Goal: Task Accomplishment & Management: Manage account settings

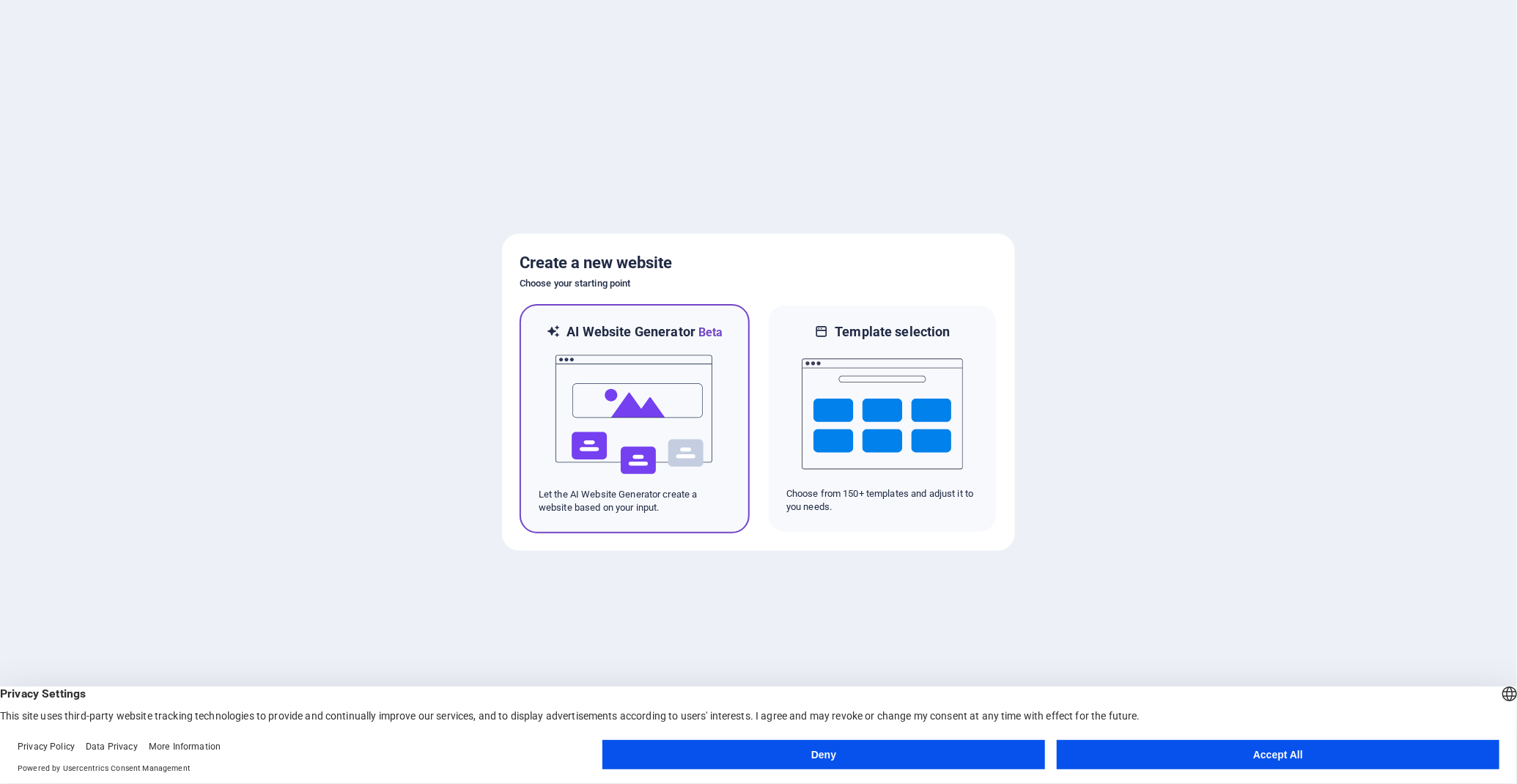
click at [621, 338] on h6 "AI Website Generator Beta" at bounding box center [645, 332] width 156 height 18
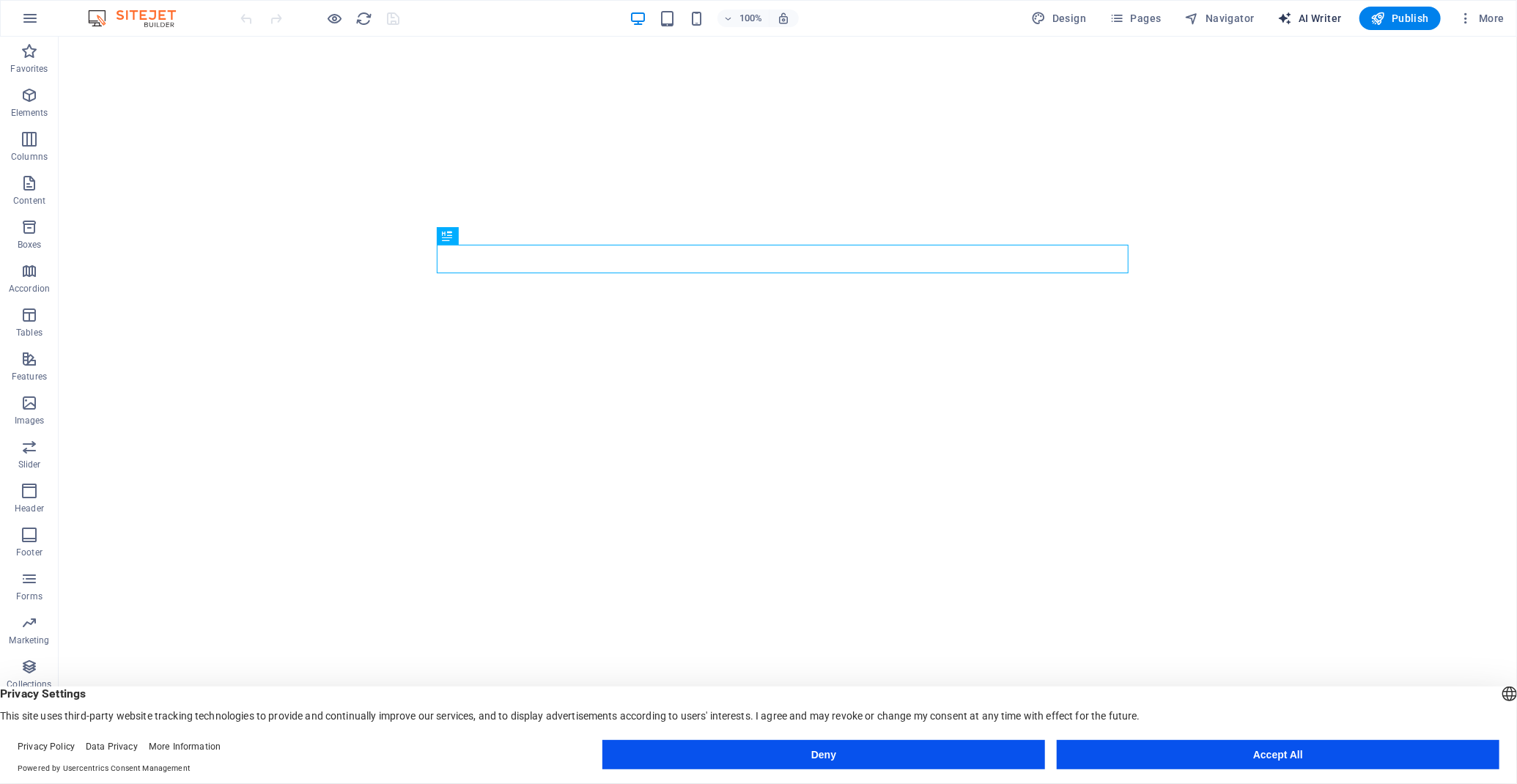
click at [1307, 16] on span "AI Writer" at bounding box center [1310, 18] width 63 height 15
select select "English"
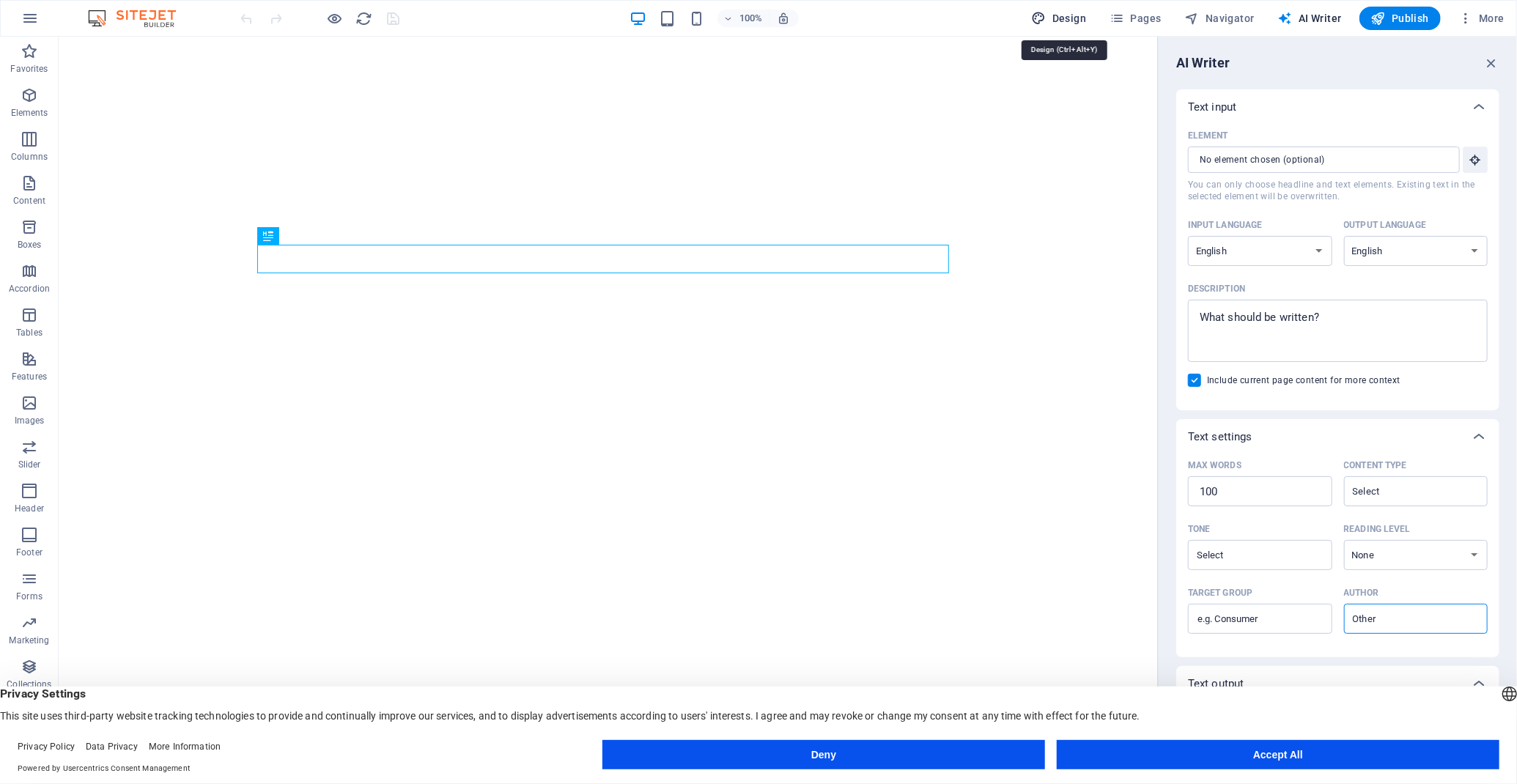
click at [1045, 15] on icon "button" at bounding box center [1039, 18] width 15 height 15
select select "px"
select select "200"
select select "px"
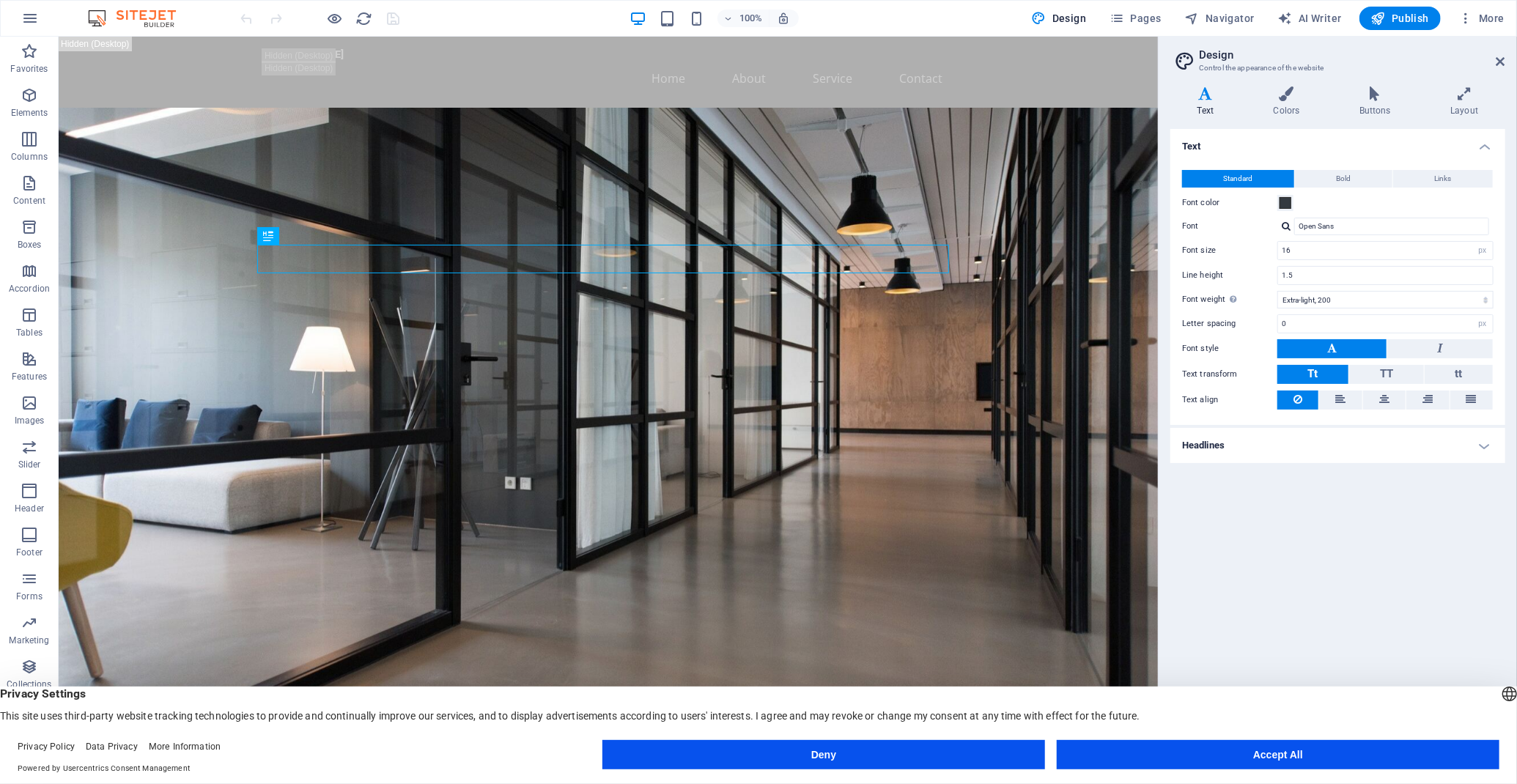
click at [1496, 3] on div "100% Design Pages Navigator AI Writer Publish More" at bounding box center [758, 18] width 1515 height 35
click at [1480, 25] on span "More" at bounding box center [1481, 18] width 46 height 15
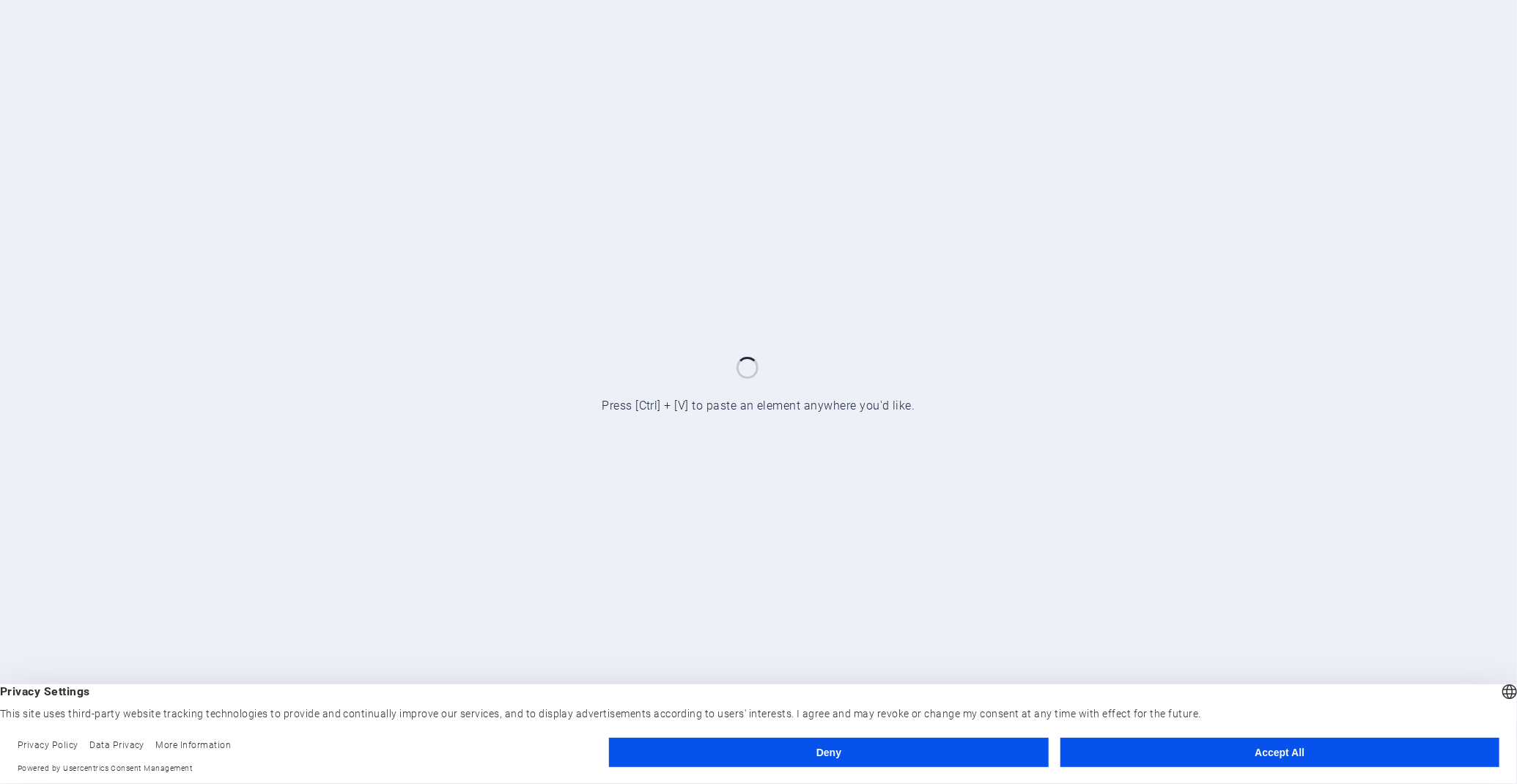
click at [1224, 750] on button "Accept All" at bounding box center [1280, 752] width 439 height 29
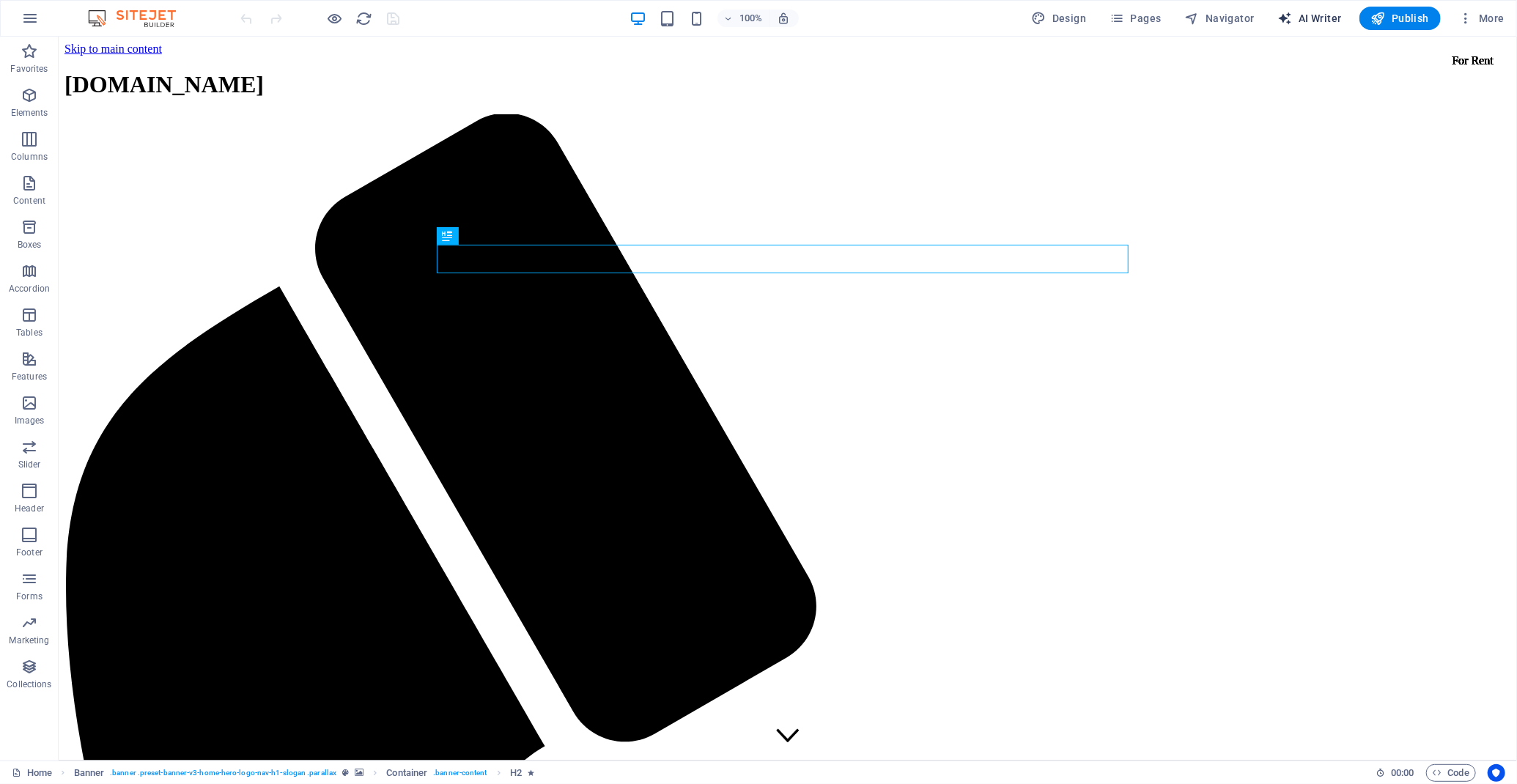
click at [1286, 17] on icon "button" at bounding box center [1285, 18] width 15 height 15
select select "English"
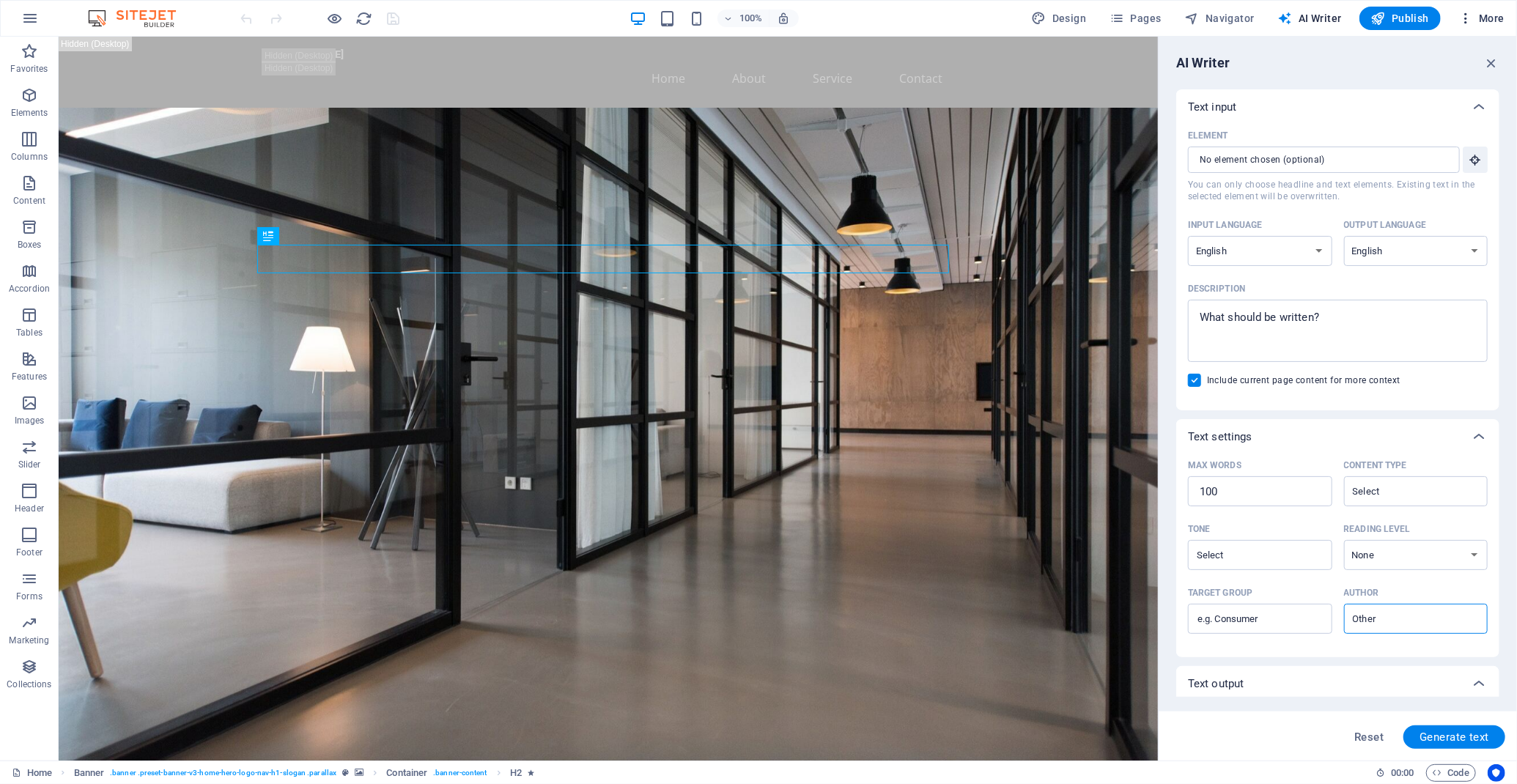
click at [1490, 24] on span "More" at bounding box center [1481, 18] width 46 height 15
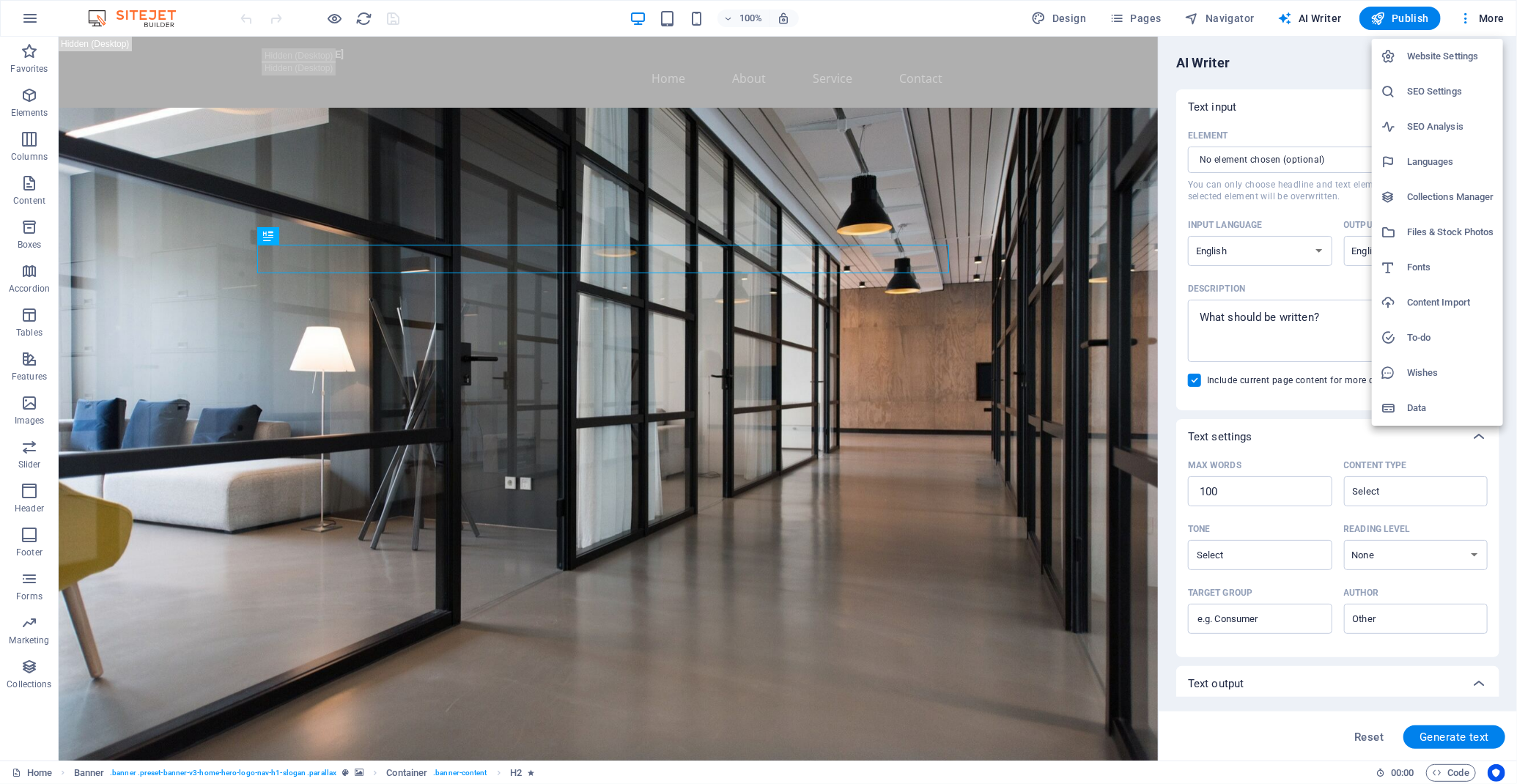
click at [1322, 18] on div at bounding box center [758, 392] width 1517 height 784
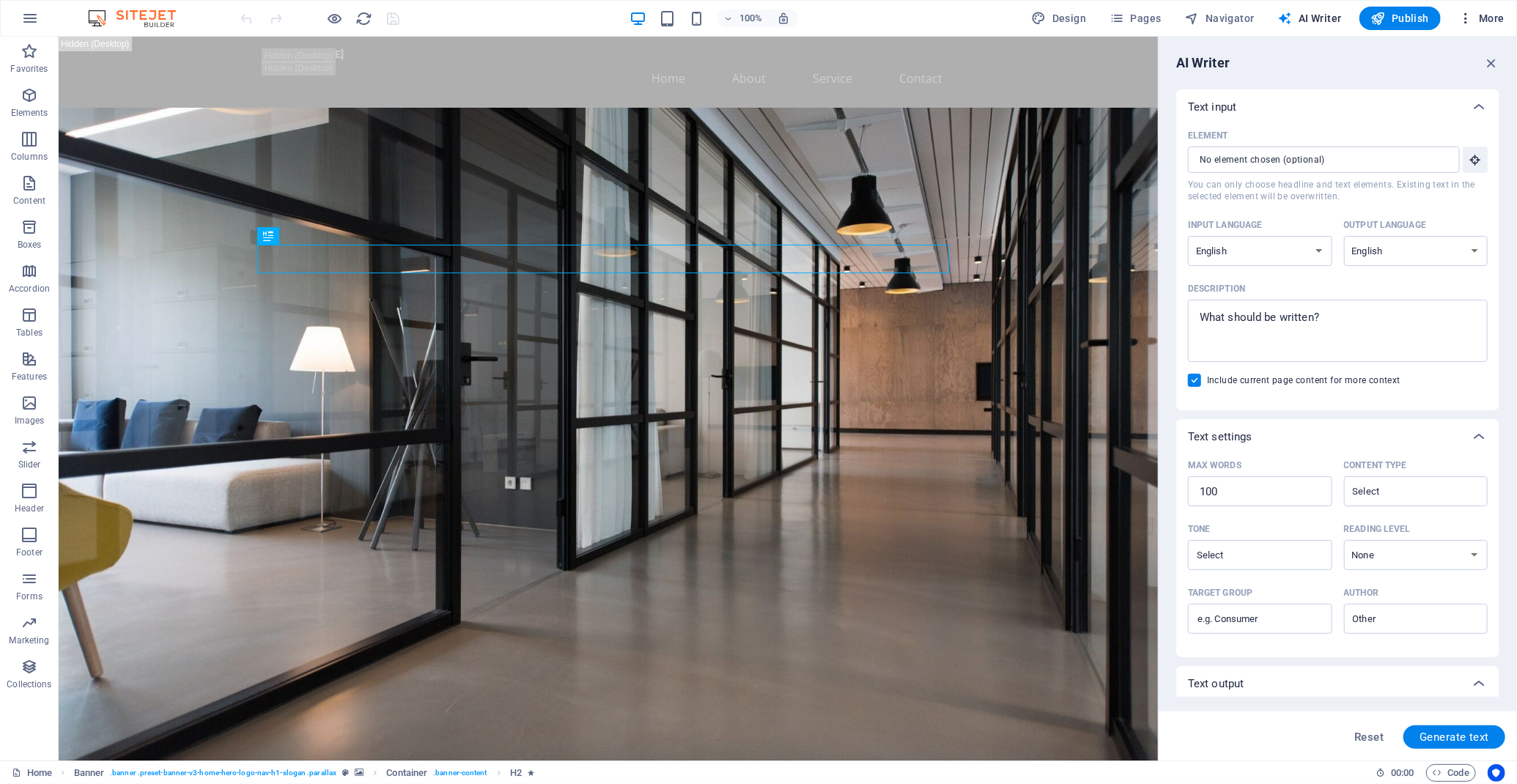
click at [1489, 28] on button "More" at bounding box center [1481, 18] width 58 height 23
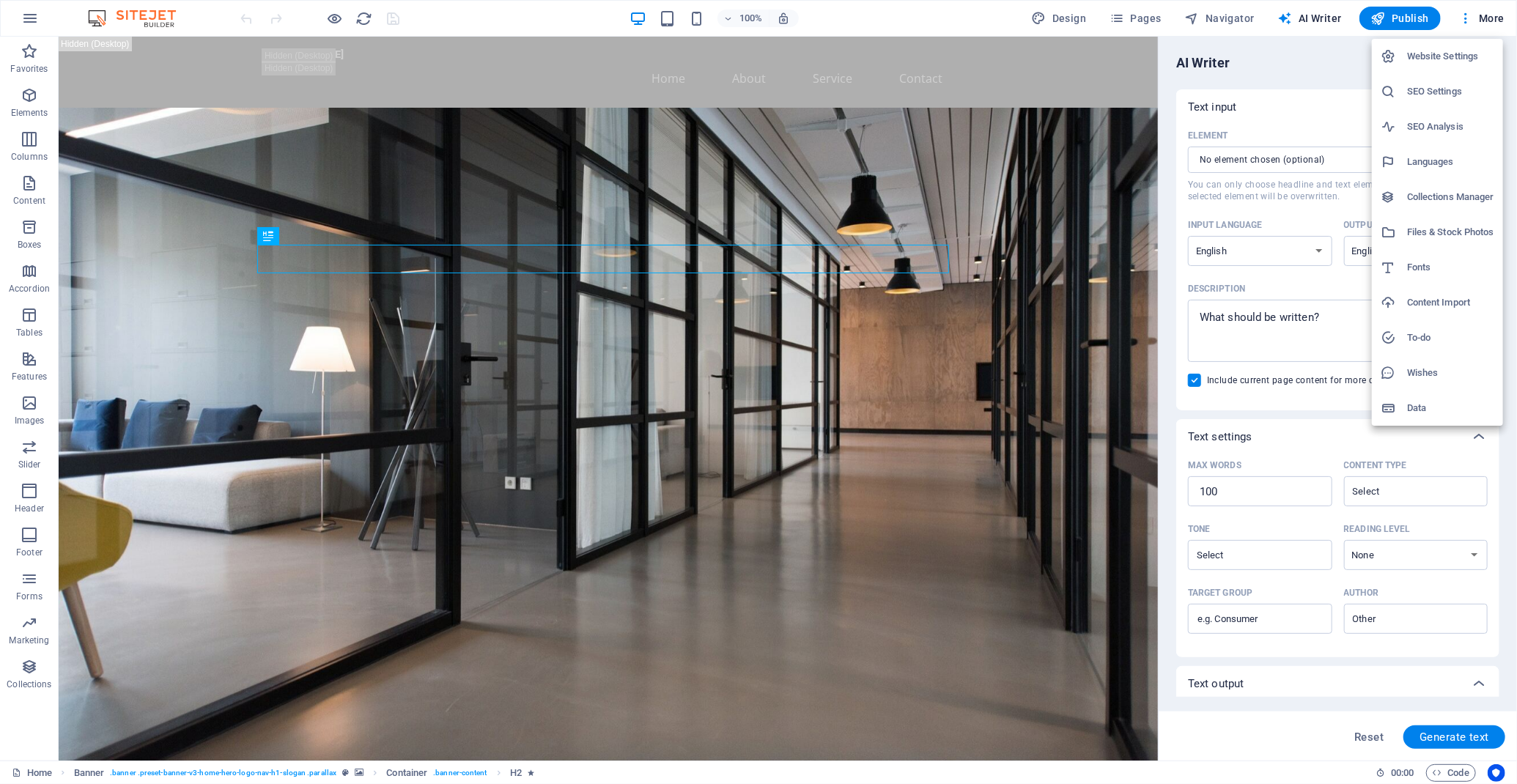
click at [1454, 58] on h6 "Website Settings" at bounding box center [1450, 57] width 87 height 18
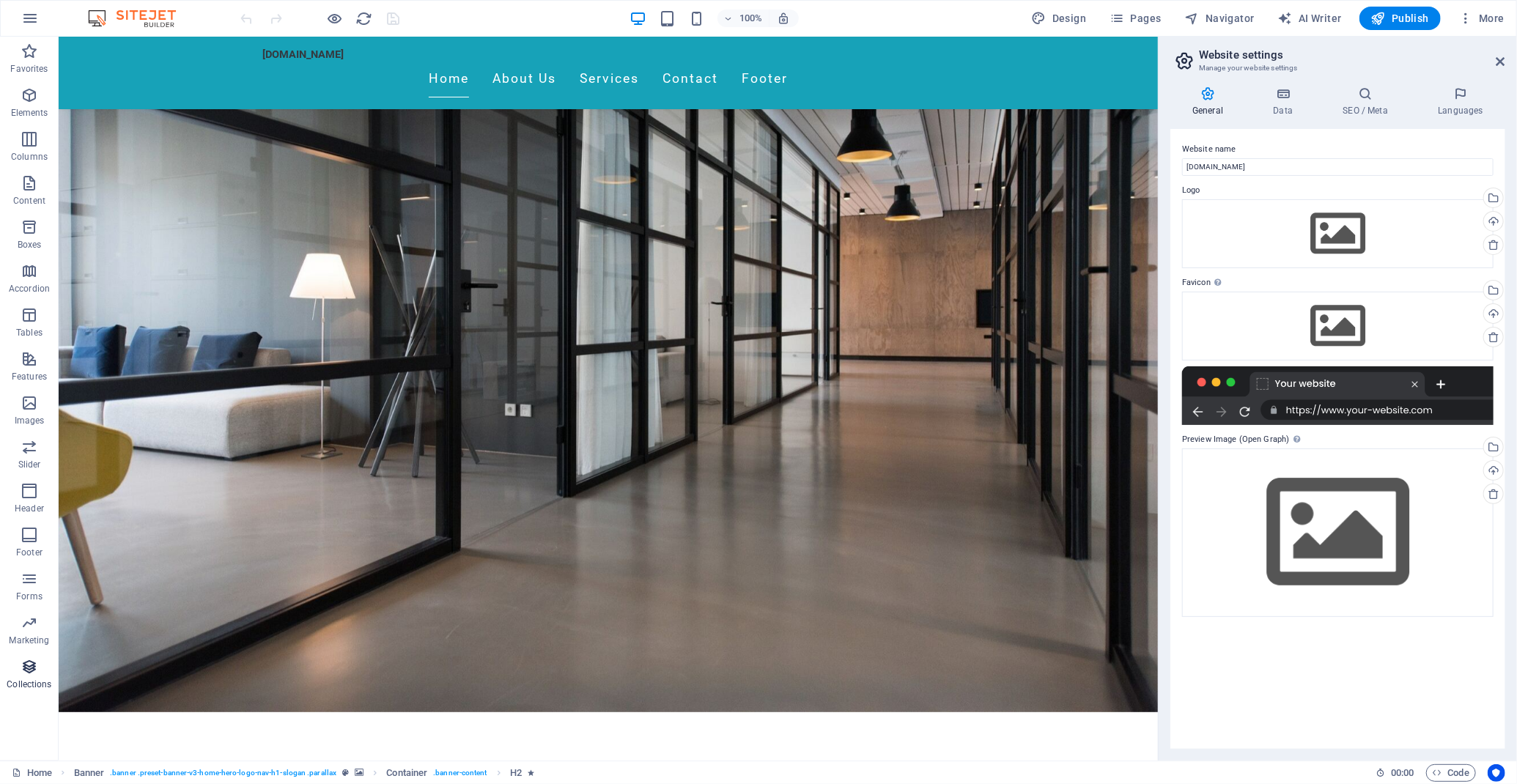
scroll to position [293, 0]
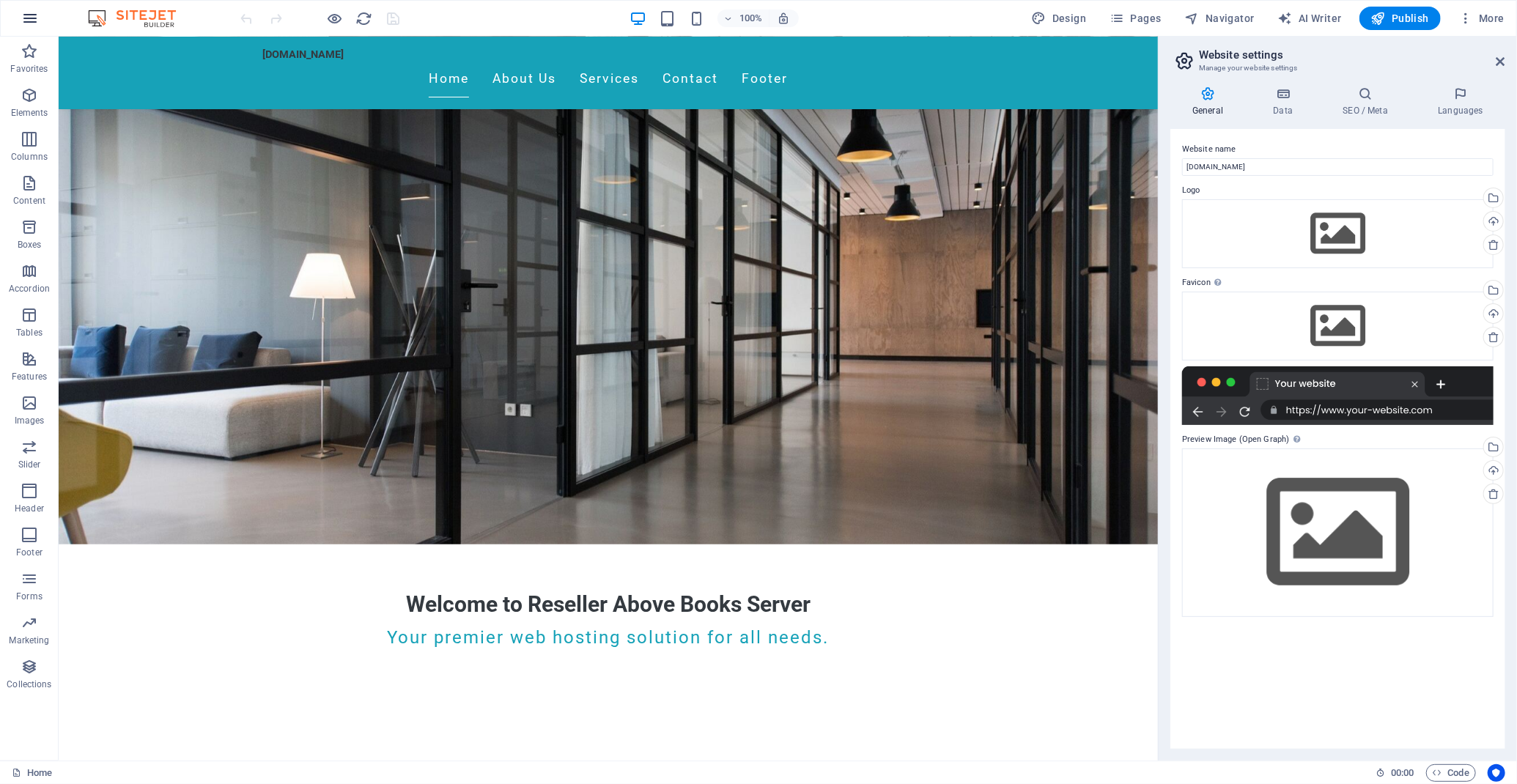
click at [32, 27] on icon "button" at bounding box center [30, 18] width 18 height 18
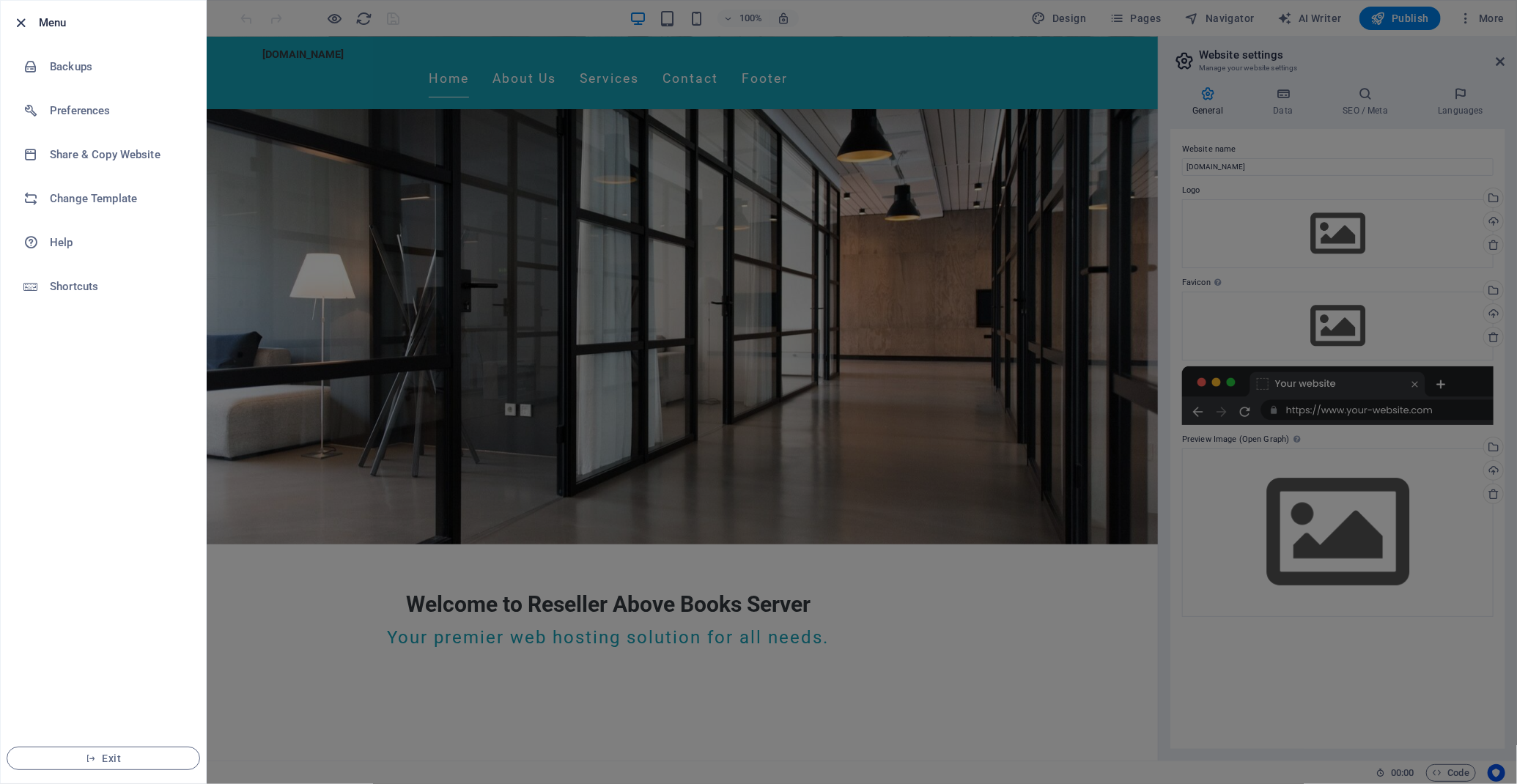
click at [15, 22] on icon "button" at bounding box center [21, 23] width 17 height 17
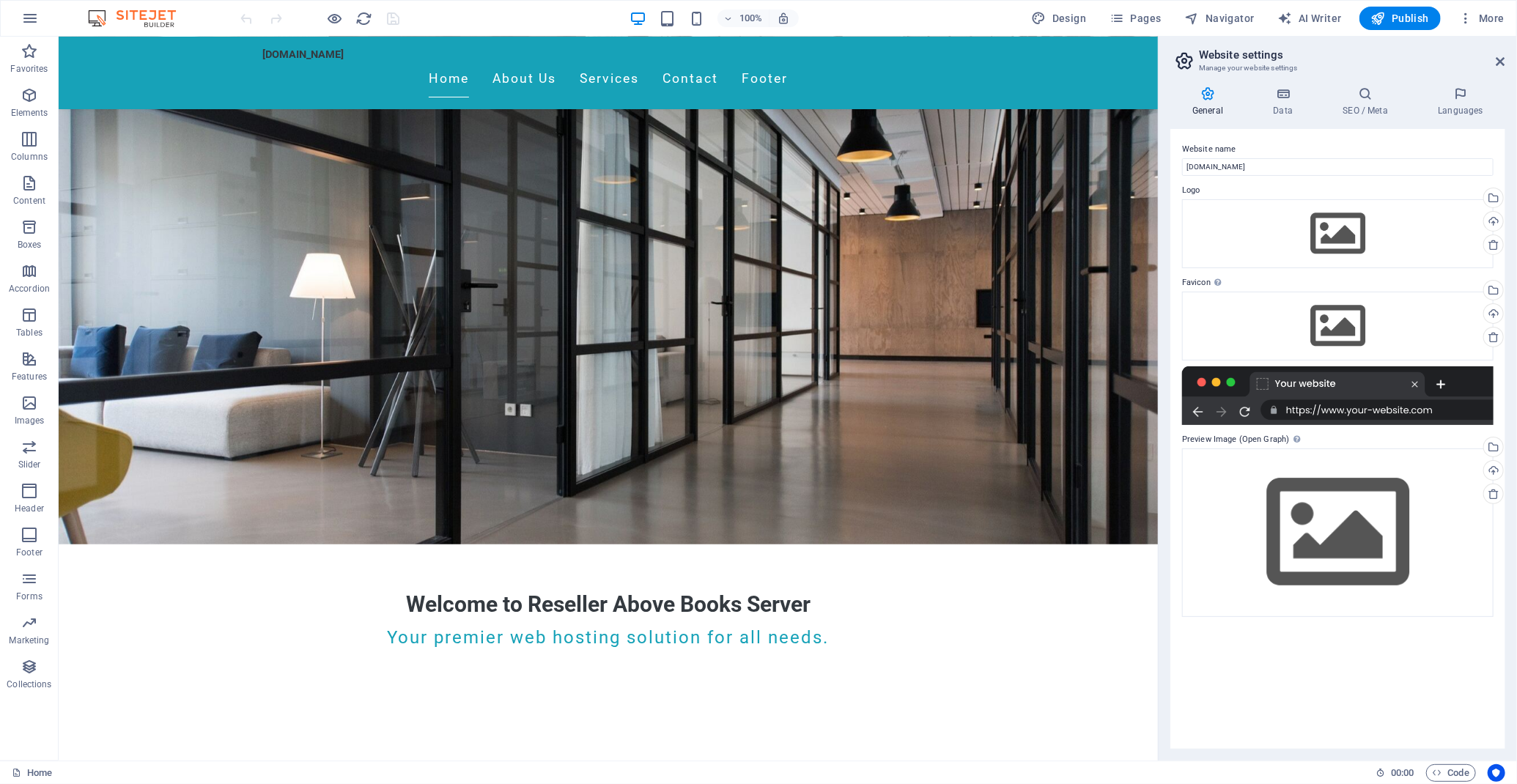
click at [155, 8] on div "100% Design Pages Navigator AI Writer Publish More" at bounding box center [758, 18] width 1515 height 35
click at [162, 17] on img at bounding box center [139, 18] width 110 height 18
click at [1065, 14] on span "Design" at bounding box center [1059, 18] width 55 height 15
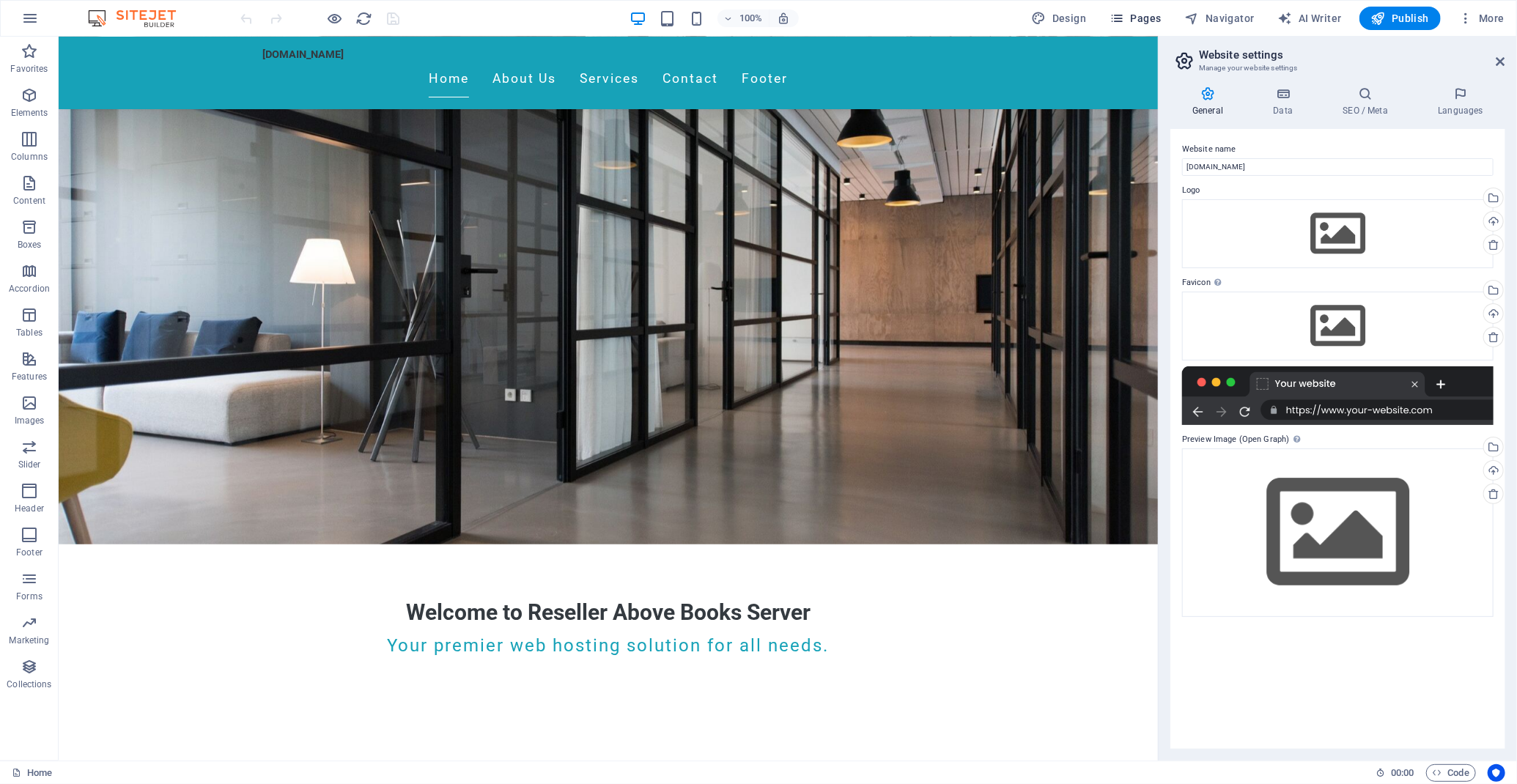
select select "px"
select select "200"
select select "px"
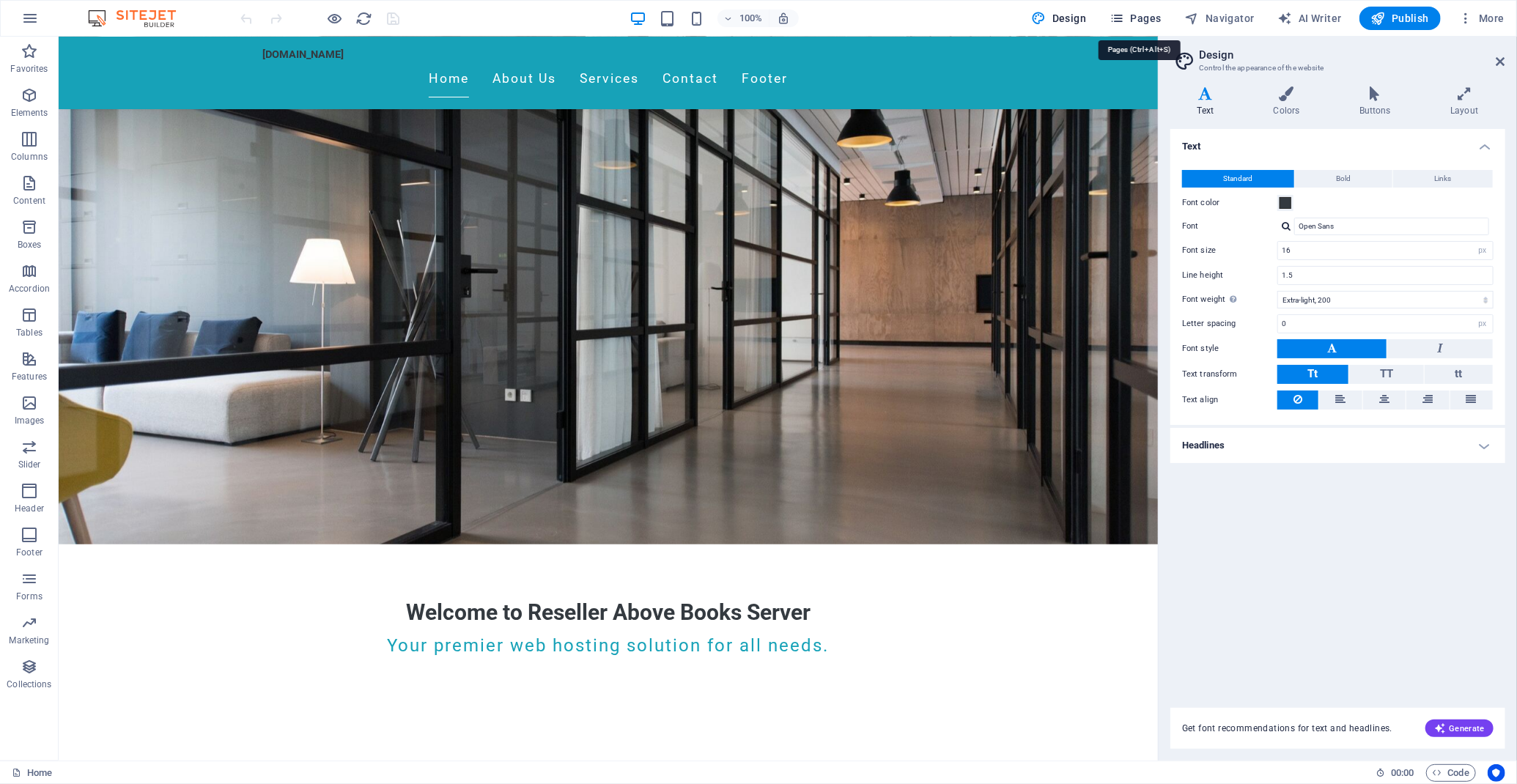
click at [1154, 15] on span "Pages" at bounding box center [1135, 18] width 51 height 15
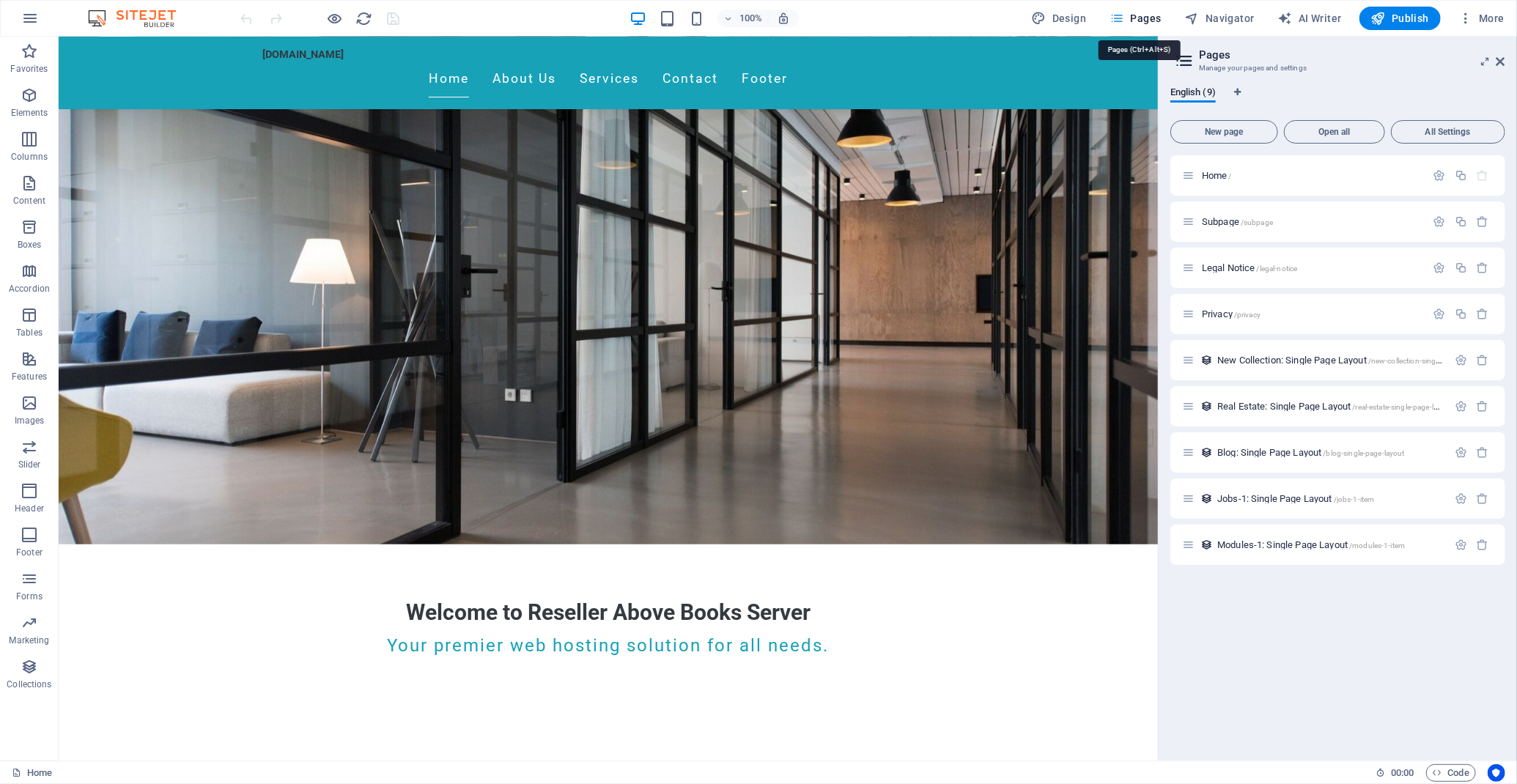
click at [1152, 26] on button "Pages" at bounding box center [1135, 18] width 63 height 23
click at [1485, 548] on icon "button" at bounding box center [1483, 544] width 13 height 13
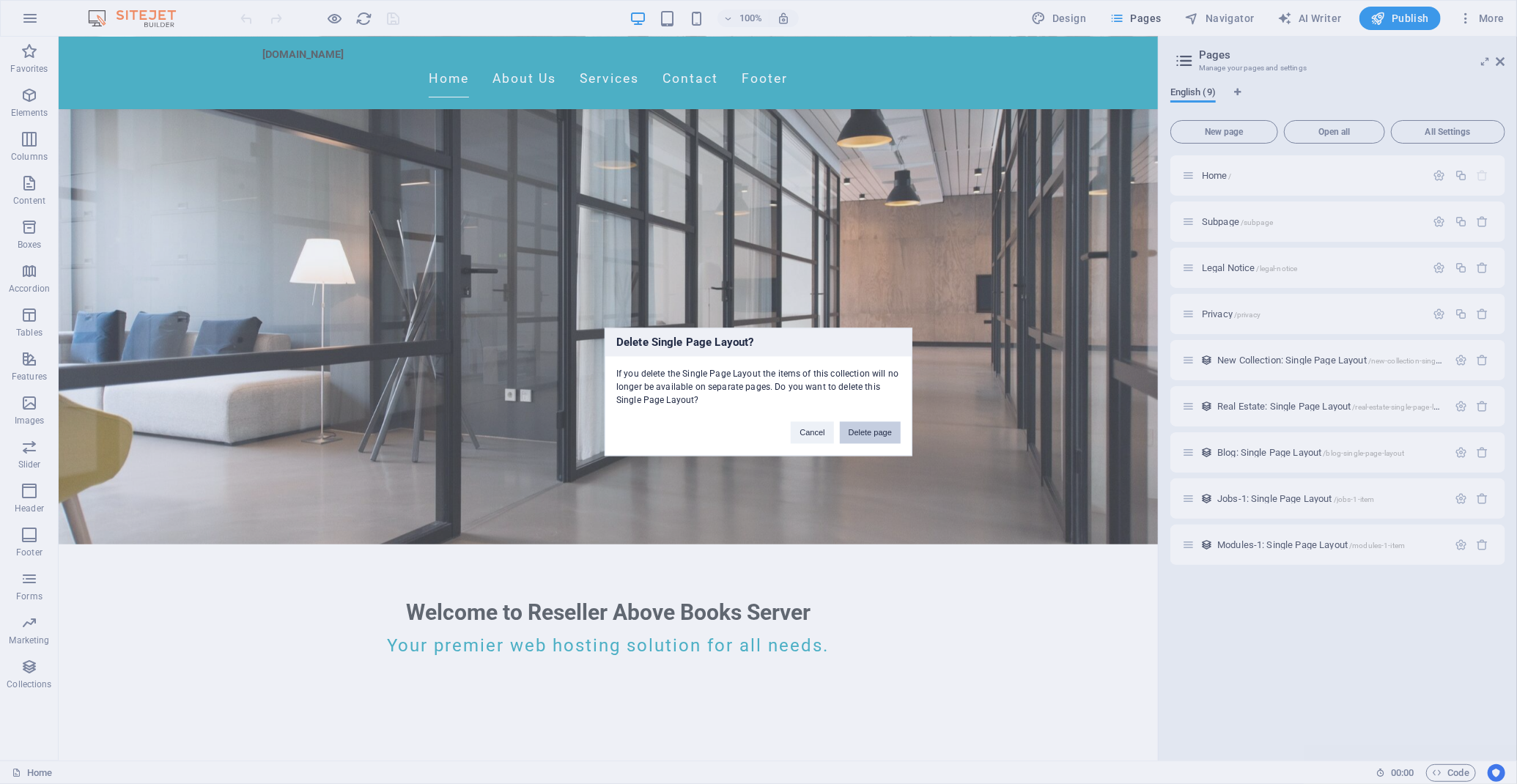
click at [864, 434] on button "Delete page" at bounding box center [870, 433] width 61 height 22
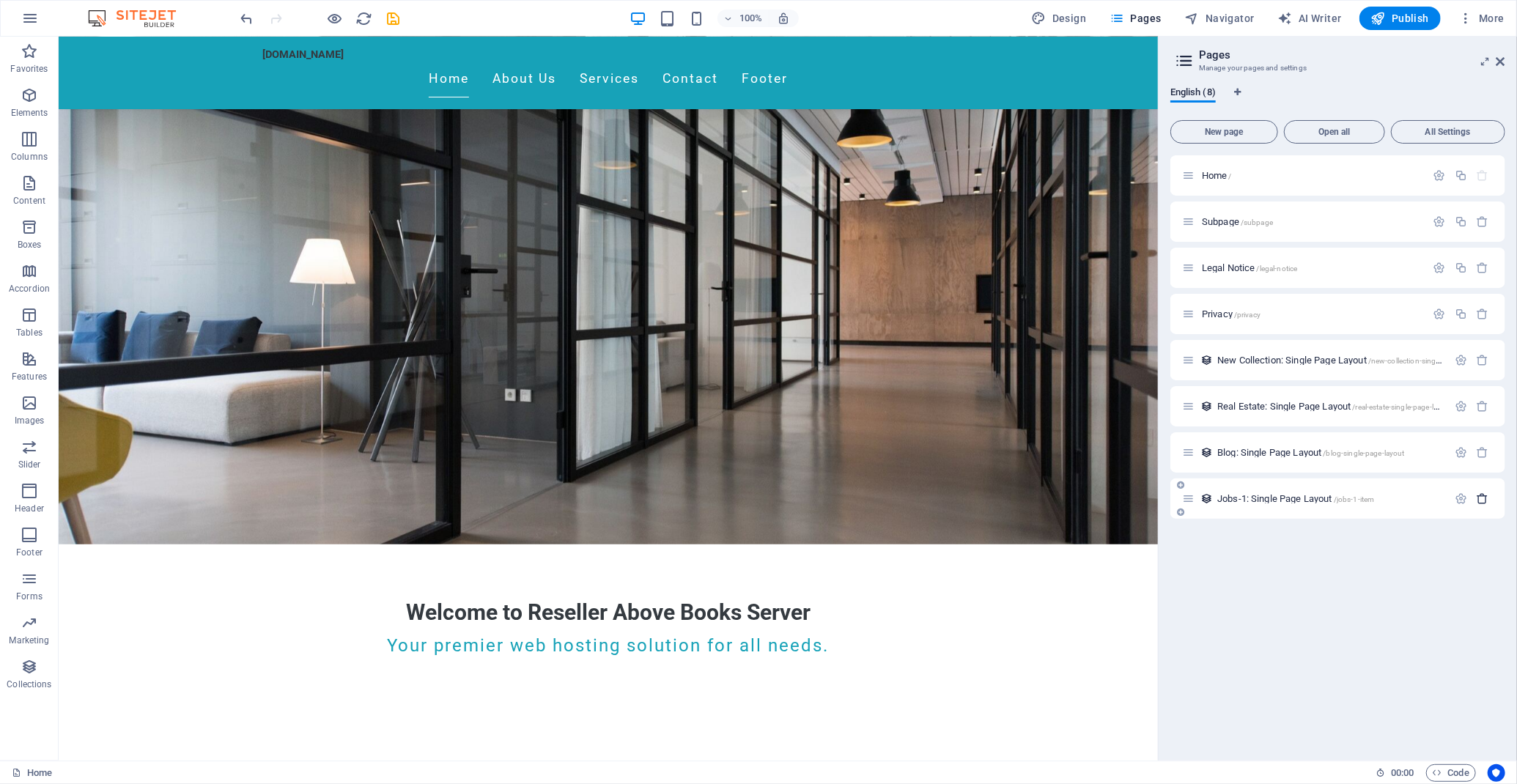
click at [1482, 493] on icon "button" at bounding box center [1483, 498] width 13 height 13
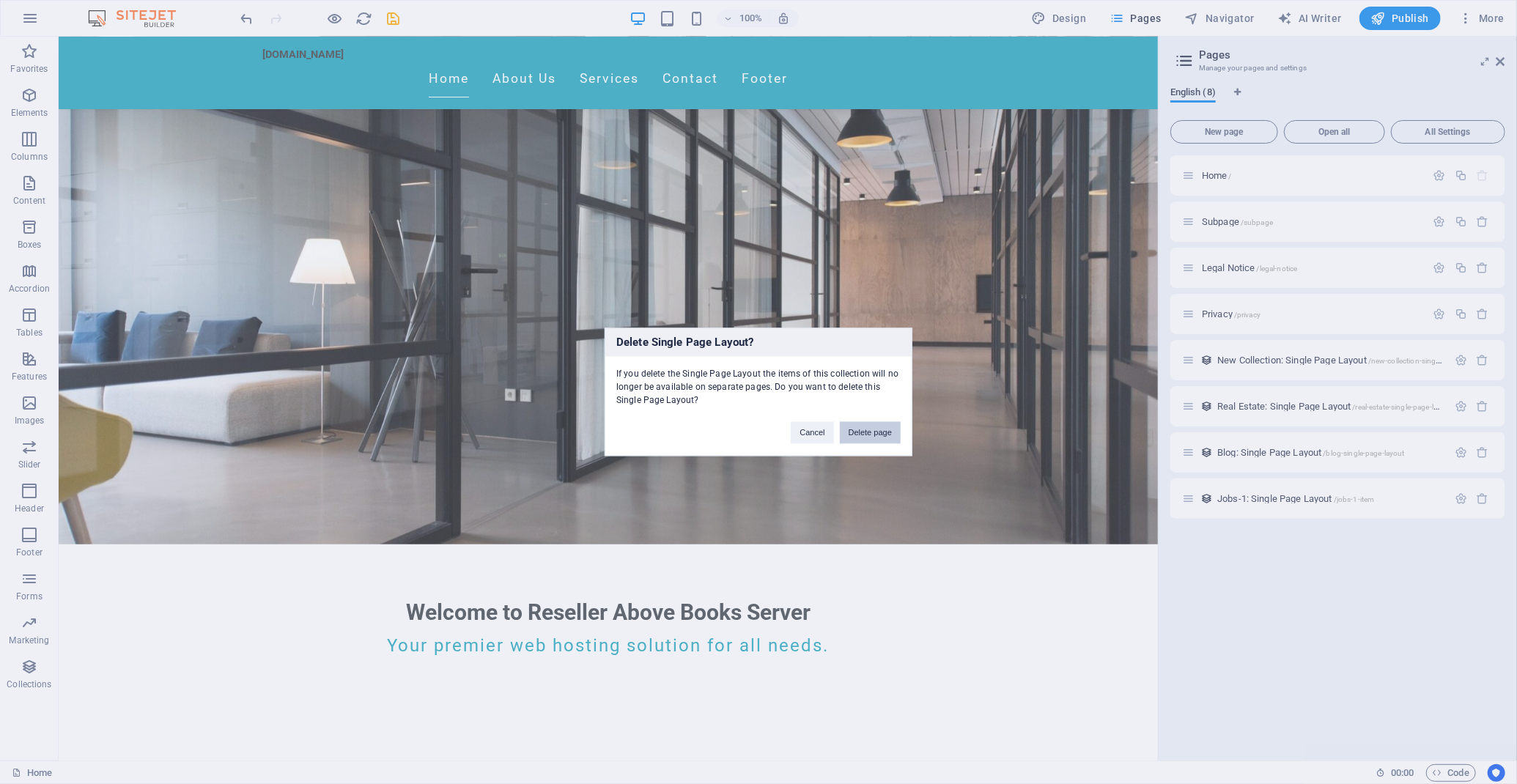
click at [853, 422] on div "Cancel Delete page" at bounding box center [846, 426] width 132 height 38
drag, startPoint x: 853, startPoint y: 422, endPoint x: 1172, endPoint y: 413, distance: 319.1
click at [865, 429] on button "Delete page" at bounding box center [870, 433] width 61 height 22
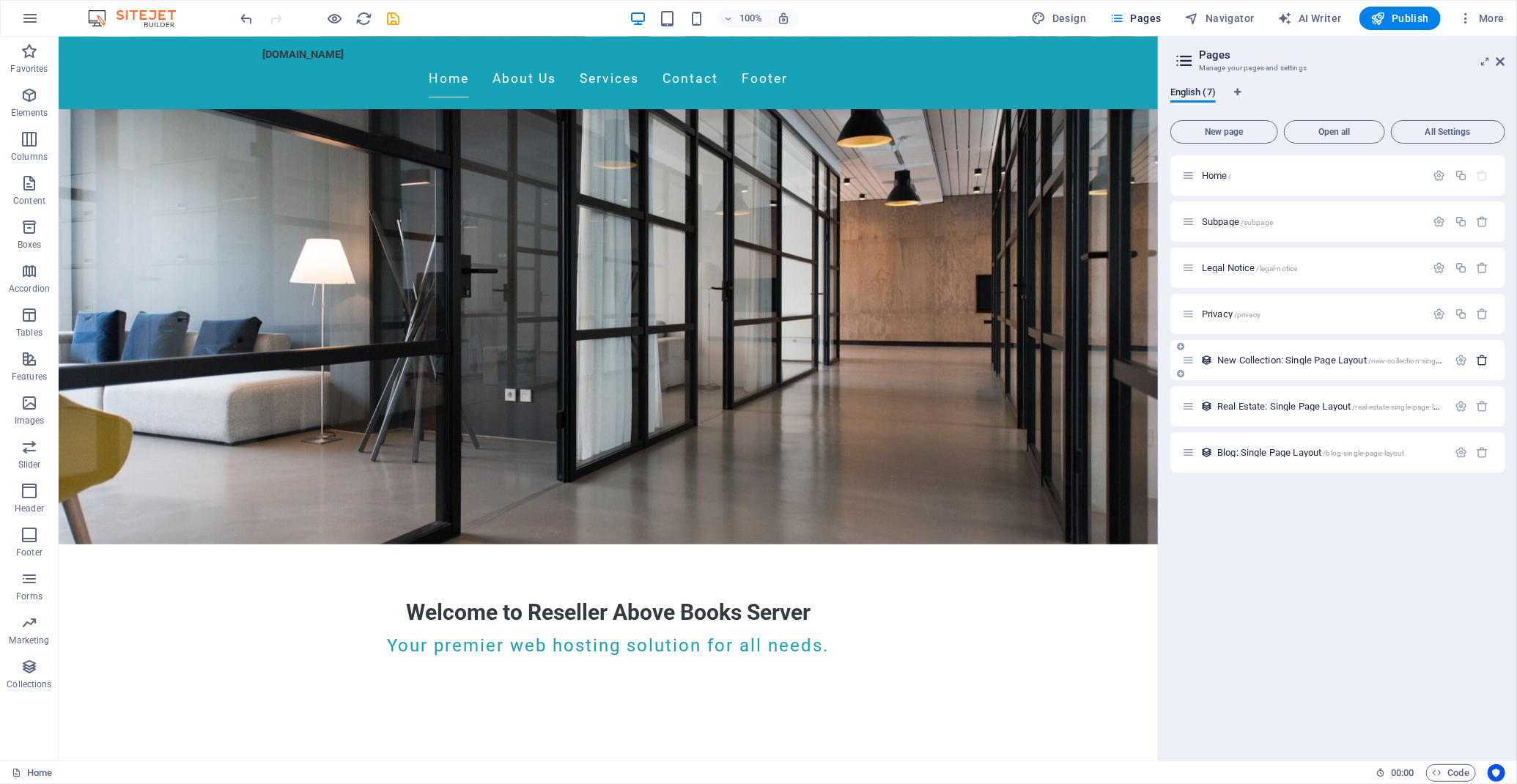
click at [1483, 366] on icon "button" at bounding box center [1483, 360] width 13 height 13
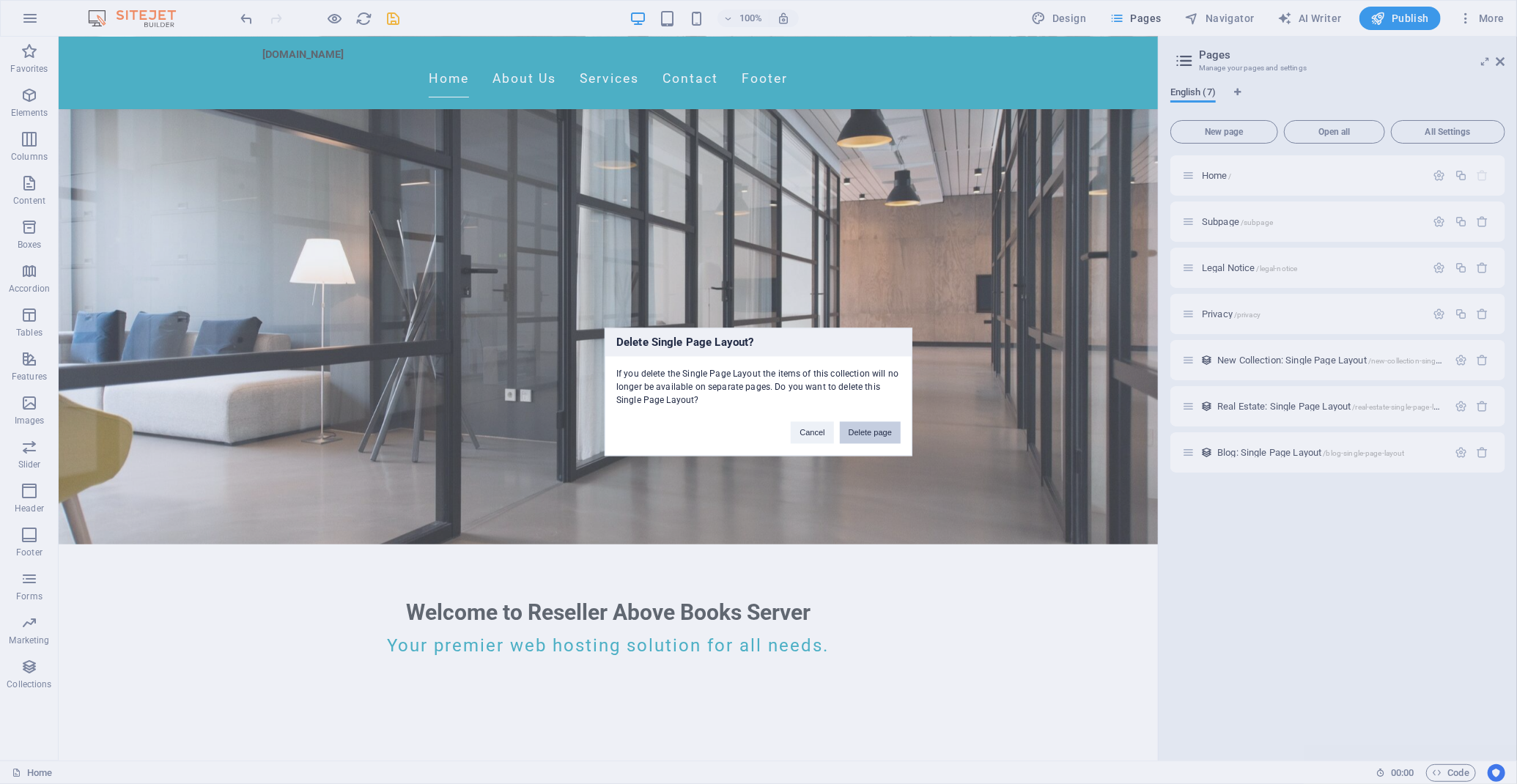
click at [886, 434] on button "Delete page" at bounding box center [870, 433] width 61 height 22
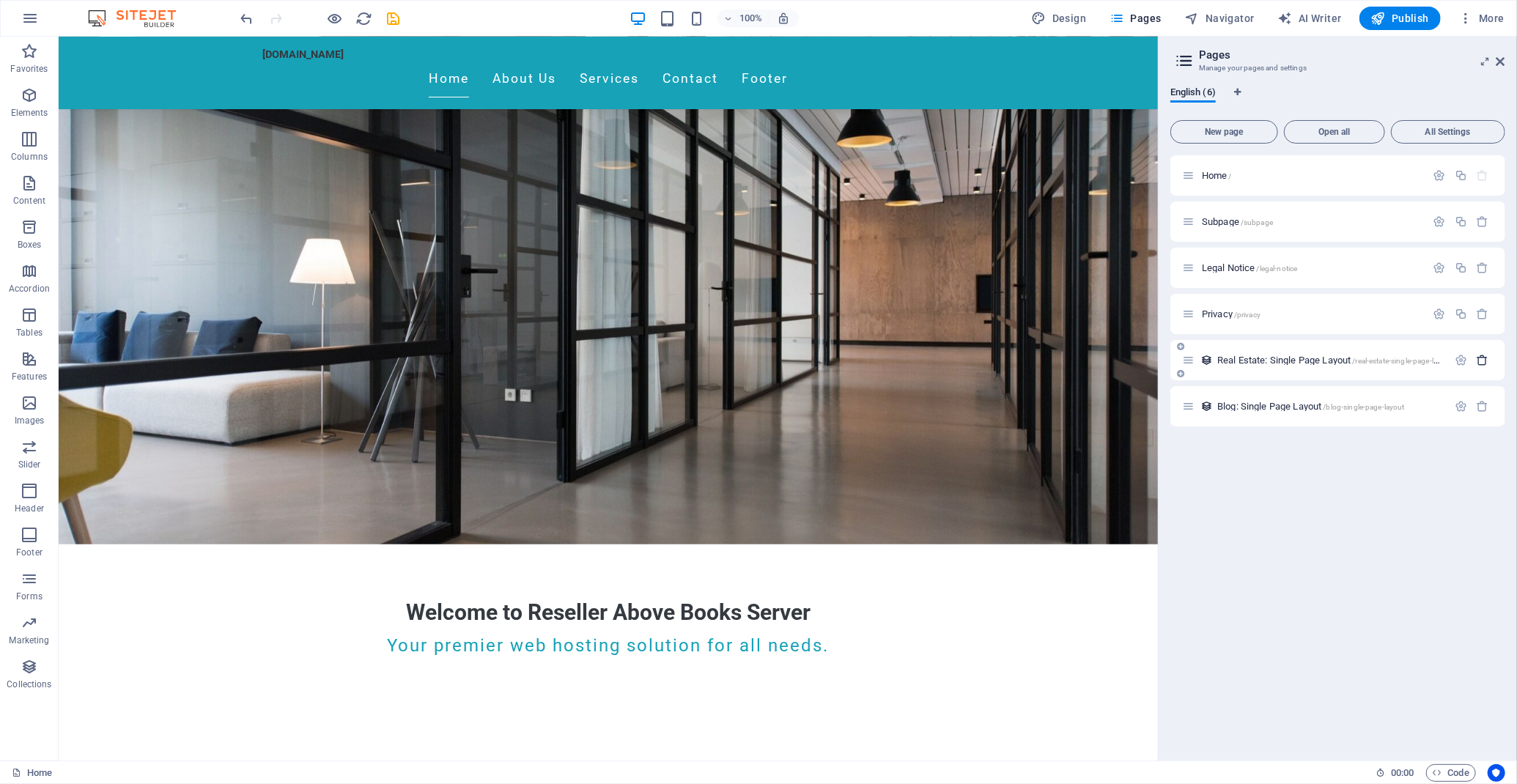
click at [1478, 360] on icon "button" at bounding box center [1483, 360] width 13 height 13
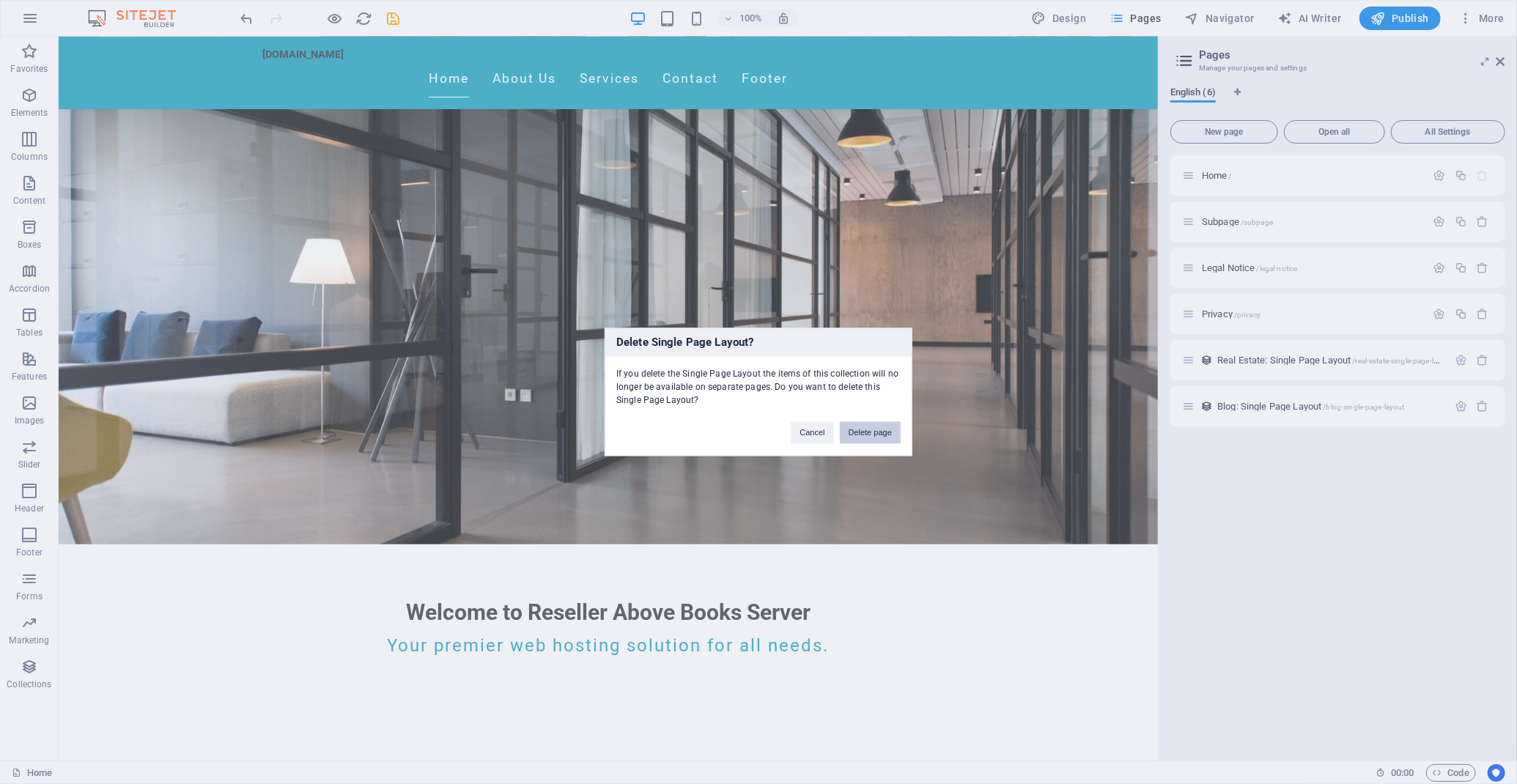
drag, startPoint x: 900, startPoint y: 422, endPoint x: 1007, endPoint y: 397, distance: 109.9
click at [900, 422] on button "Delete page" at bounding box center [870, 433] width 61 height 22
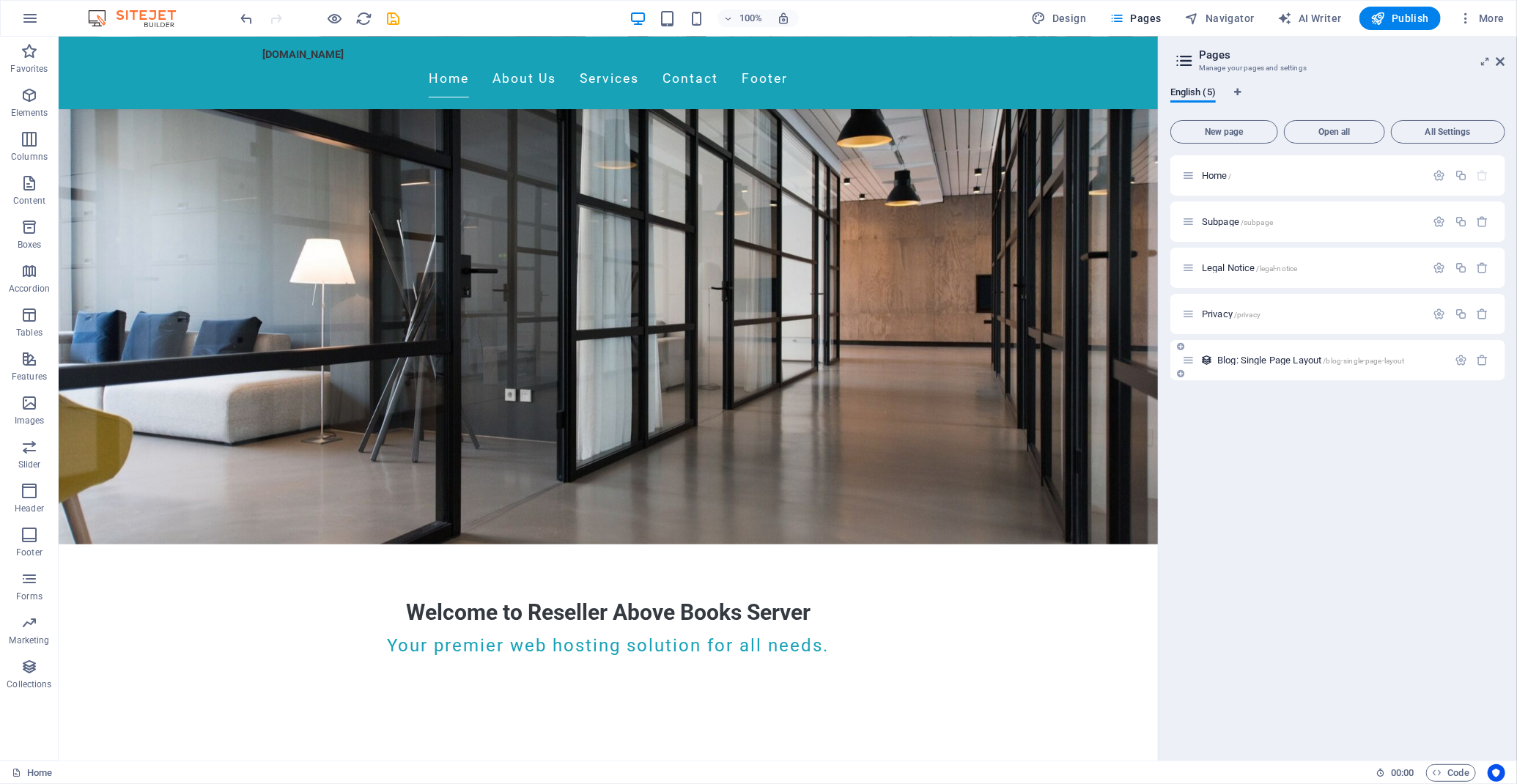
click at [1484, 350] on div "Blog: Single Page Layout /blog-single-page-layout" at bounding box center [1337, 360] width 335 height 40
click at [1486, 363] on icon "button" at bounding box center [1483, 360] width 13 height 13
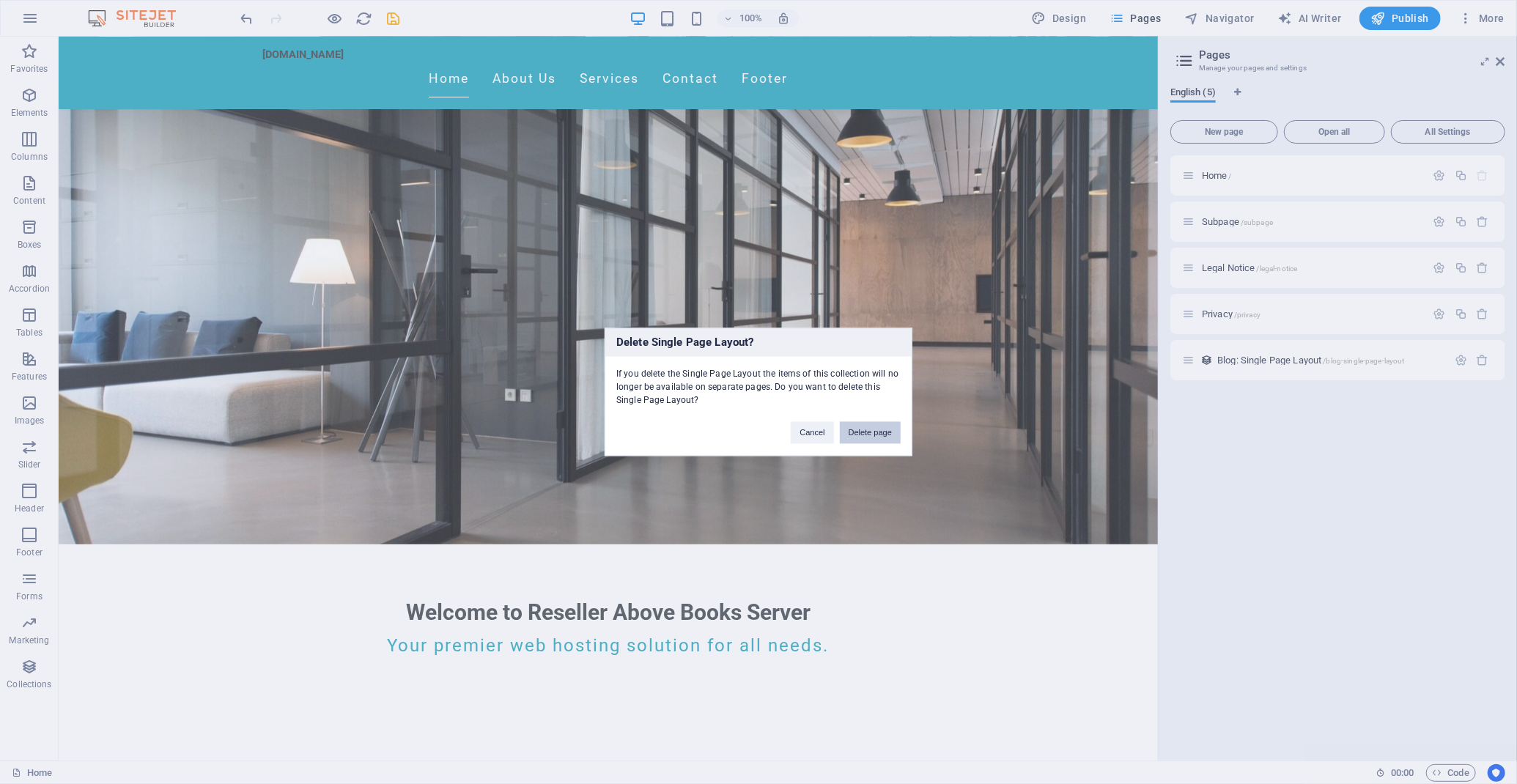
click at [861, 423] on button "Delete page" at bounding box center [870, 433] width 61 height 22
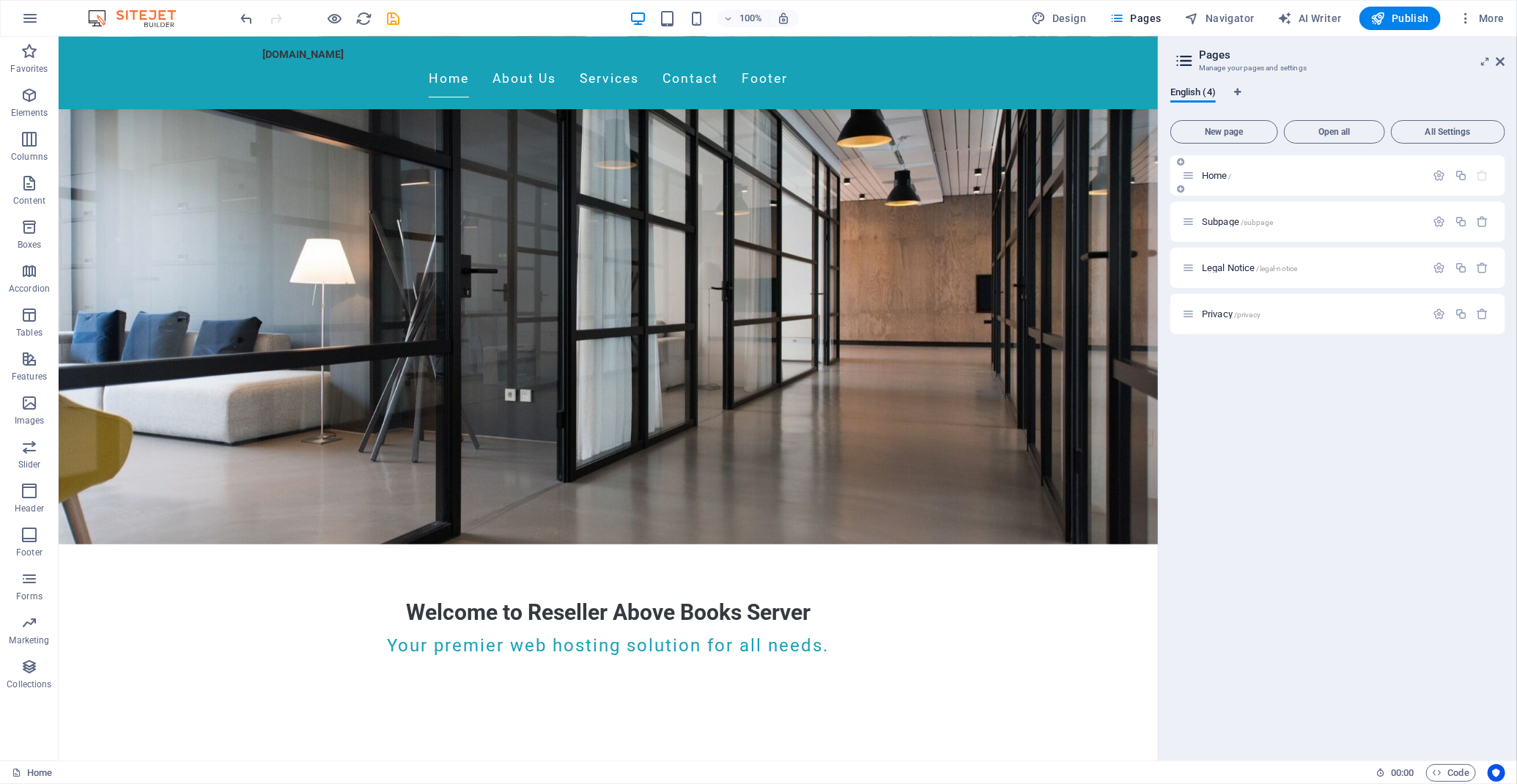
click at [1502, 172] on div "Home /" at bounding box center [1337, 175] width 335 height 40
click at [1480, 172] on icon "button" at bounding box center [1483, 175] width 13 height 13
click at [1486, 224] on icon "button" at bounding box center [1483, 221] width 13 height 13
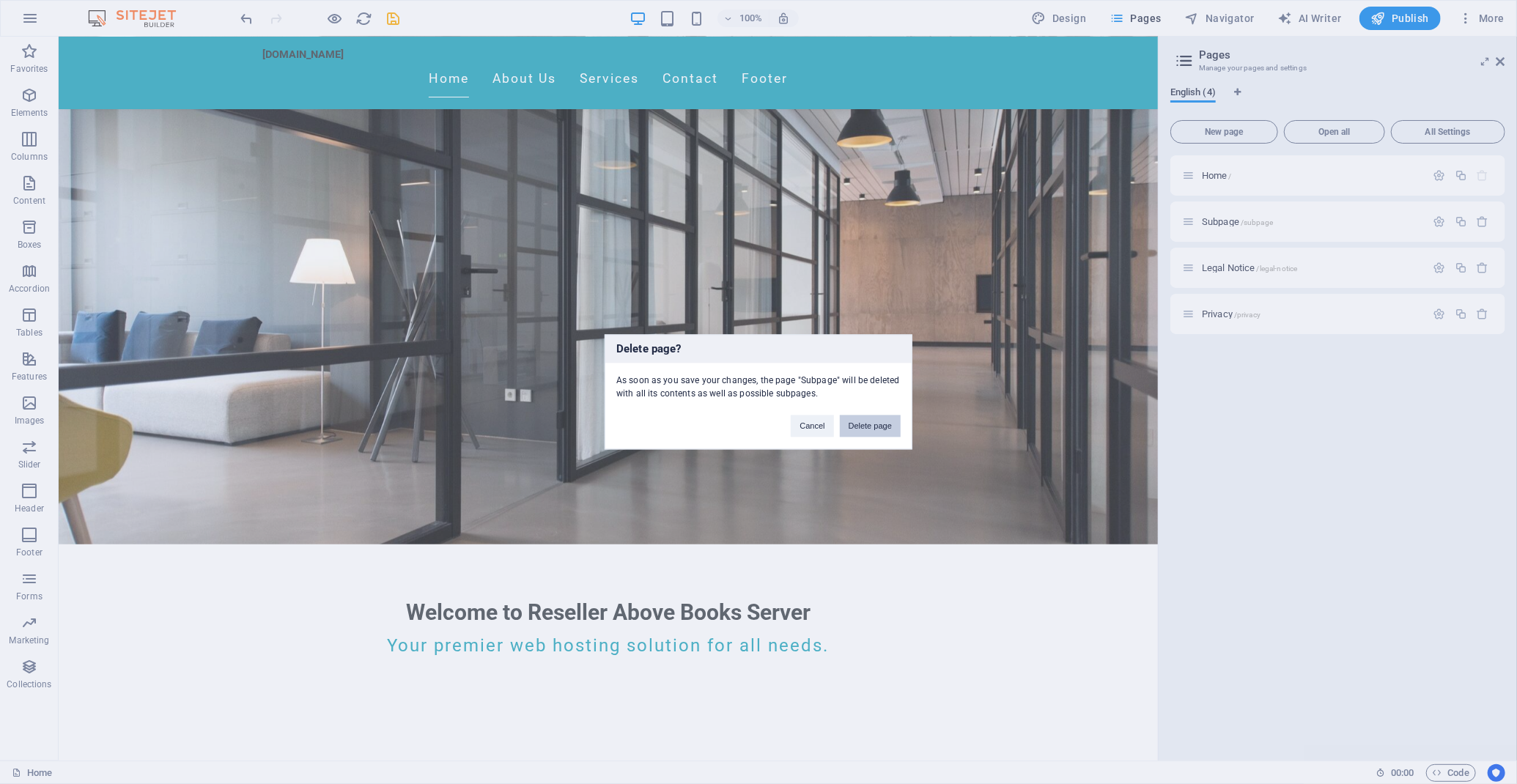
click at [855, 429] on button "Delete page" at bounding box center [870, 427] width 61 height 22
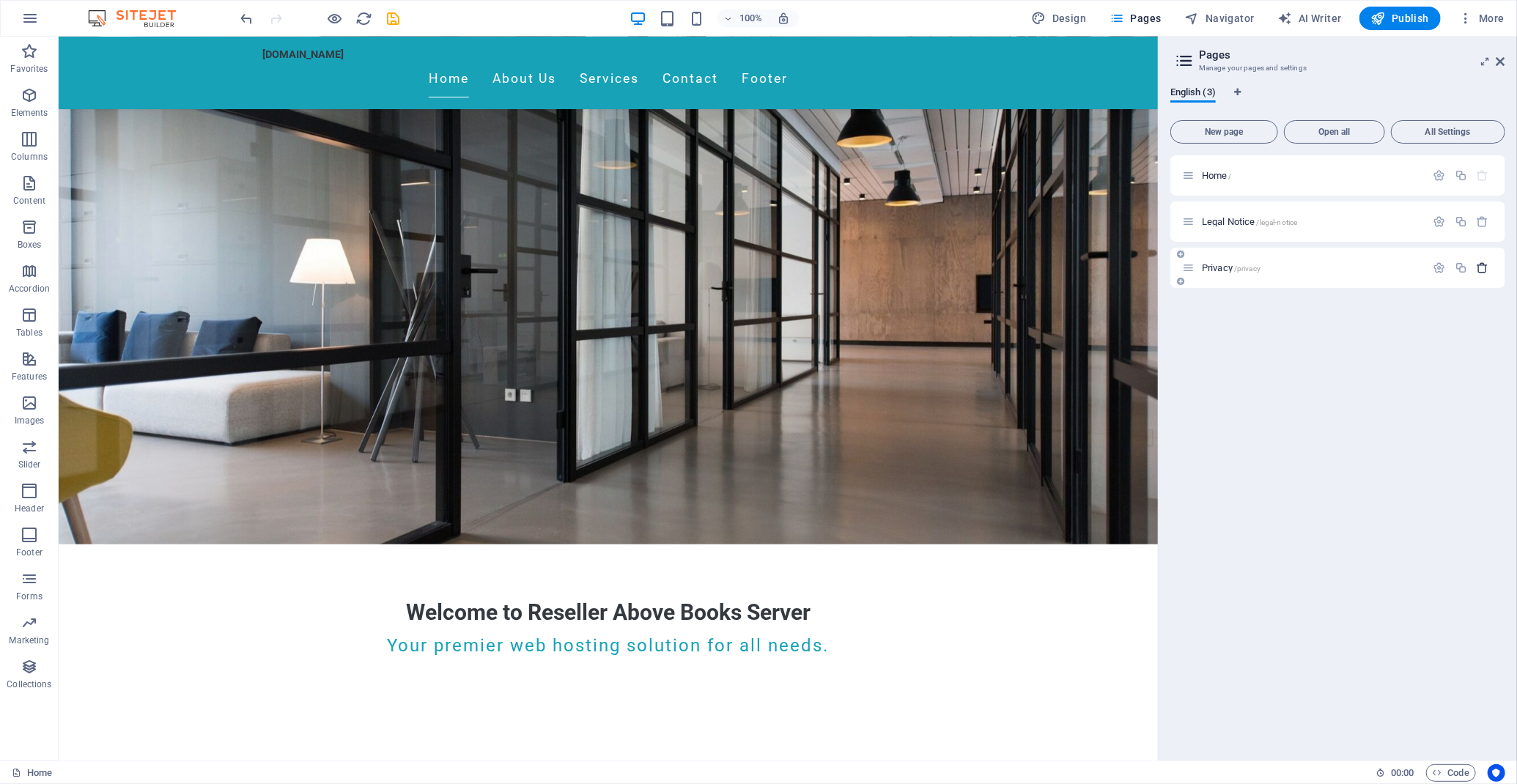
click at [1482, 270] on icon "button" at bounding box center [1483, 267] width 13 height 13
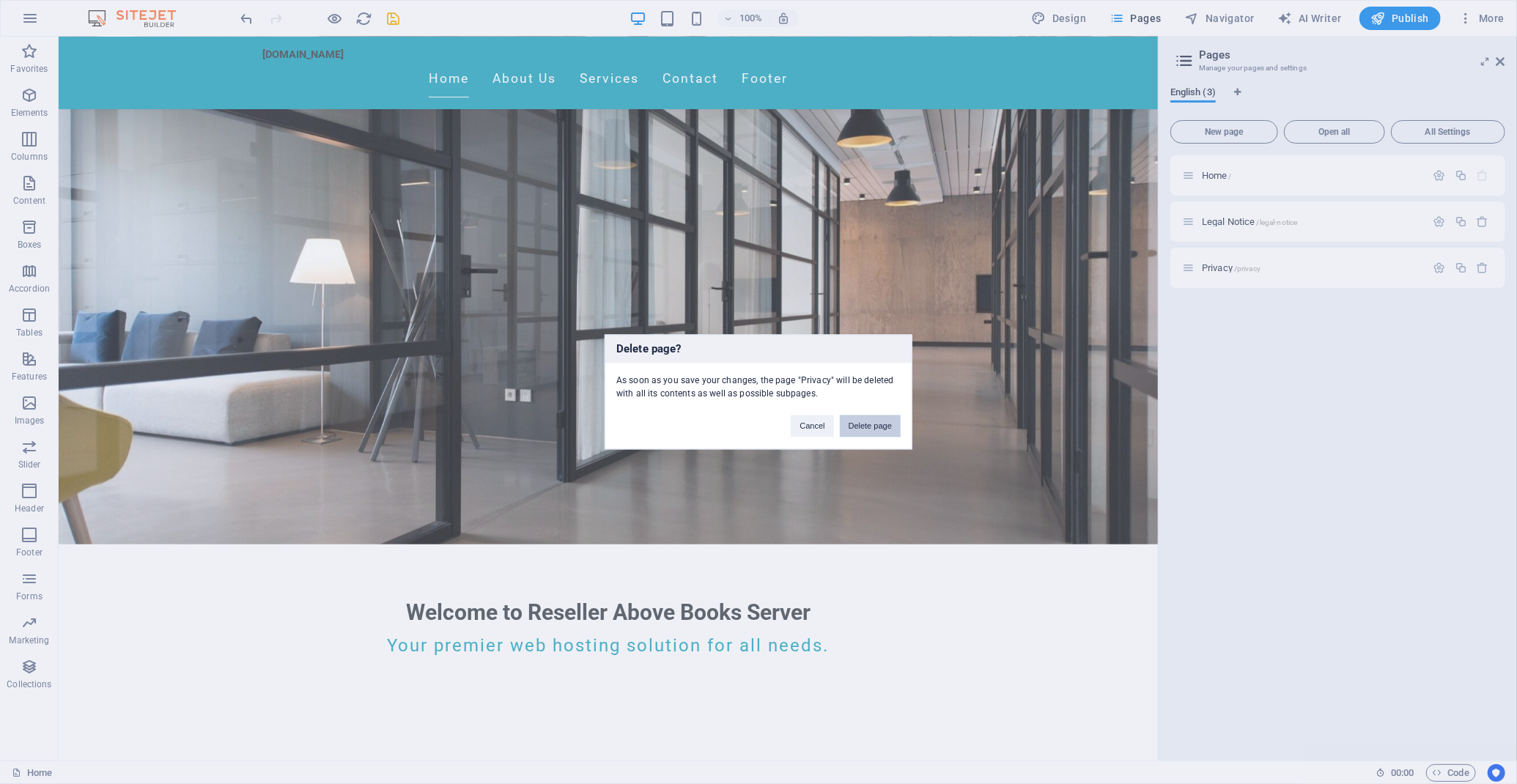
drag, startPoint x: 881, startPoint y: 416, endPoint x: 924, endPoint y: 344, distance: 83.9
click at [881, 416] on button "Delete page" at bounding box center [870, 427] width 61 height 22
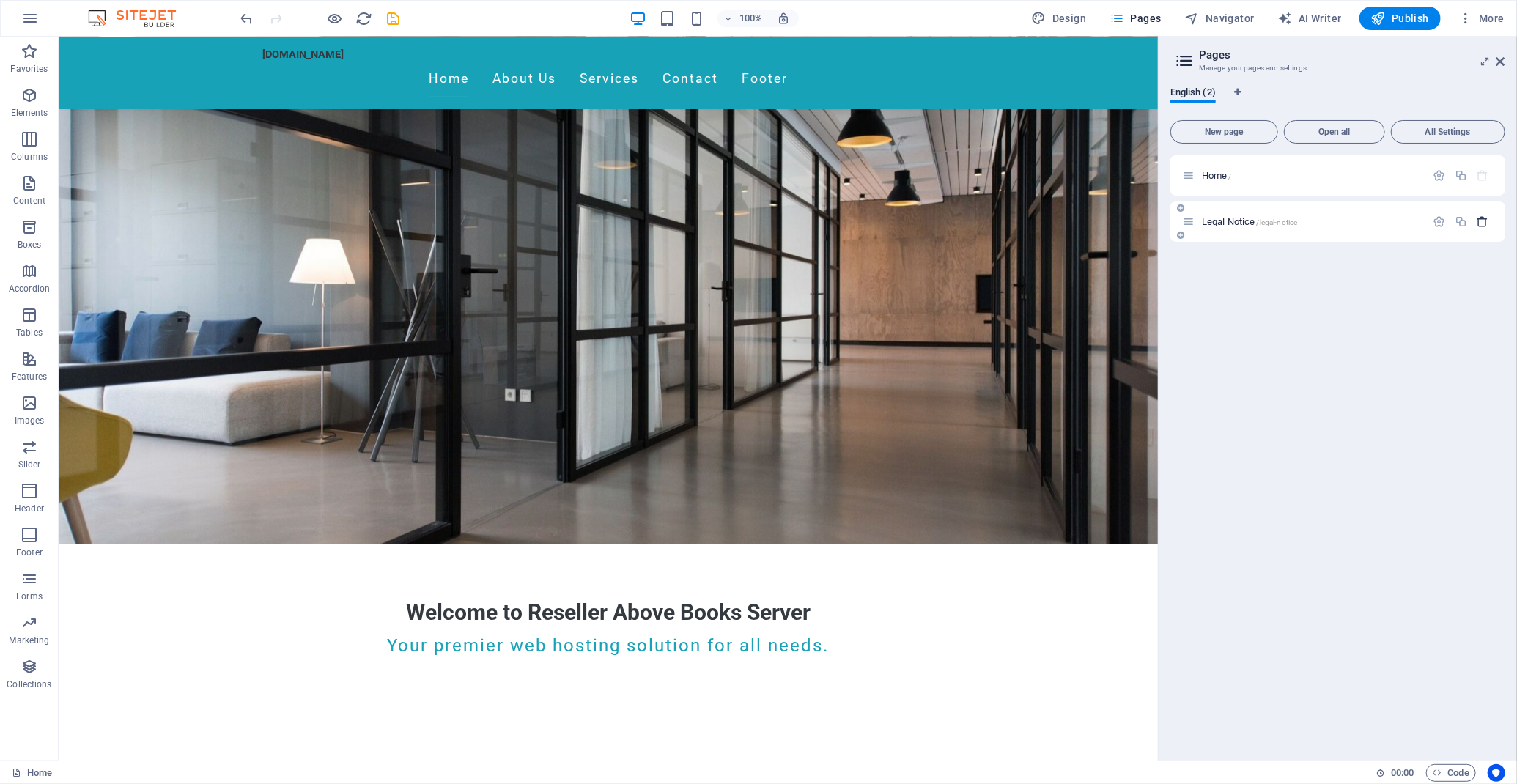
click at [1486, 222] on icon "button" at bounding box center [1483, 221] width 13 height 13
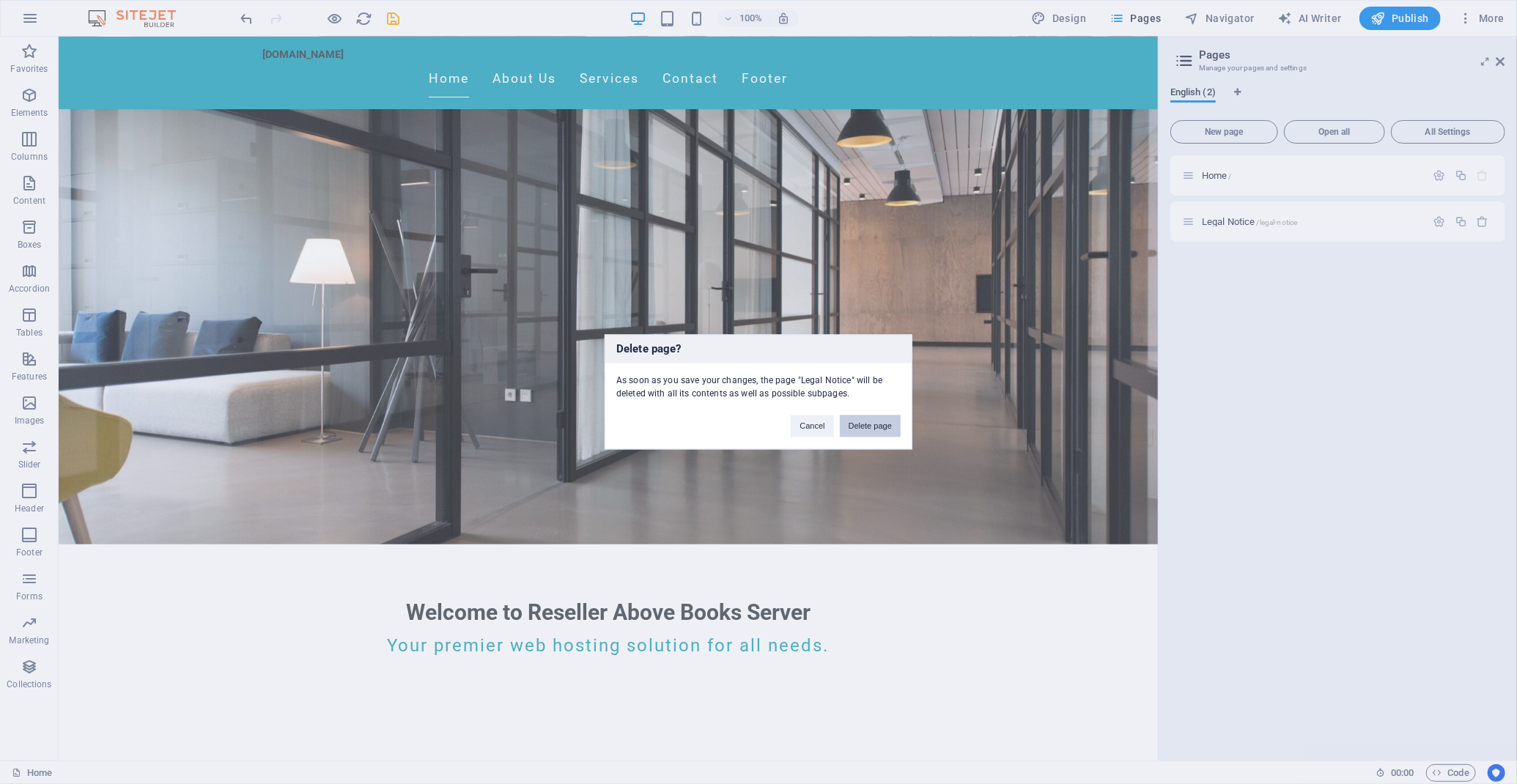
click at [885, 432] on button "Delete page" at bounding box center [870, 427] width 61 height 22
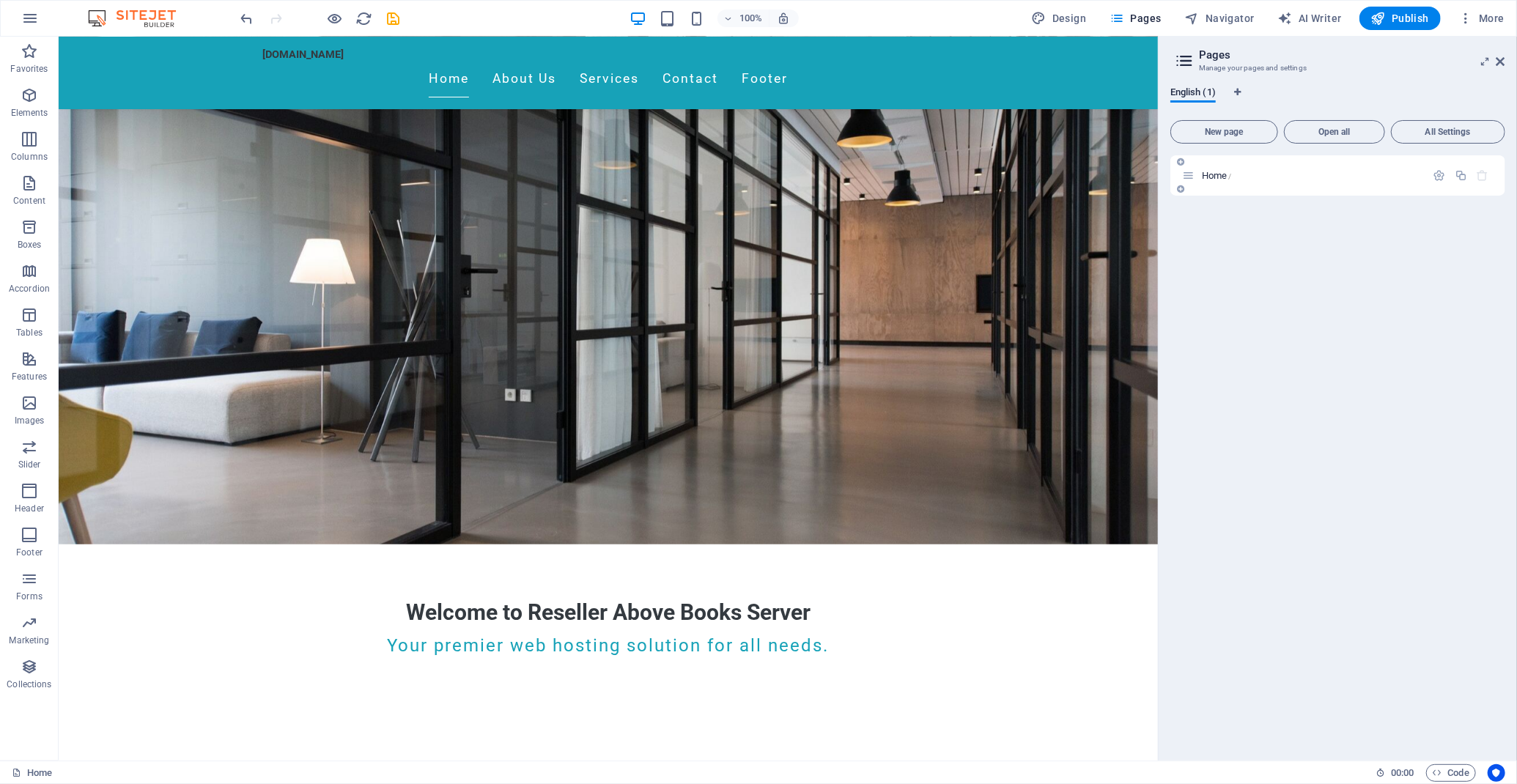
click at [1477, 189] on div "Home /" at bounding box center [1337, 175] width 335 height 40
click at [1466, 177] on icon "button" at bounding box center [1460, 175] width 13 height 13
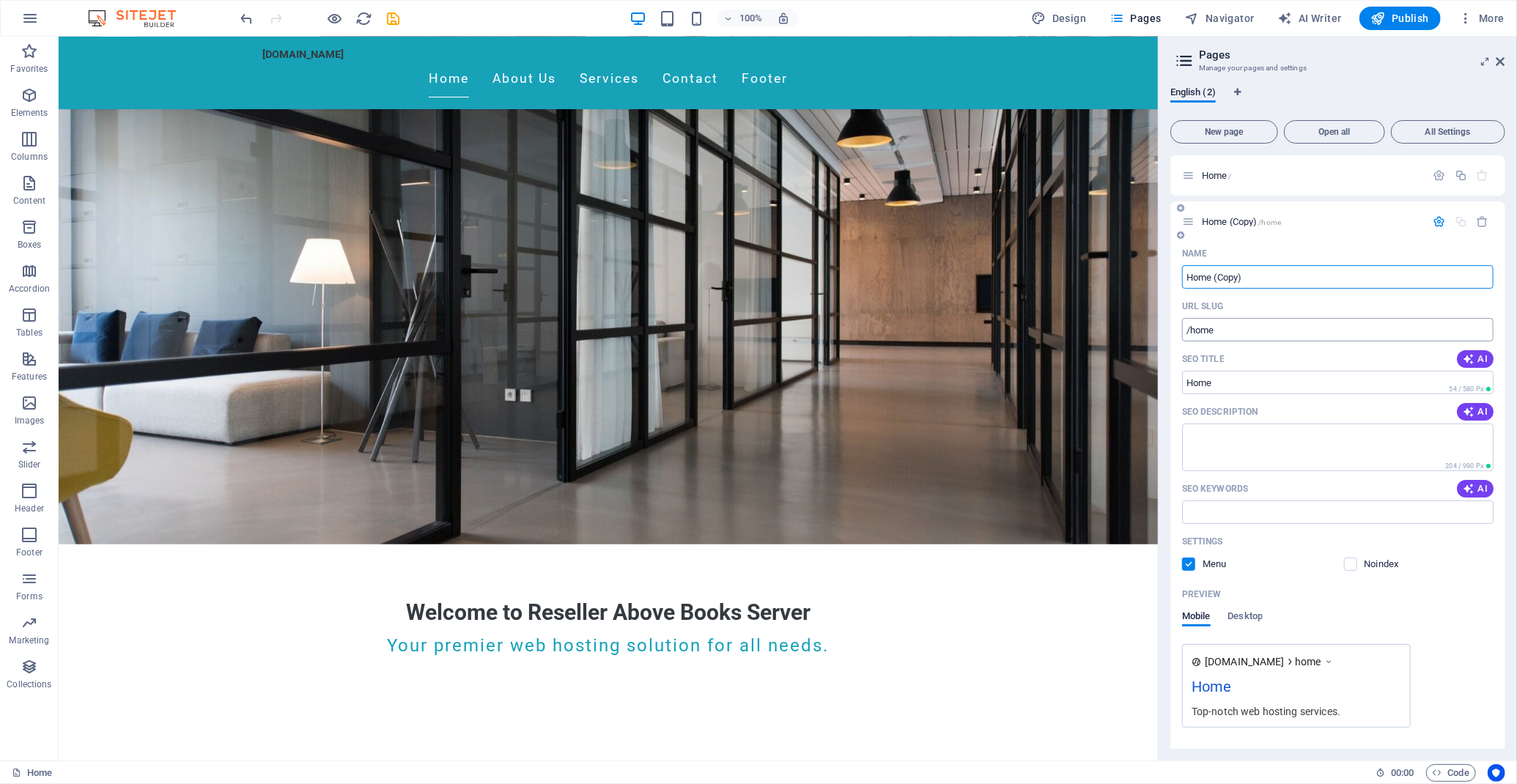
scroll to position [45, 0]
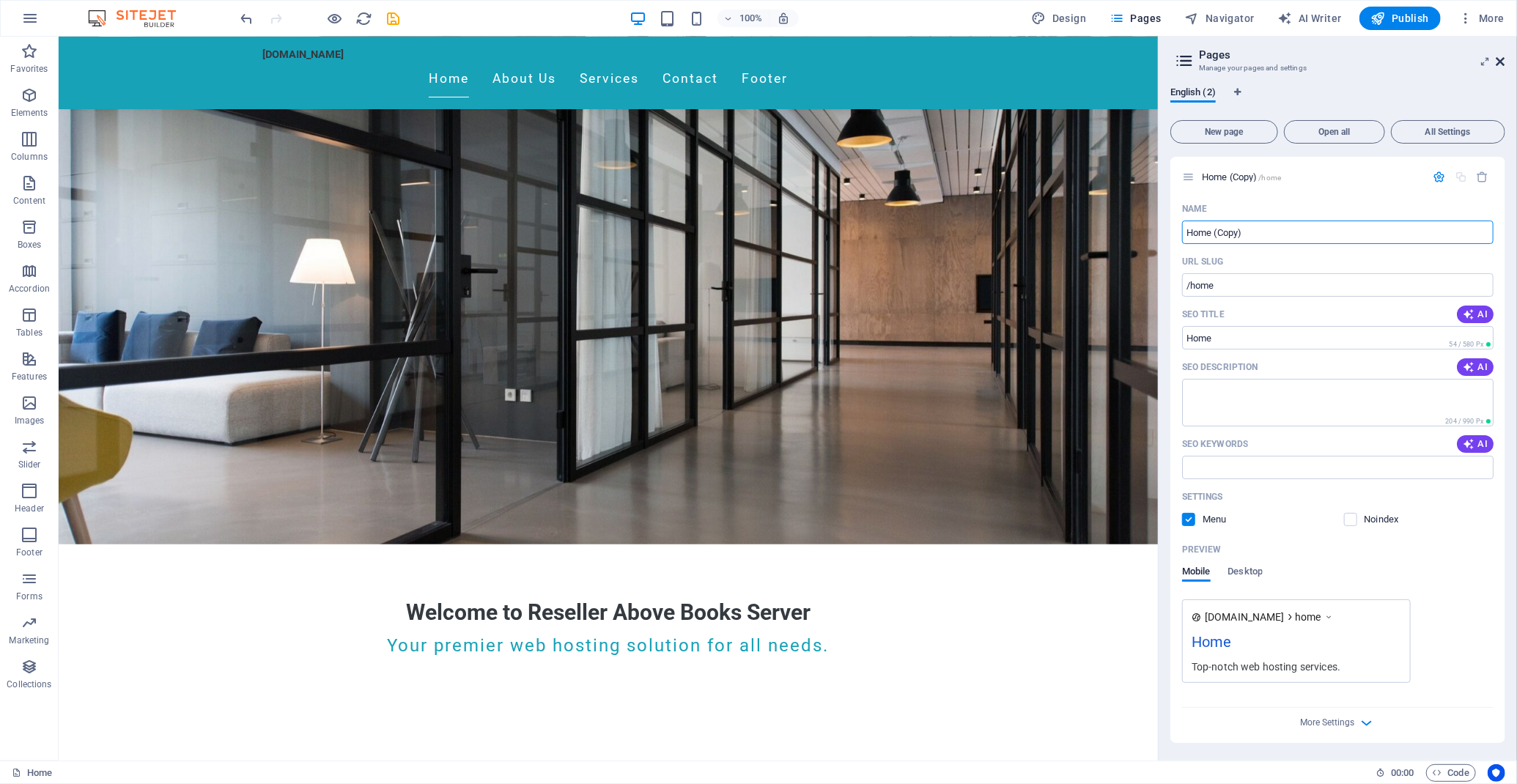
click at [1502, 63] on icon at bounding box center [1501, 62] width 9 height 12
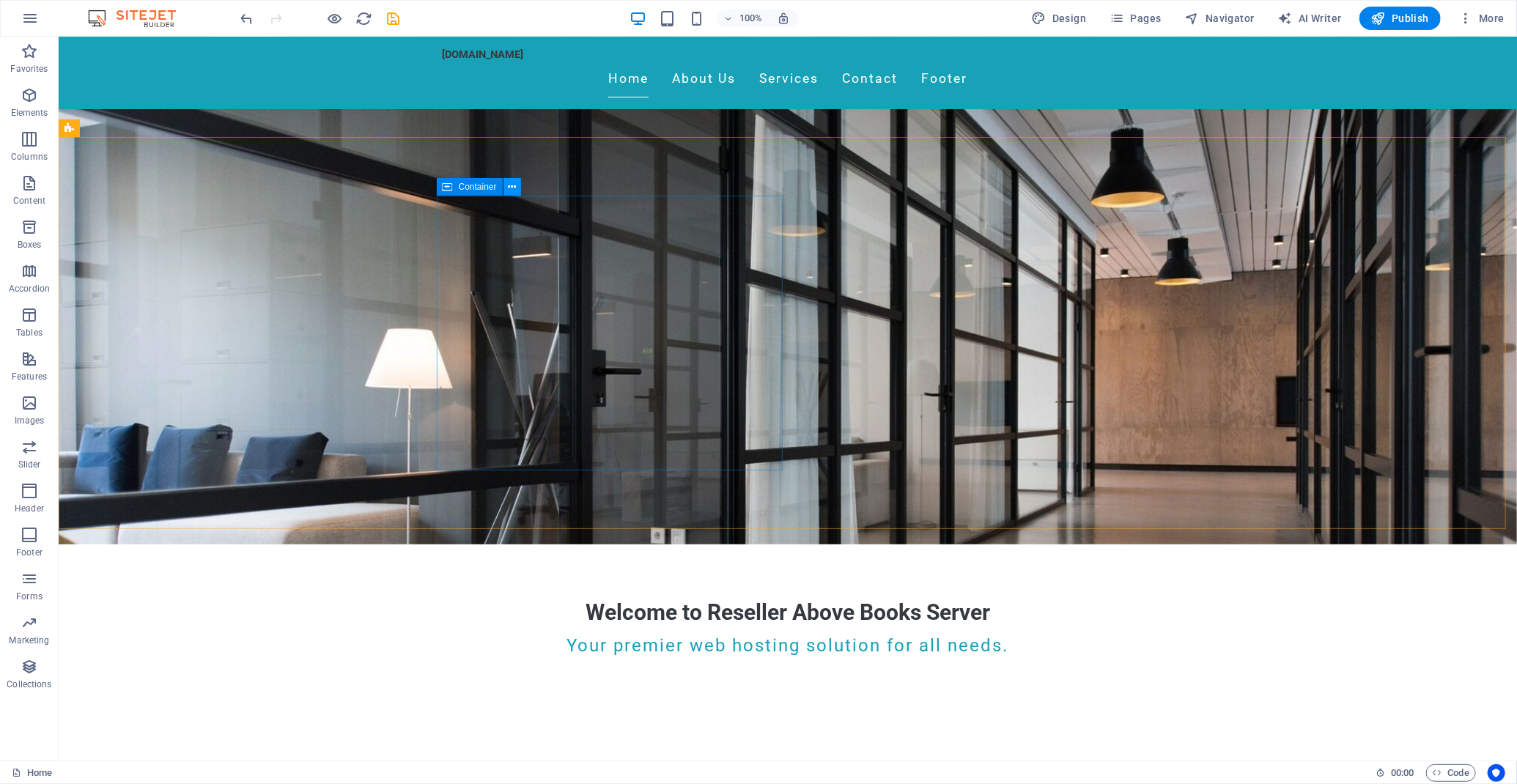
click at [507, 194] on icon at bounding box center [511, 187] width 8 height 15
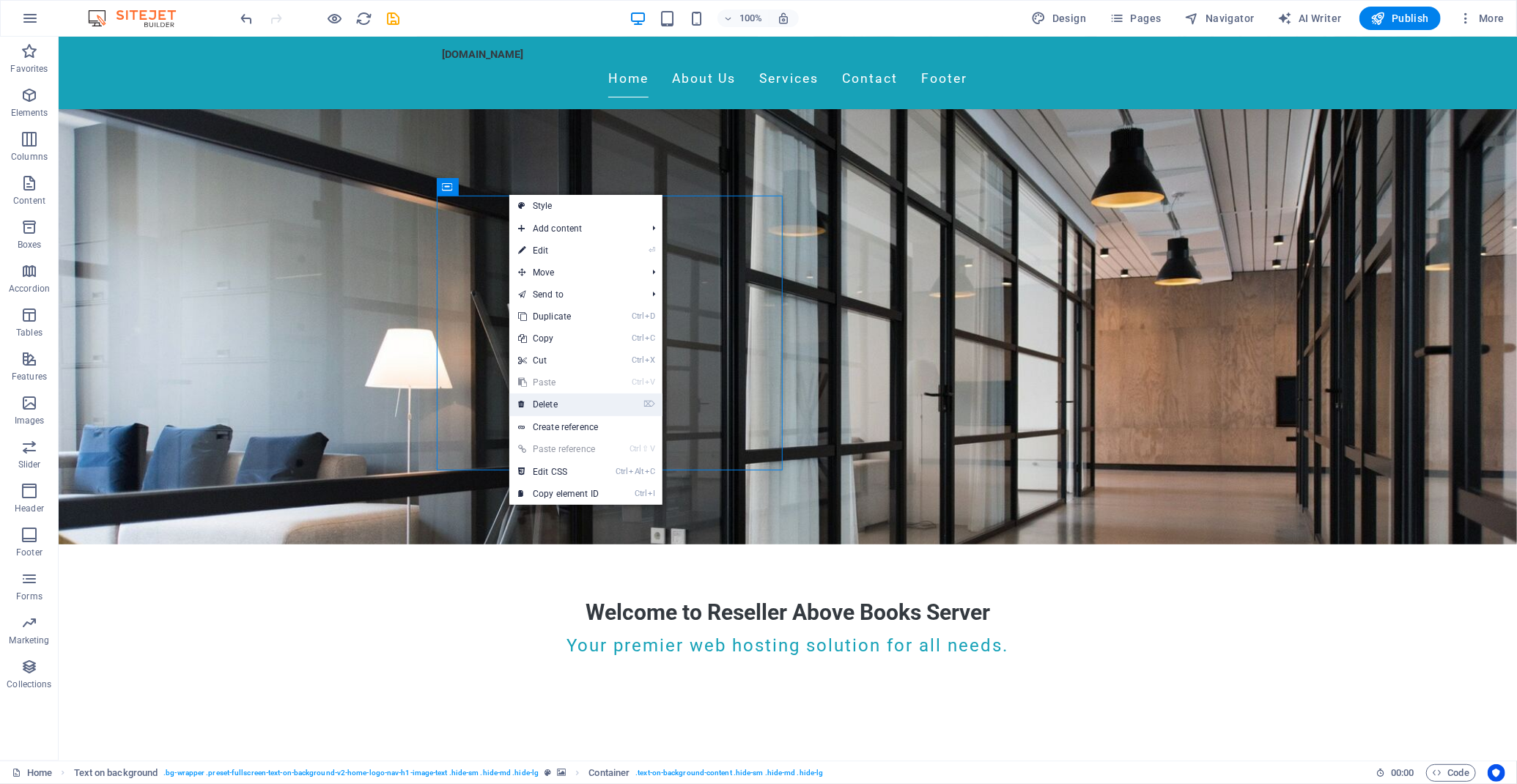
click at [561, 405] on link "⌦ Delete" at bounding box center [558, 404] width 99 height 22
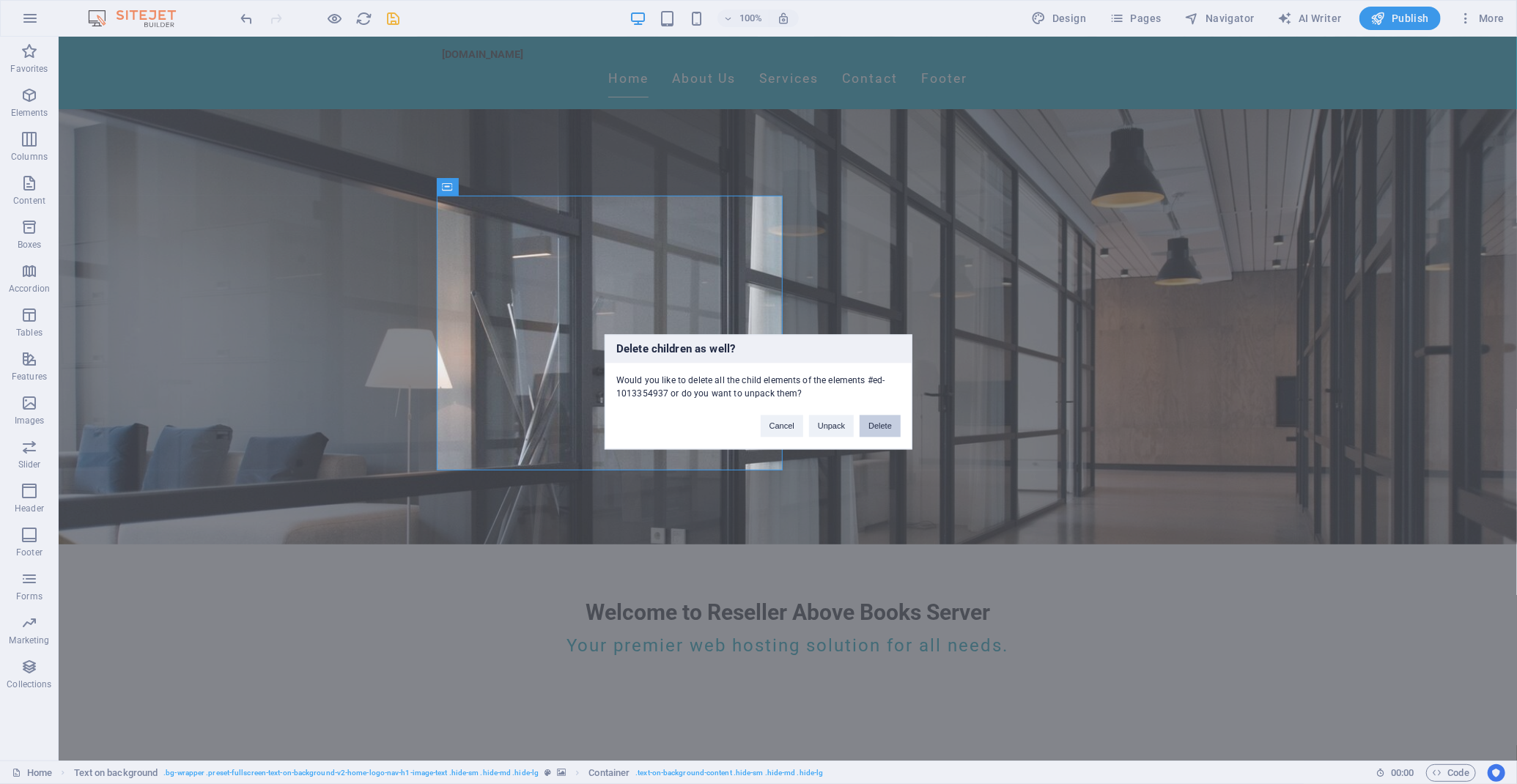
drag, startPoint x: 878, startPoint y: 416, endPoint x: 820, endPoint y: 379, distance: 68.8
click at [878, 416] on button "Delete" at bounding box center [880, 427] width 41 height 22
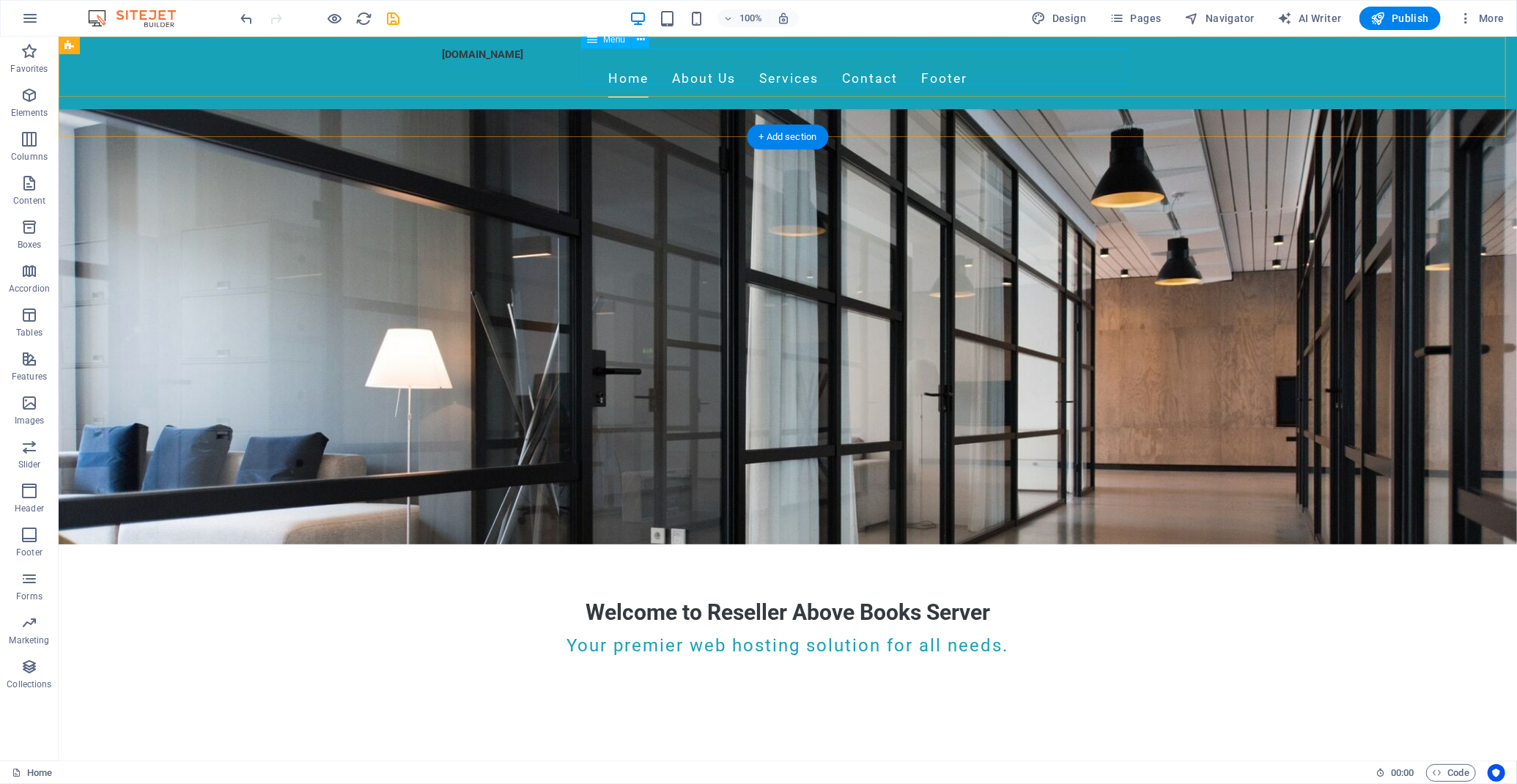
click at [588, 62] on nav "Home About Us Services Contact Footer" at bounding box center [787, 78] width 692 height 37
click at [613, 41] on span "Menu" at bounding box center [615, 39] width 22 height 9
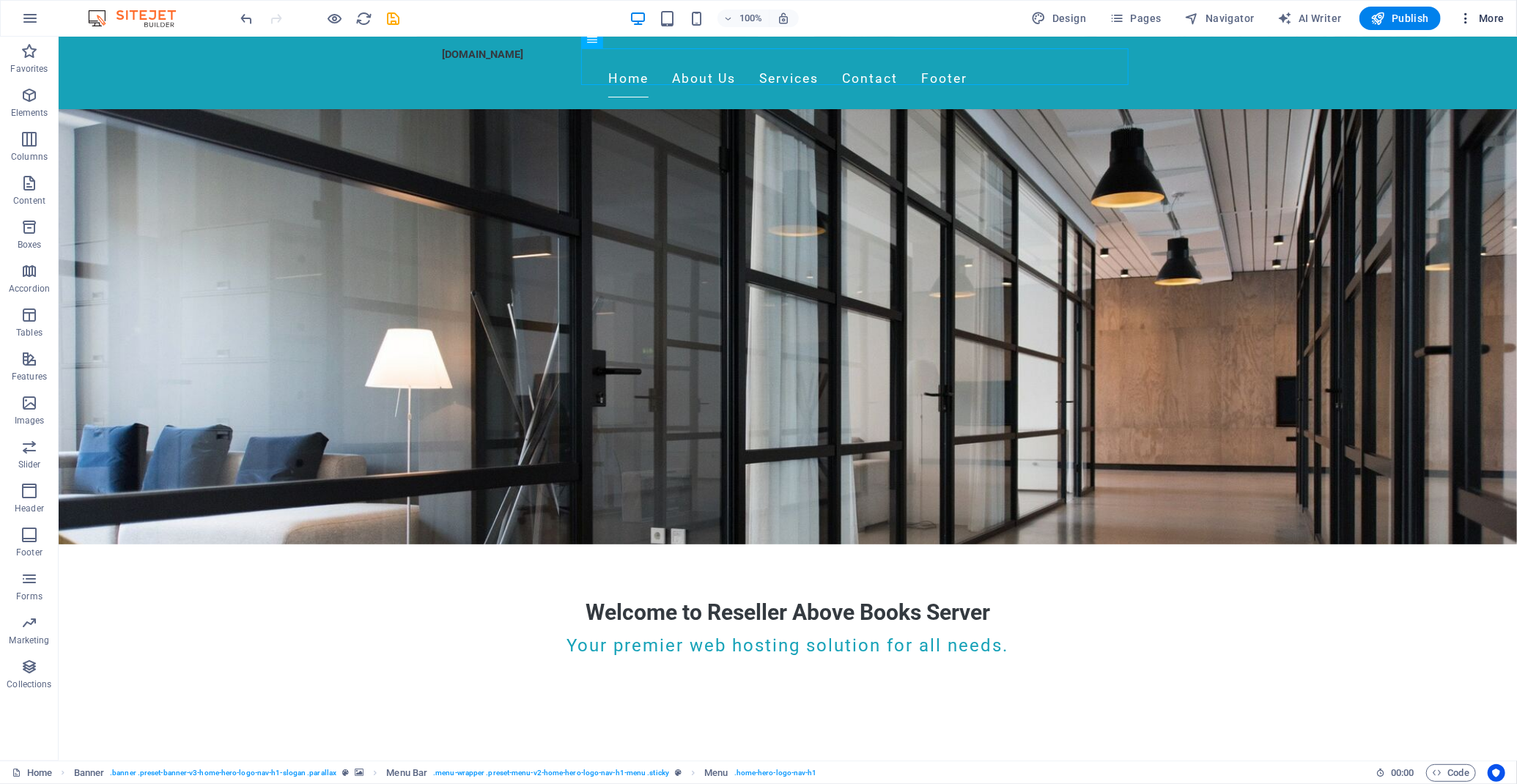
click at [1466, 20] on icon "button" at bounding box center [1465, 18] width 15 height 15
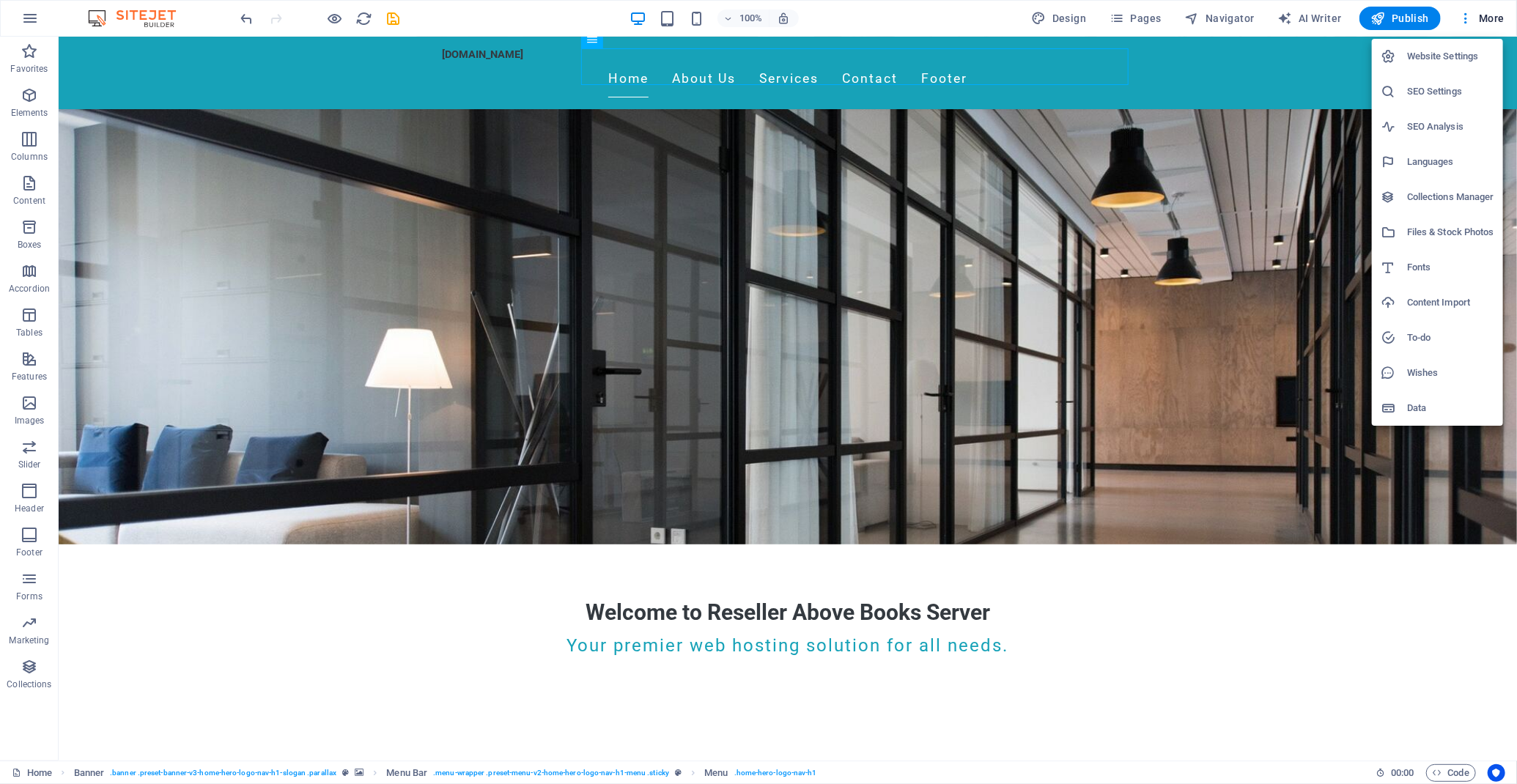
click at [1422, 408] on h6 "Data" at bounding box center [1450, 408] width 87 height 18
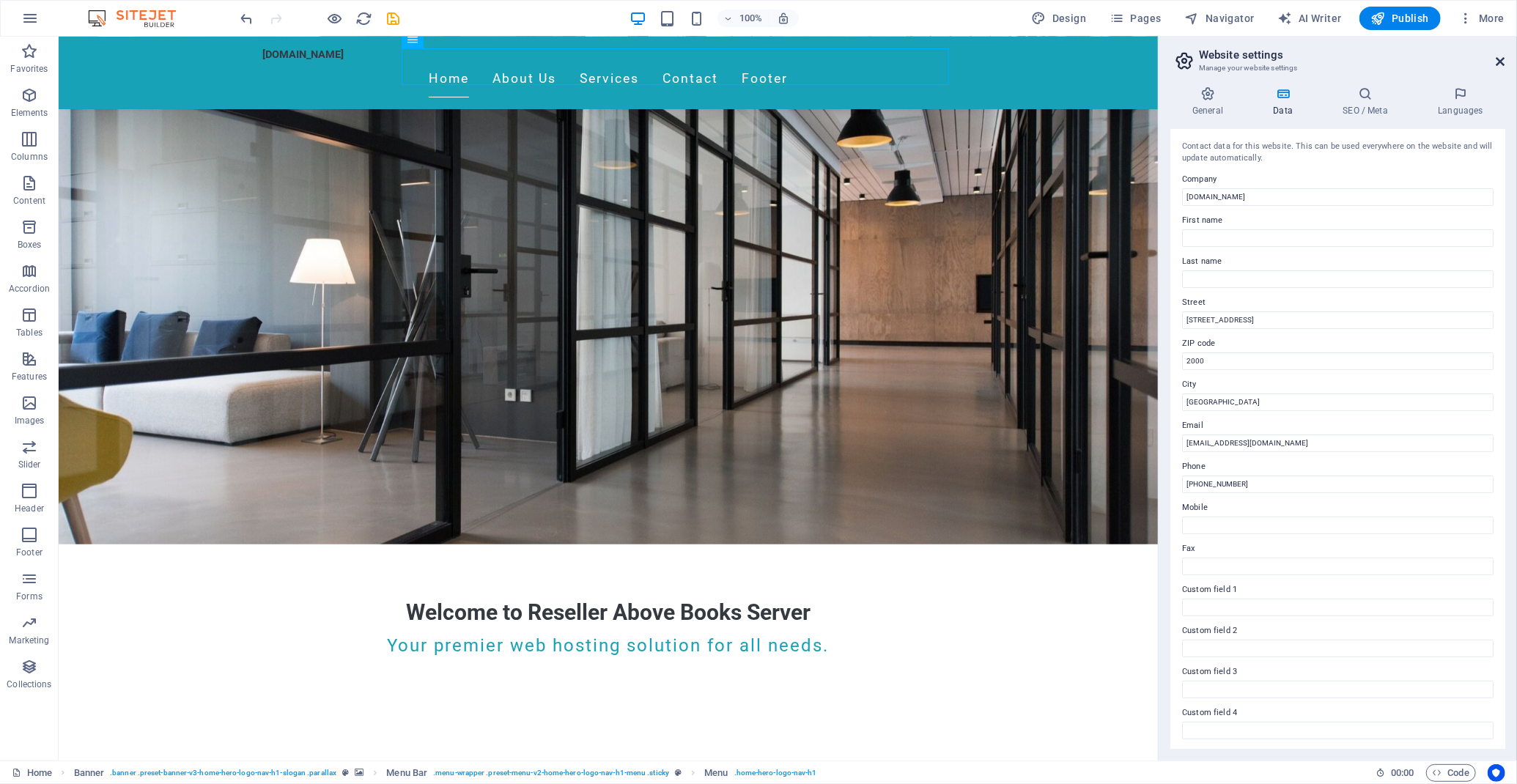
click at [1503, 58] on icon at bounding box center [1501, 62] width 9 height 12
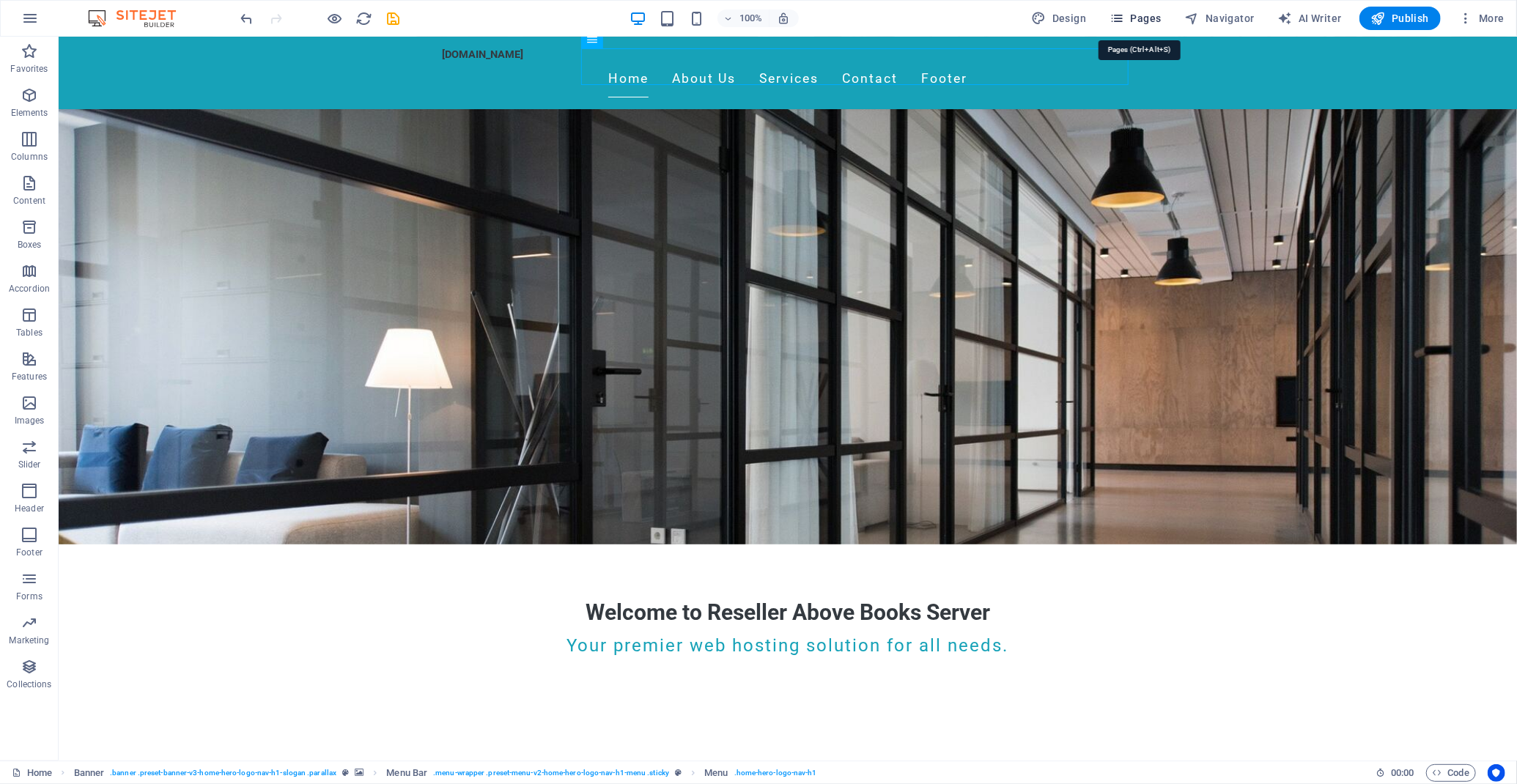
click at [1144, 20] on span "Pages" at bounding box center [1135, 18] width 51 height 15
click at [1052, 17] on span "Design" at bounding box center [1059, 18] width 55 height 15
select select "px"
select select "200"
select select "px"
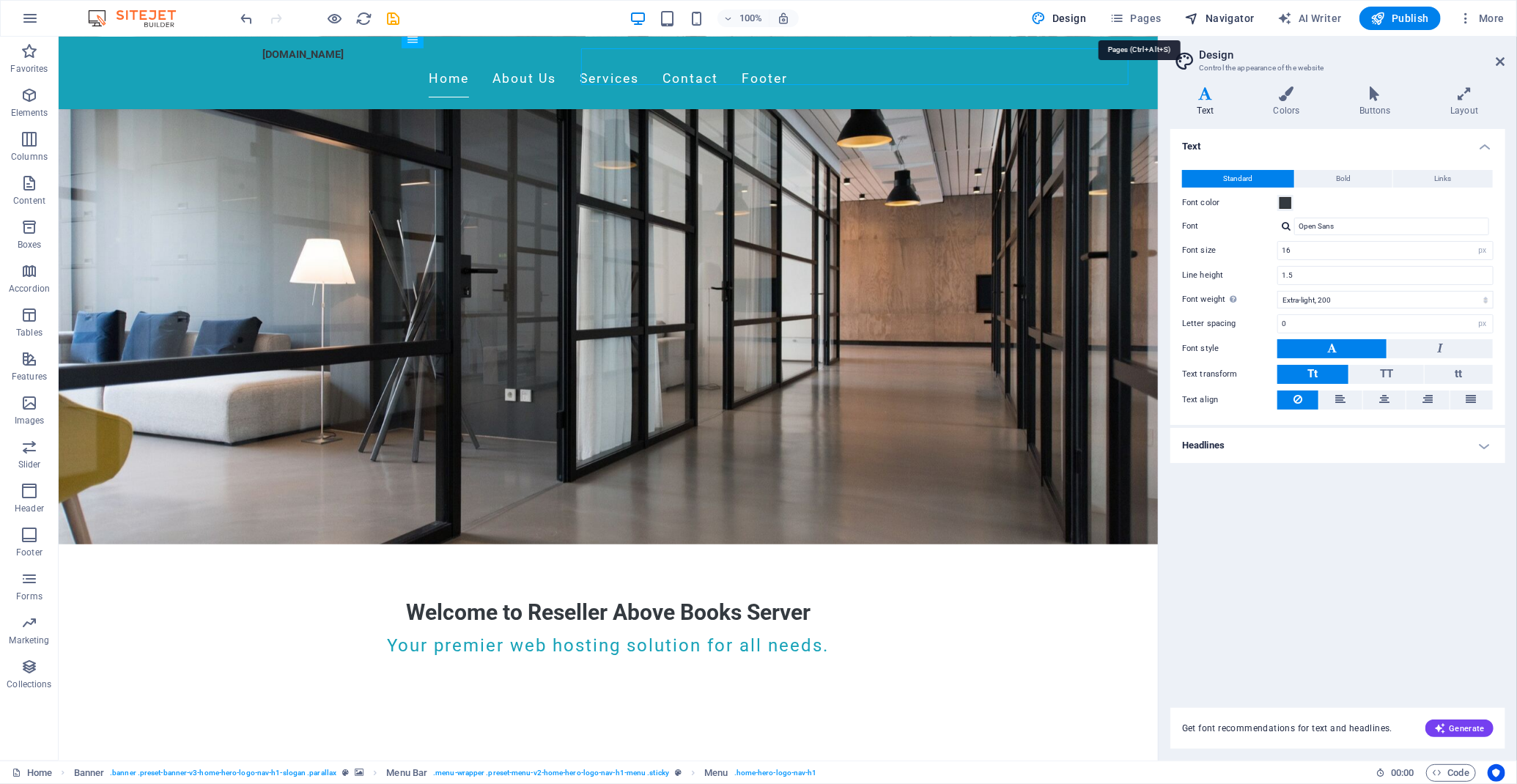
click at [1216, 18] on span "Navigator" at bounding box center [1219, 18] width 69 height 15
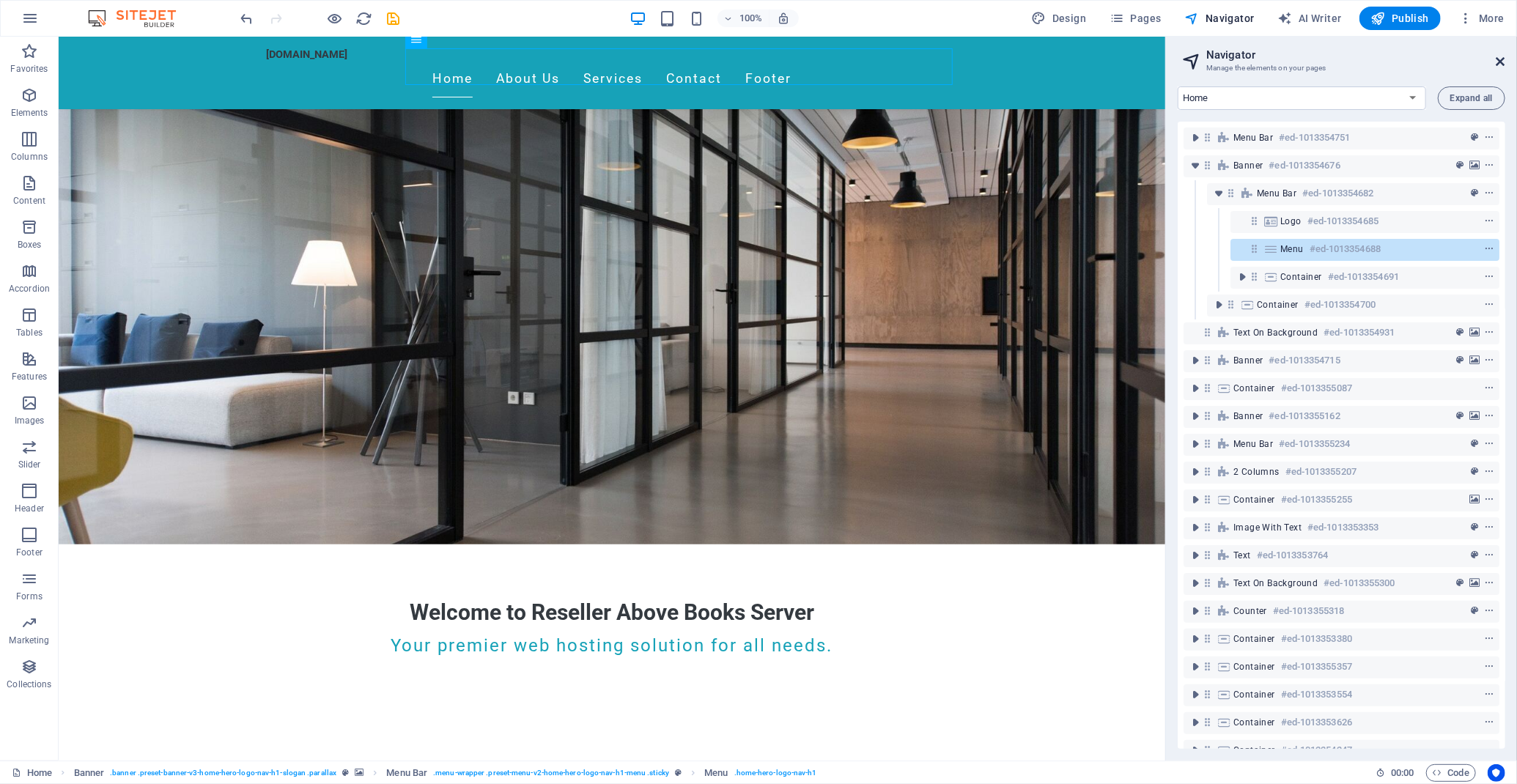
click at [1500, 59] on icon at bounding box center [1501, 62] width 9 height 12
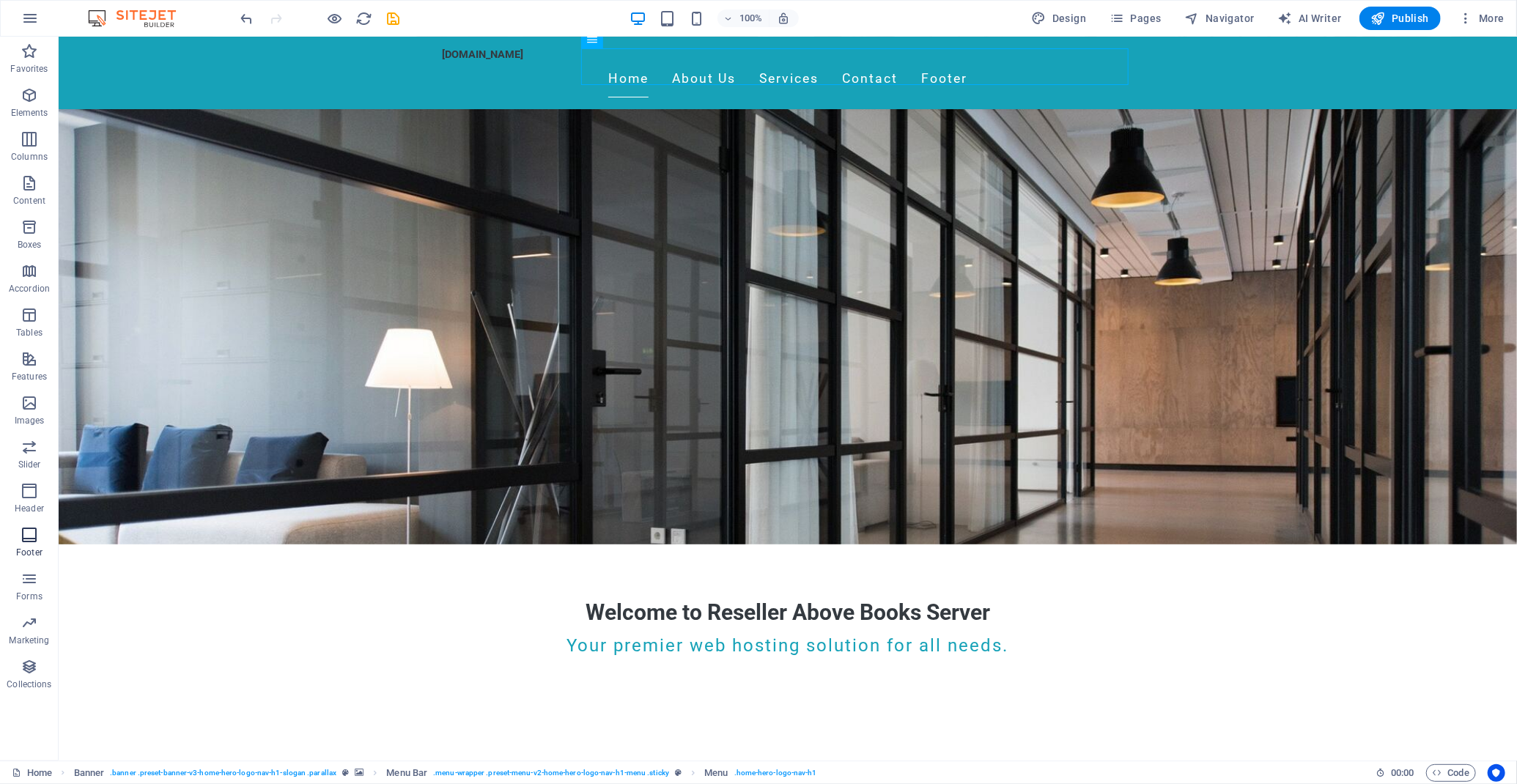
click at [38, 99] on icon "button" at bounding box center [29, 95] width 18 height 18
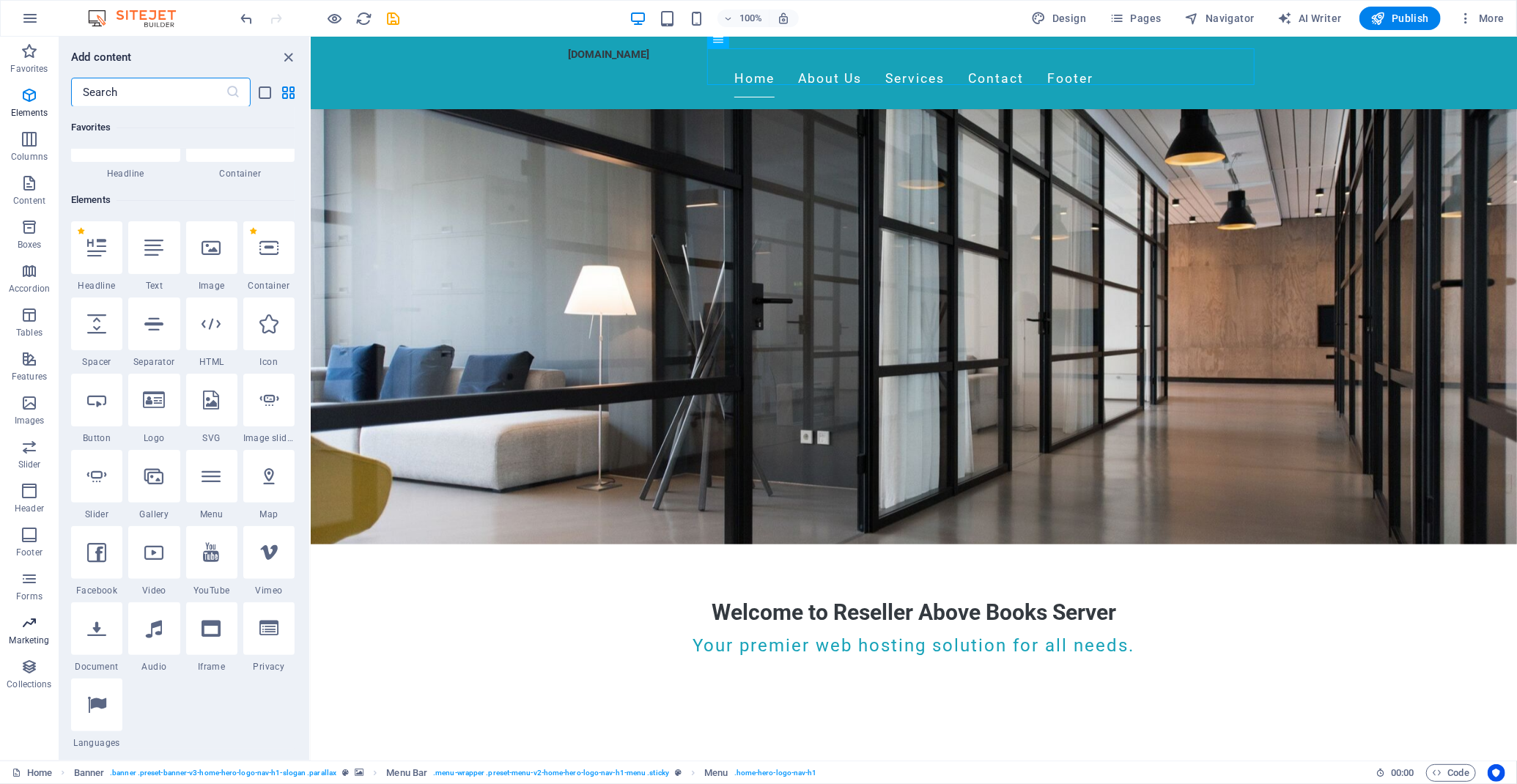
scroll to position [155, 0]
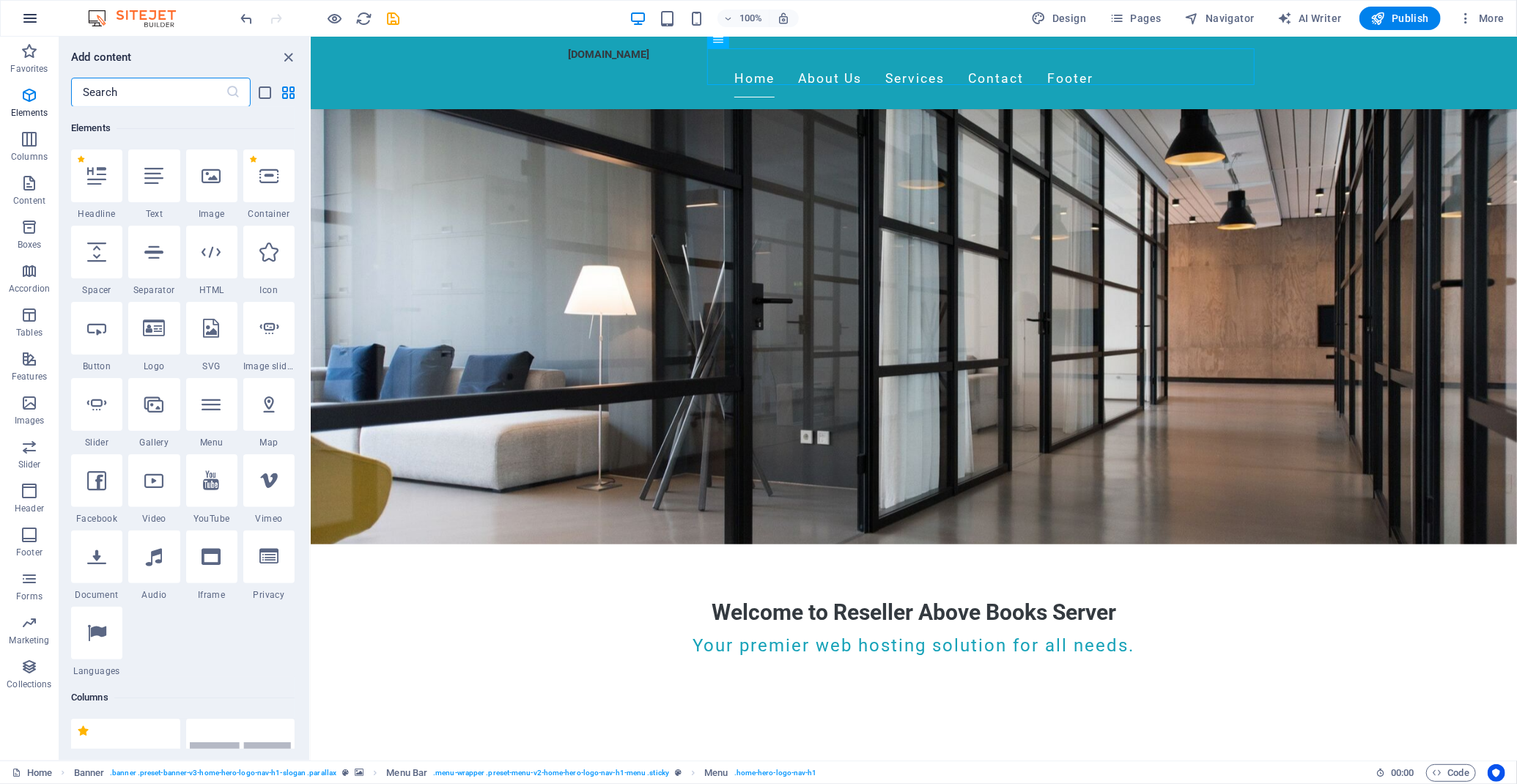
click at [27, 13] on icon "button" at bounding box center [30, 18] width 18 height 18
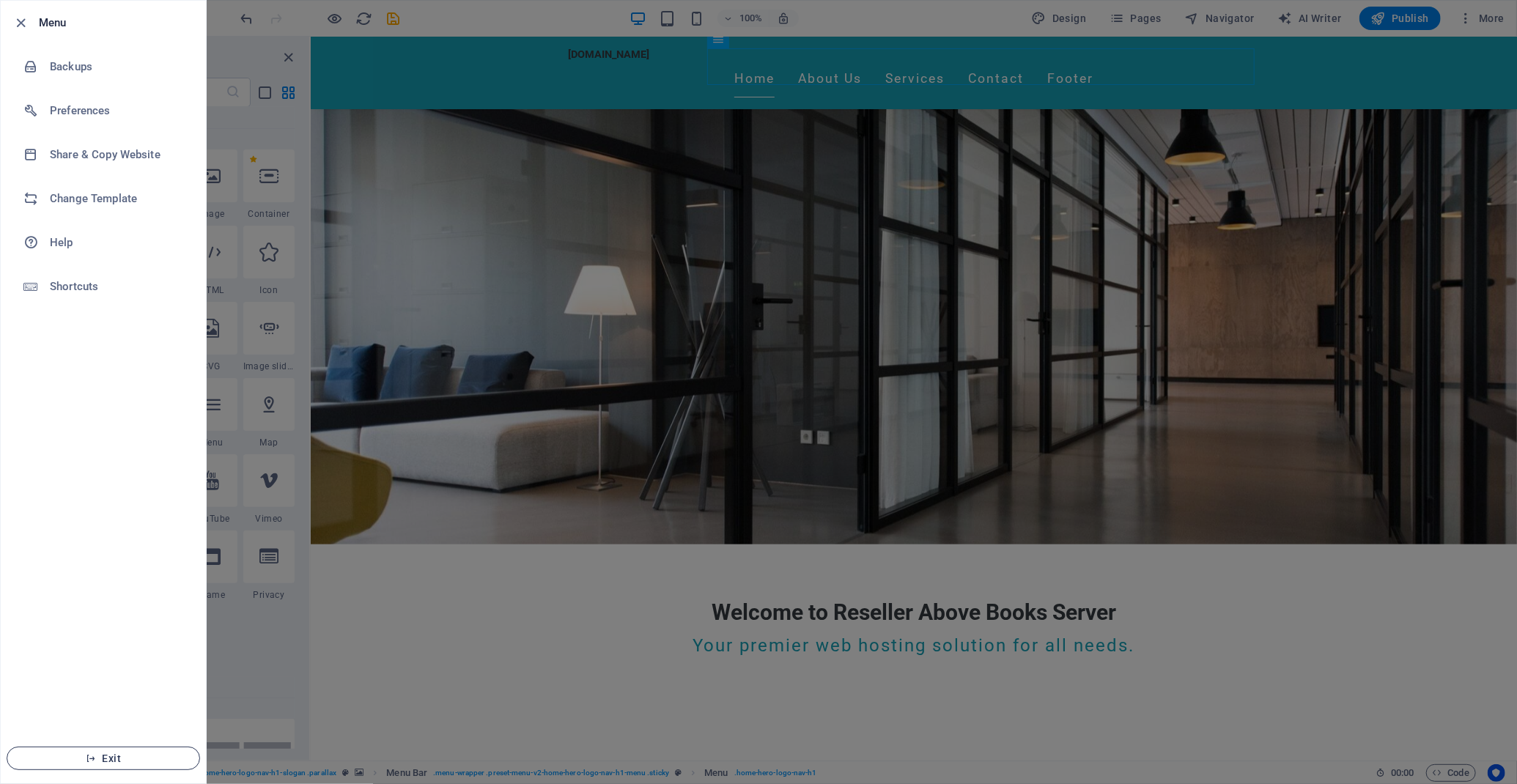
click at [144, 758] on span "Exit" at bounding box center [103, 758] width 169 height 12
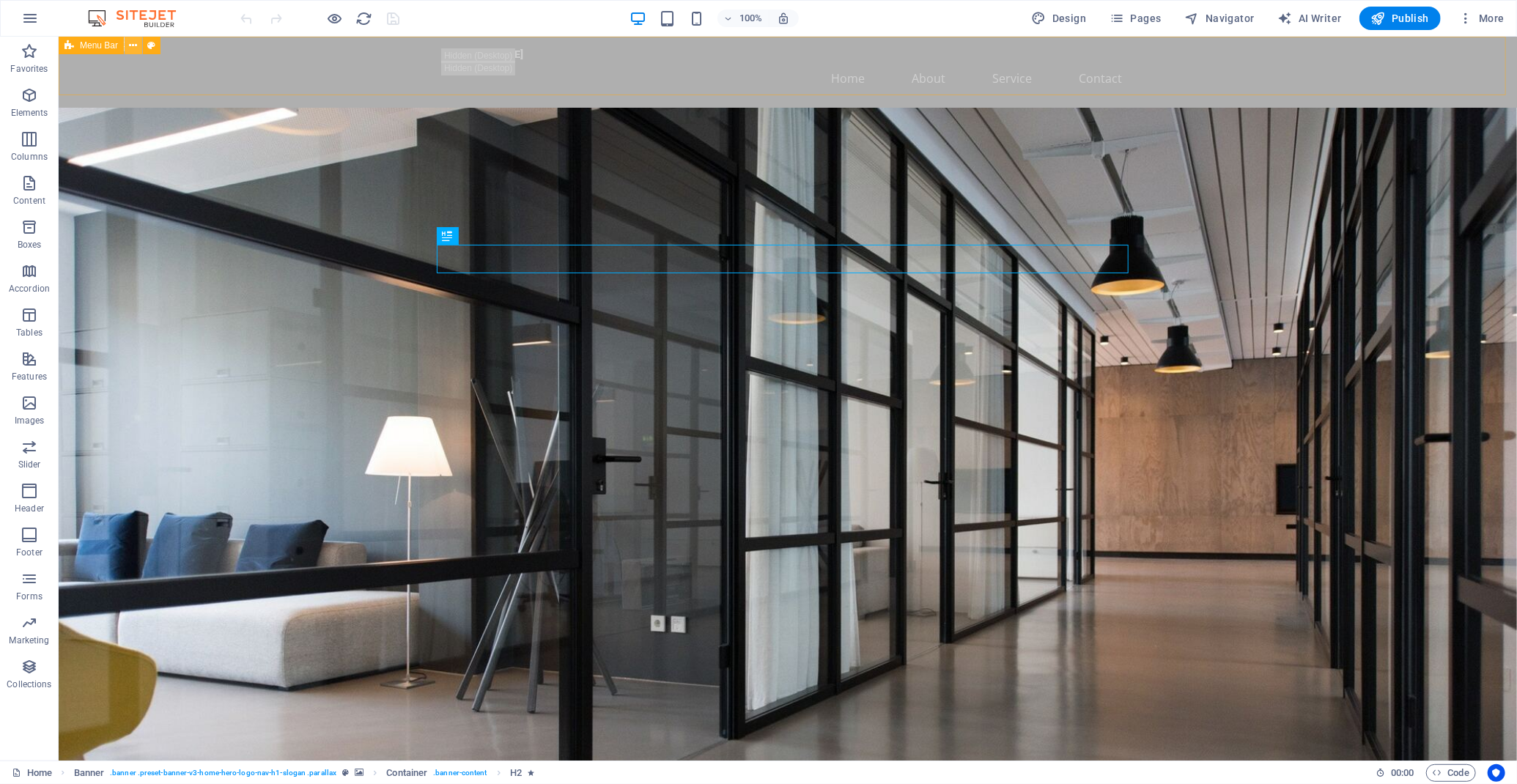
click at [129, 46] on button at bounding box center [133, 45] width 18 height 18
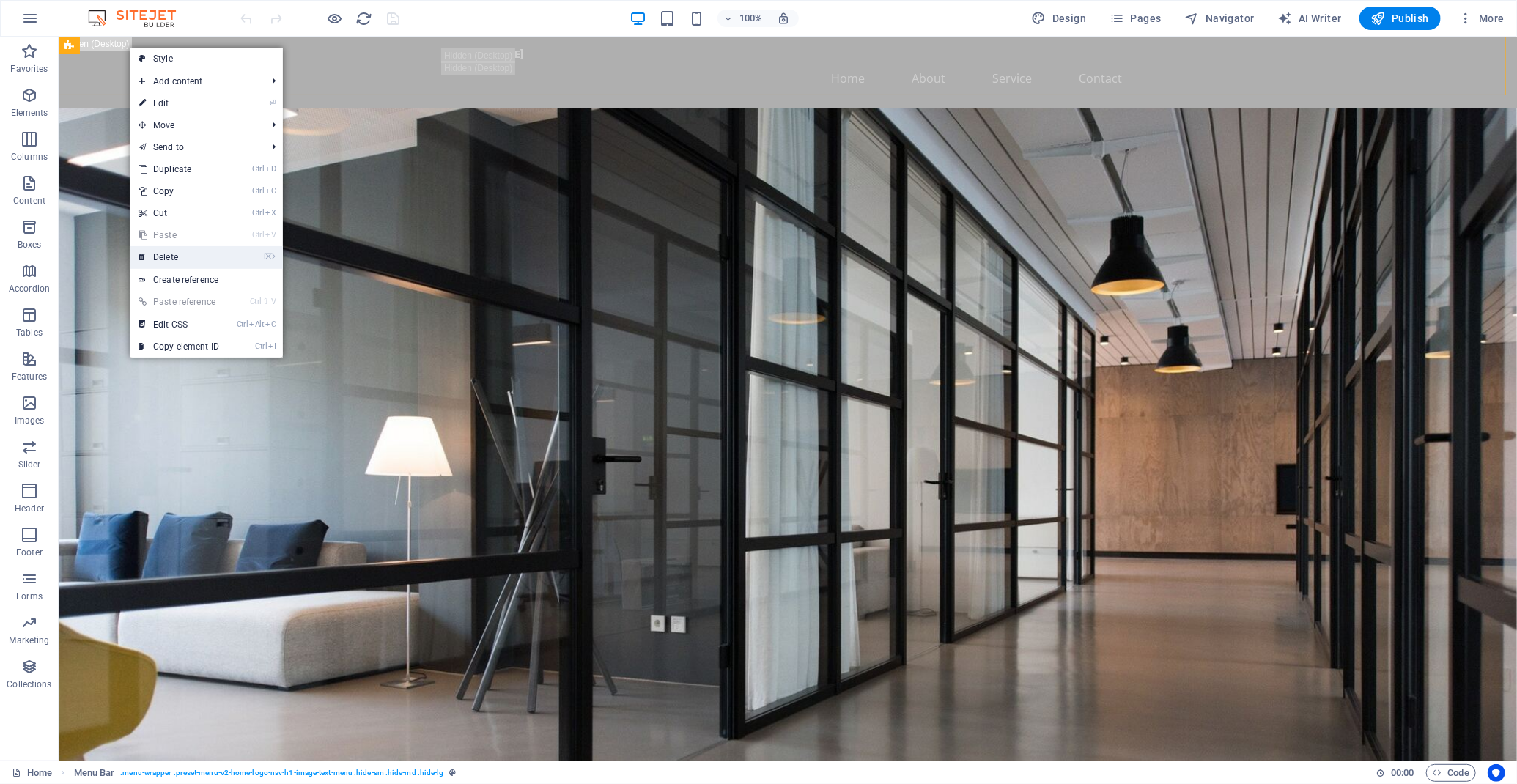
click at [185, 254] on link "⌦ Delete" at bounding box center [178, 257] width 99 height 22
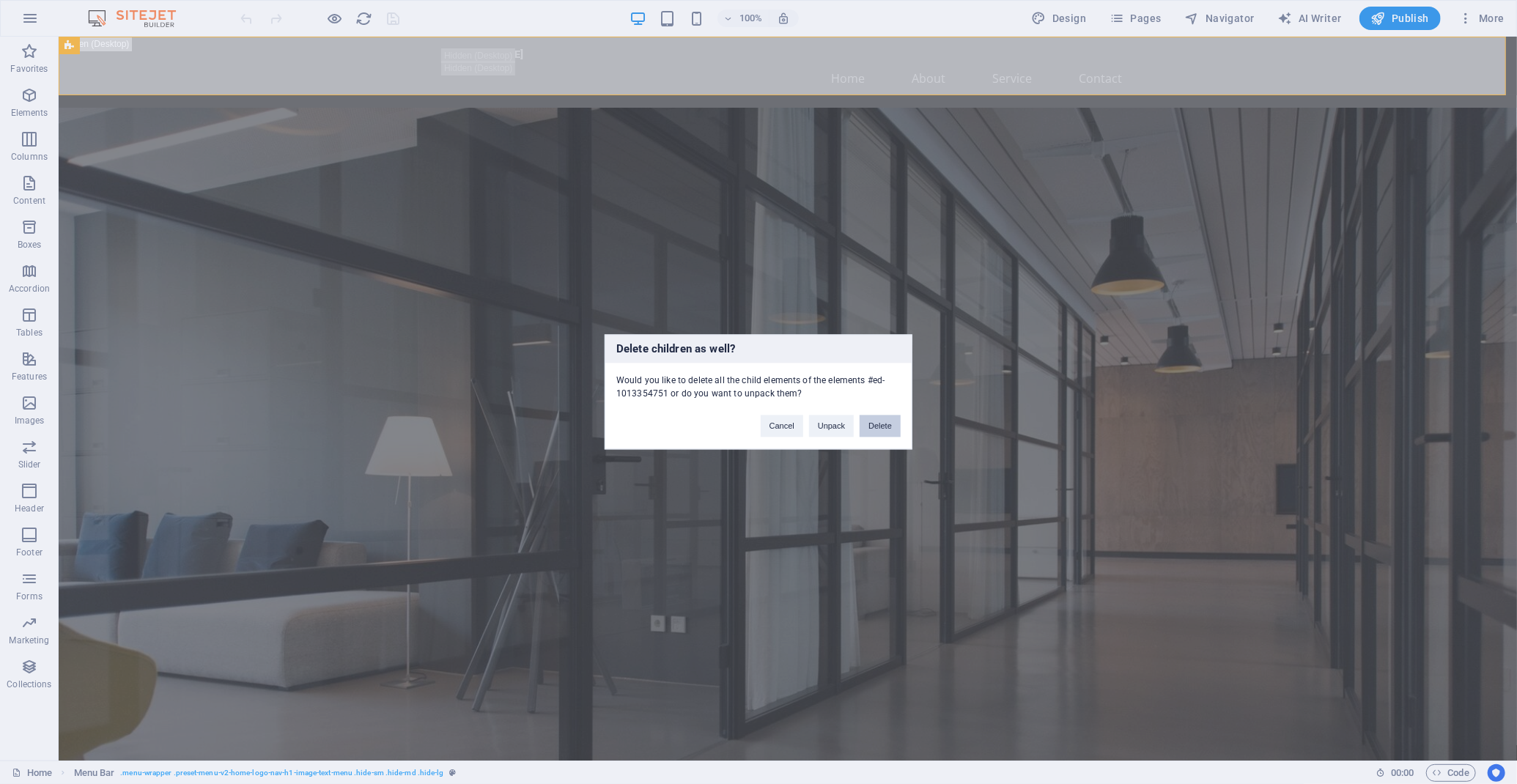
drag, startPoint x: 873, startPoint y: 421, endPoint x: 782, endPoint y: 373, distance: 102.9
click at [873, 421] on button "Delete" at bounding box center [880, 427] width 41 height 22
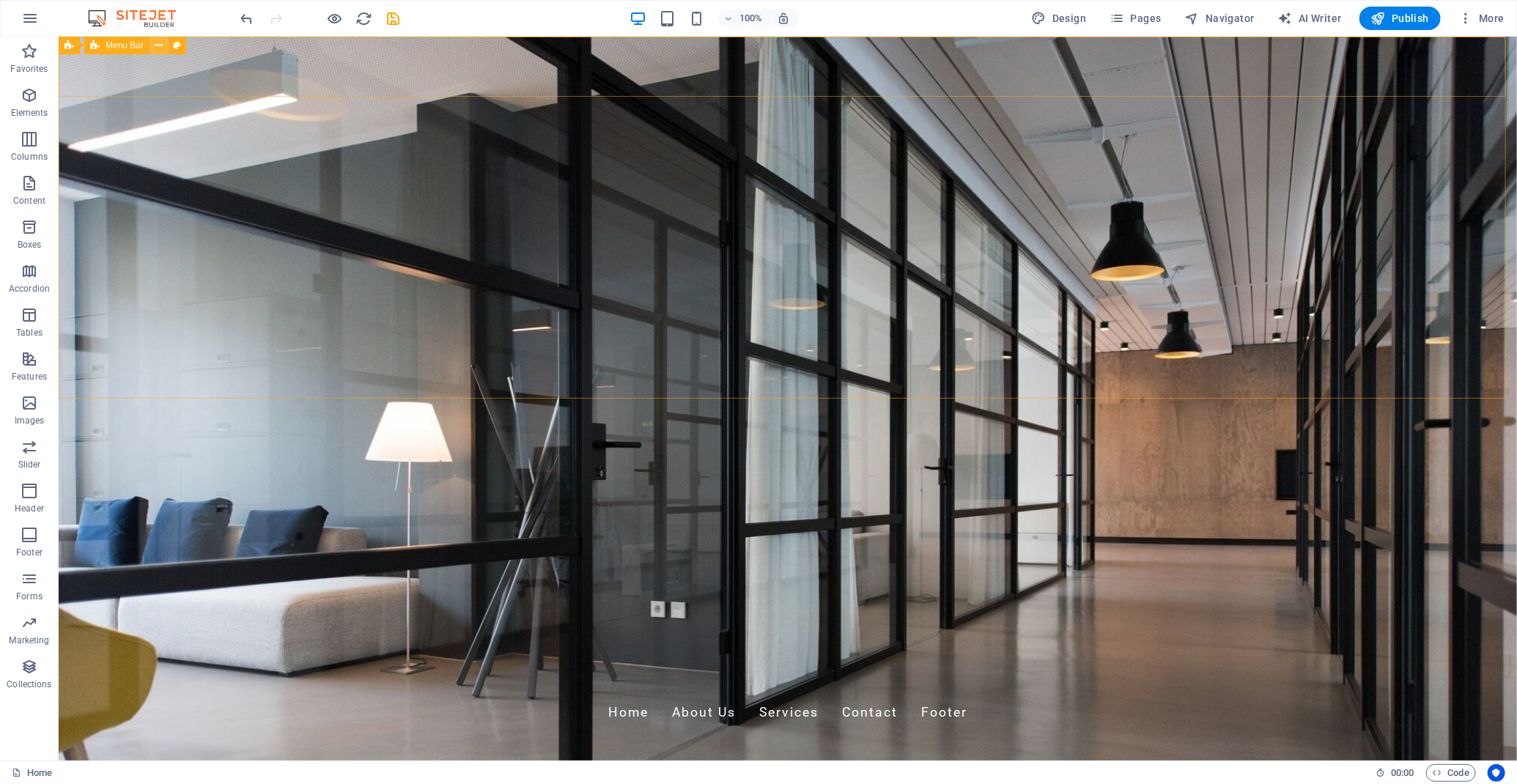
click at [157, 46] on icon at bounding box center [159, 45] width 8 height 15
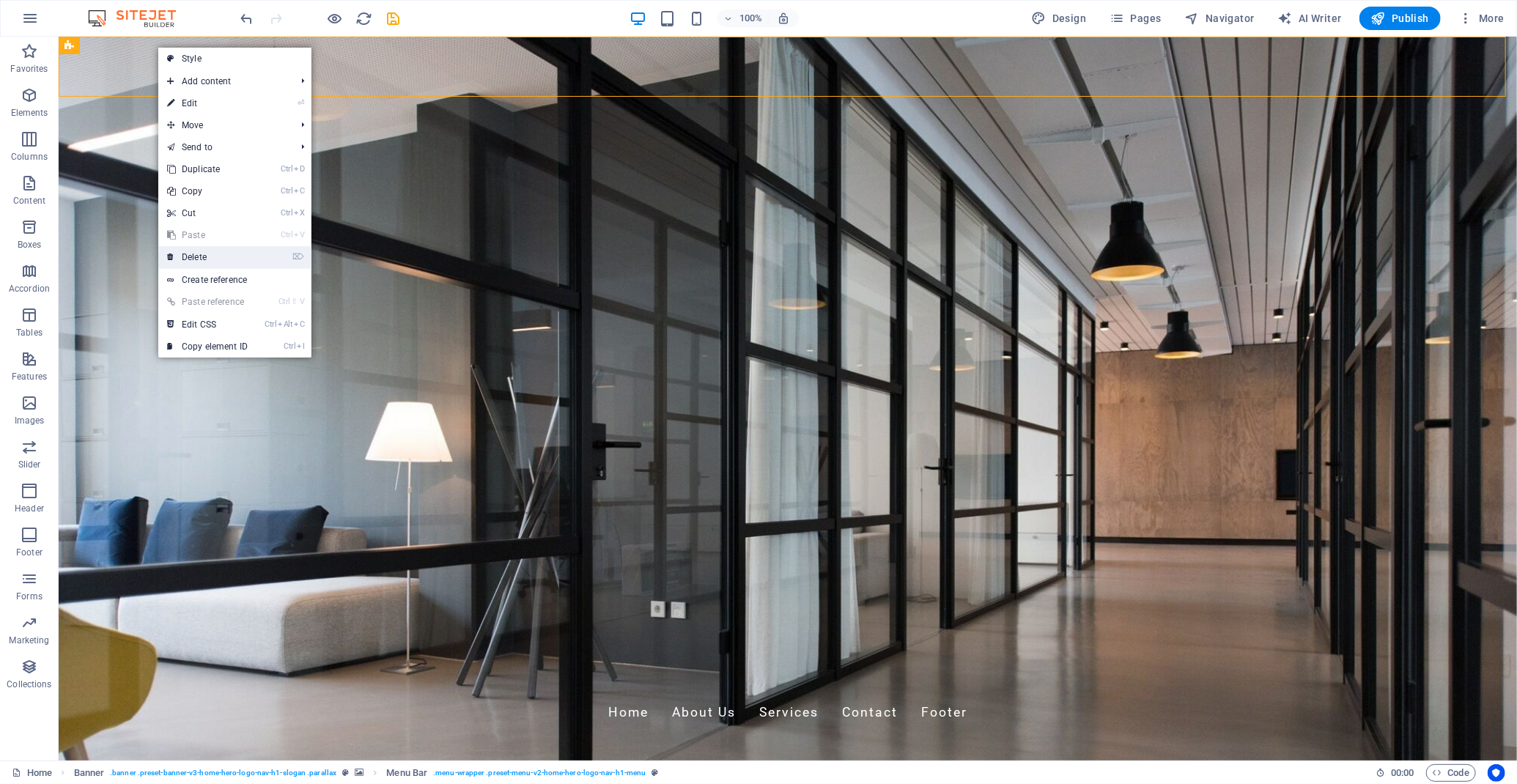
click at [208, 266] on link "⌦ Delete" at bounding box center [207, 257] width 99 height 22
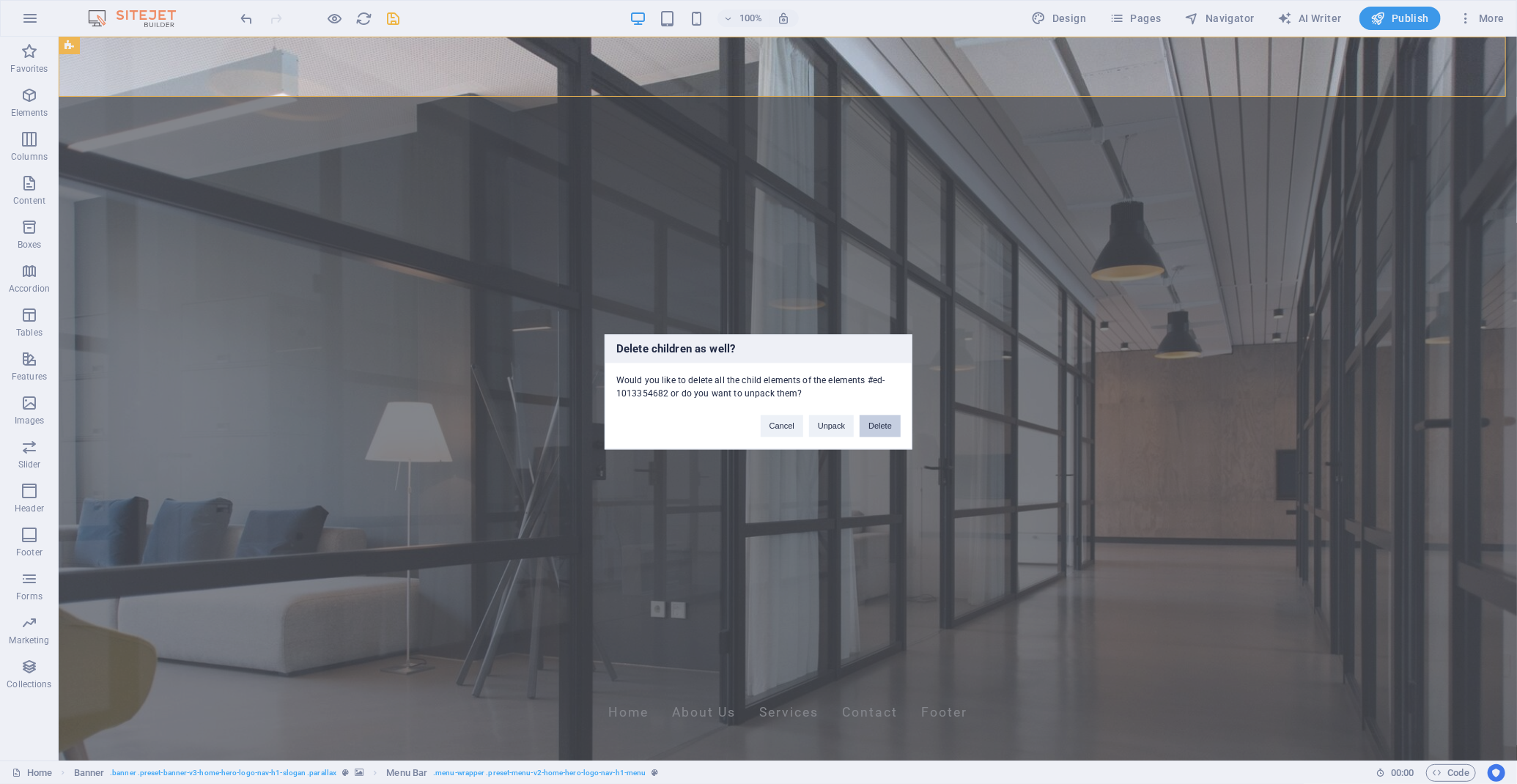
drag, startPoint x: 872, startPoint y: 427, endPoint x: 814, endPoint y: 391, distance: 68.3
click at [872, 427] on button "Delete" at bounding box center [880, 427] width 41 height 22
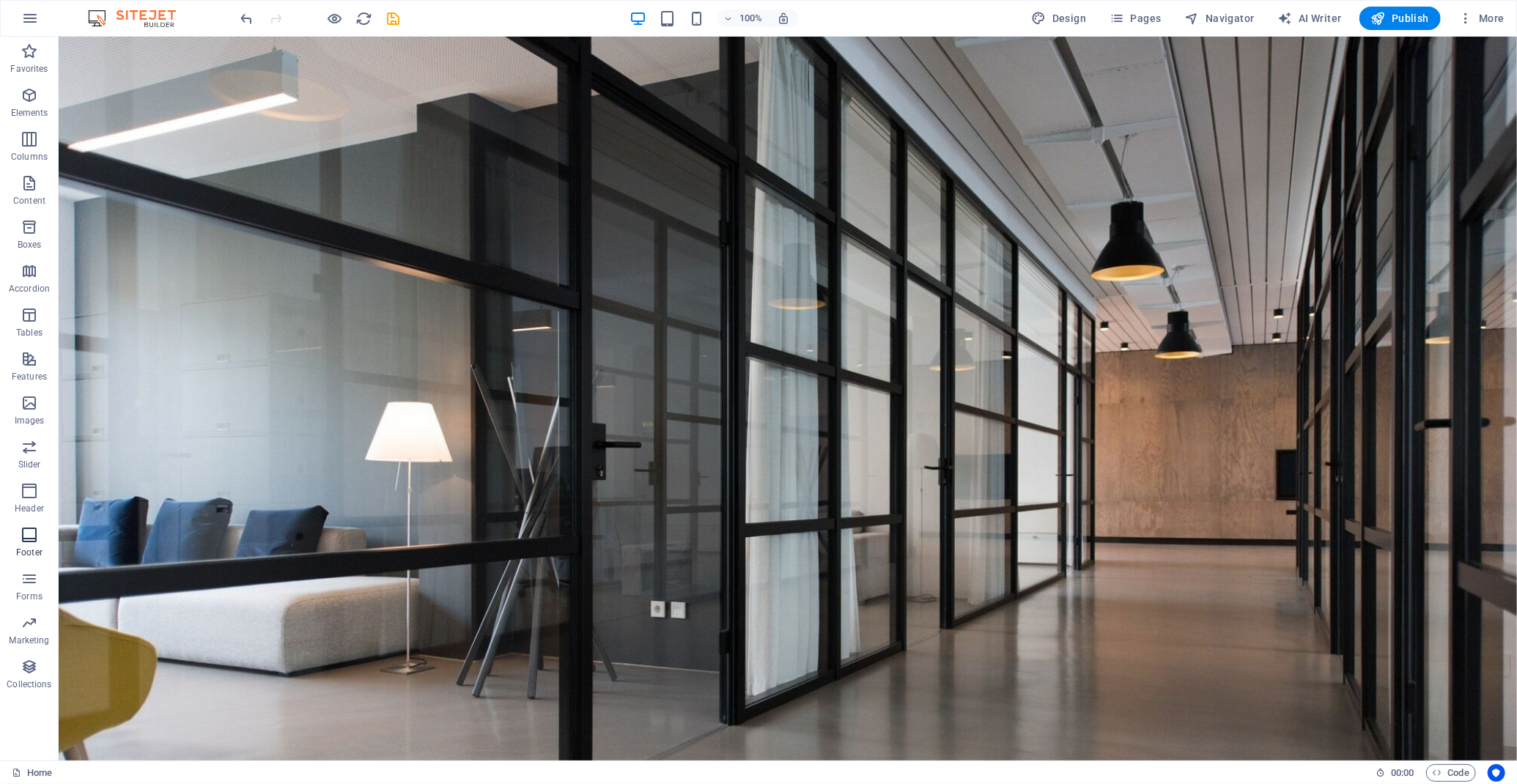
click at [34, 547] on p "Footer" at bounding box center [29, 553] width 27 height 12
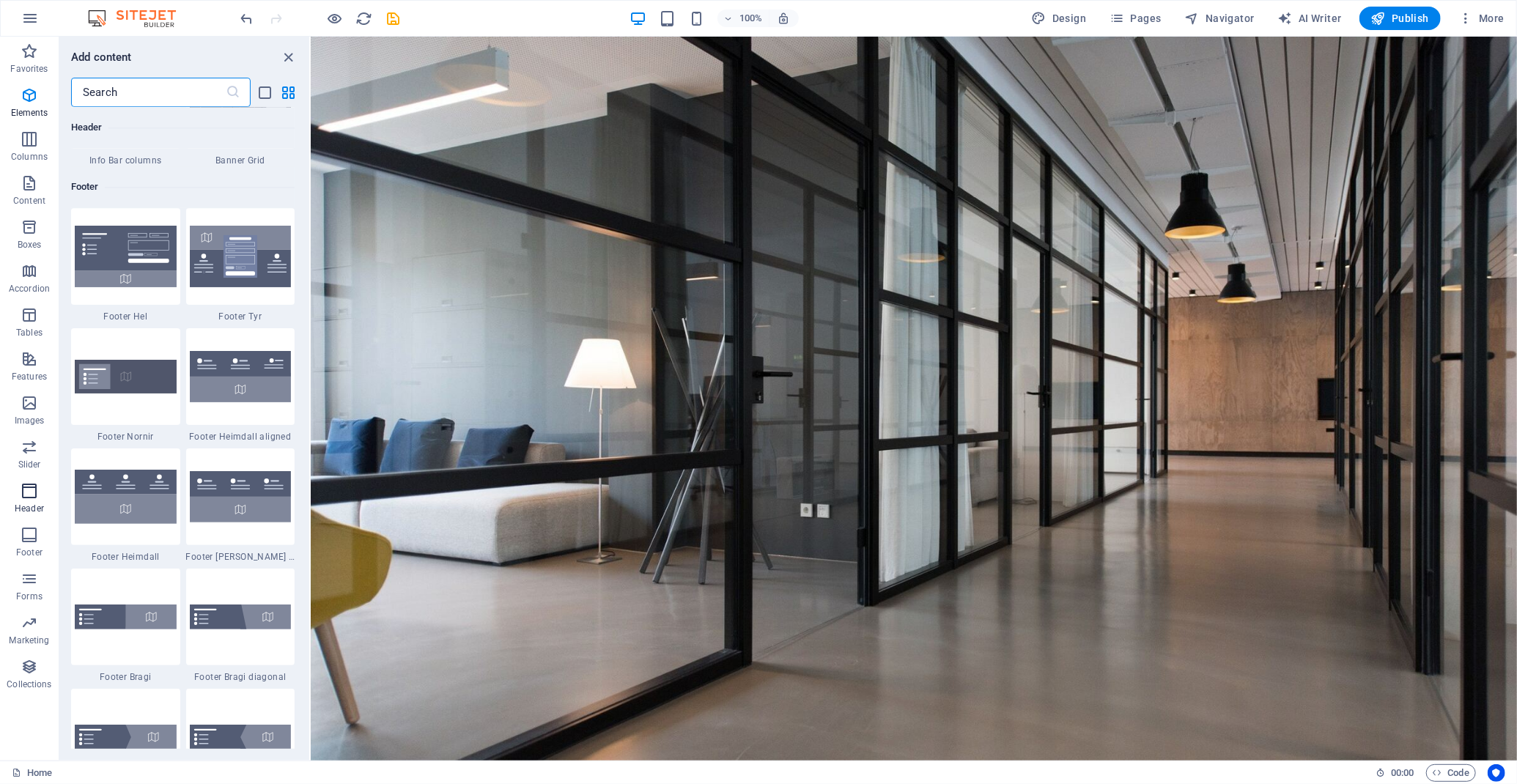
scroll to position [9698, 0]
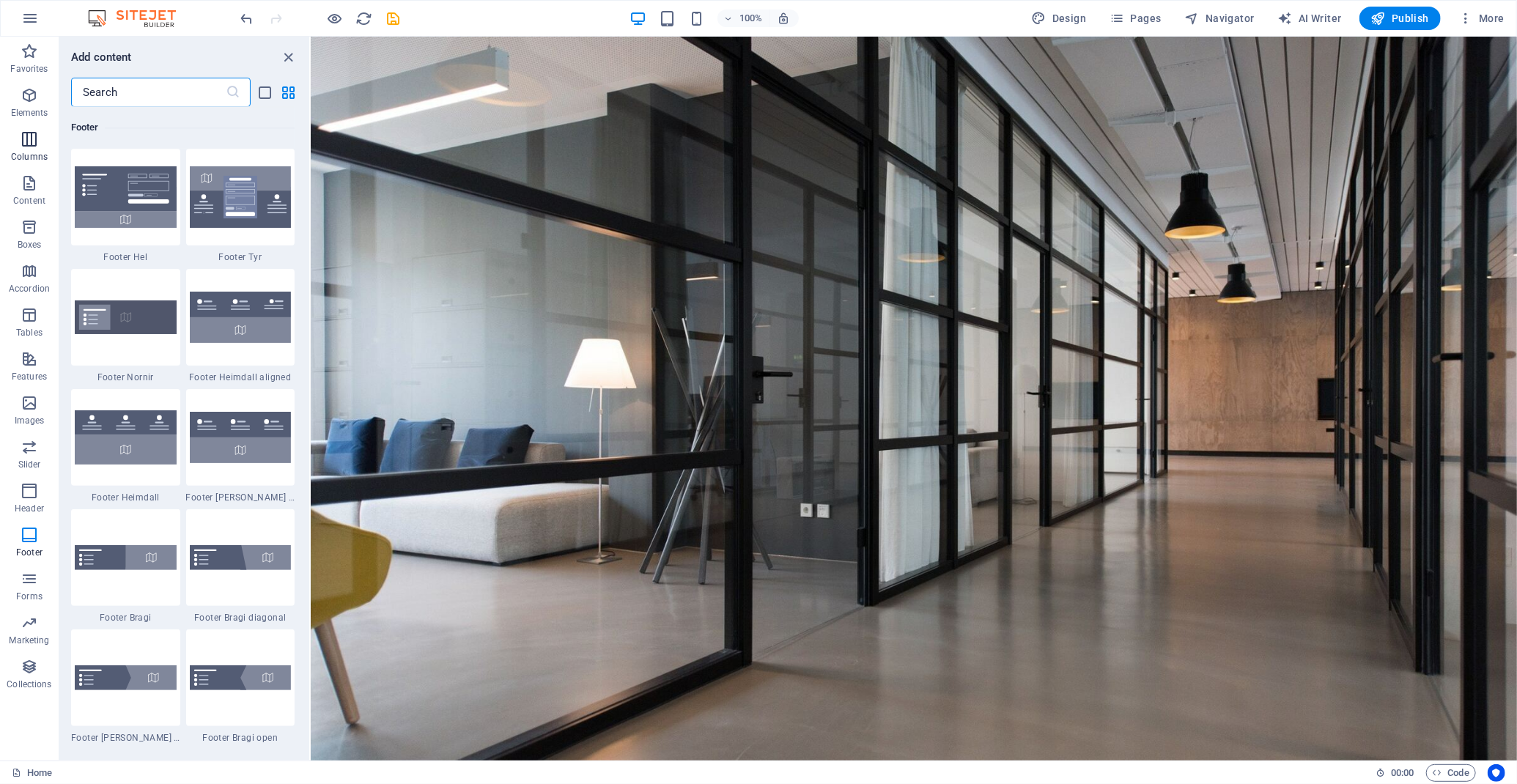
click at [39, 143] on span "Columns" at bounding box center [29, 147] width 58 height 35
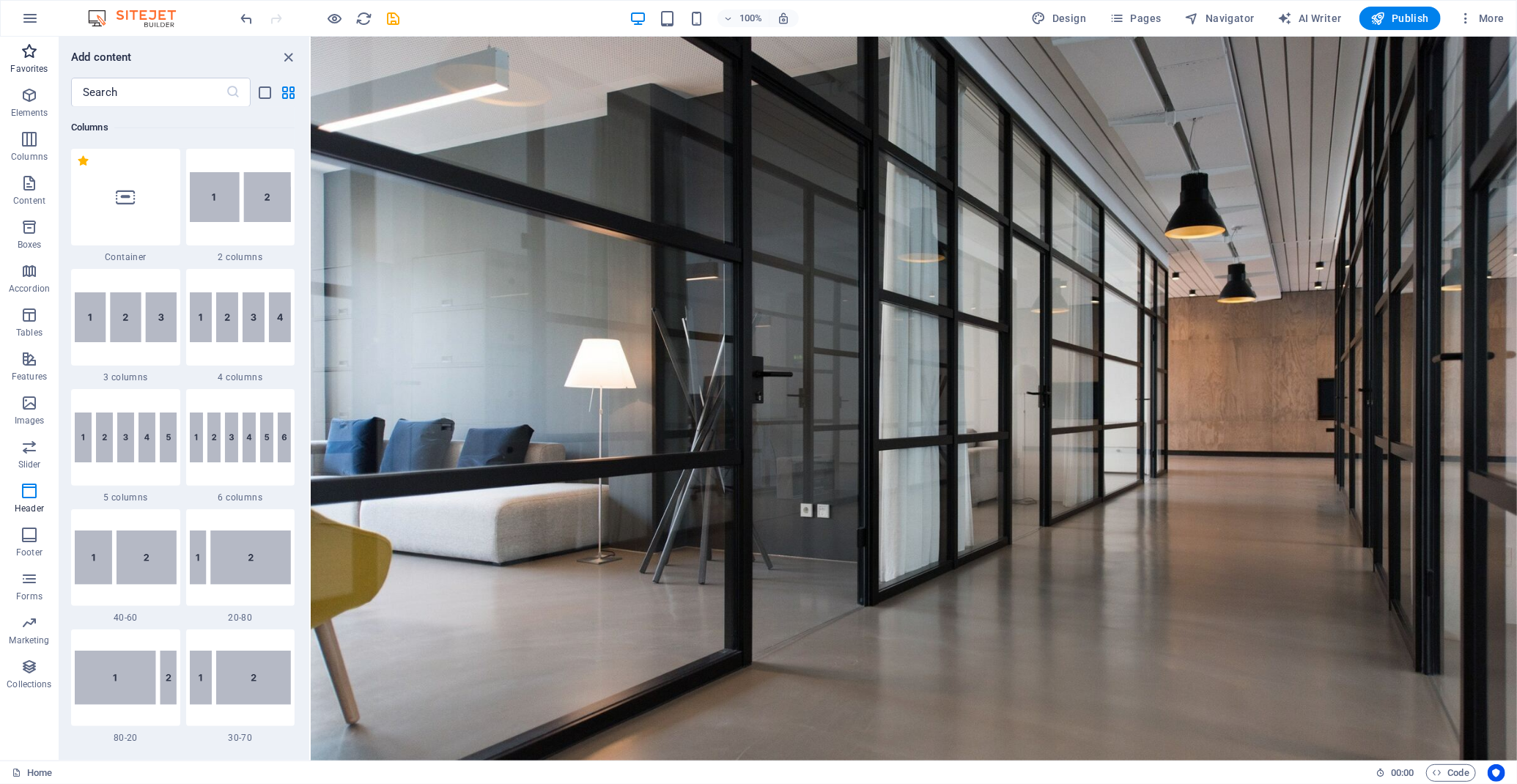
click at [35, 79] on button "Favorites" at bounding box center [29, 58] width 58 height 44
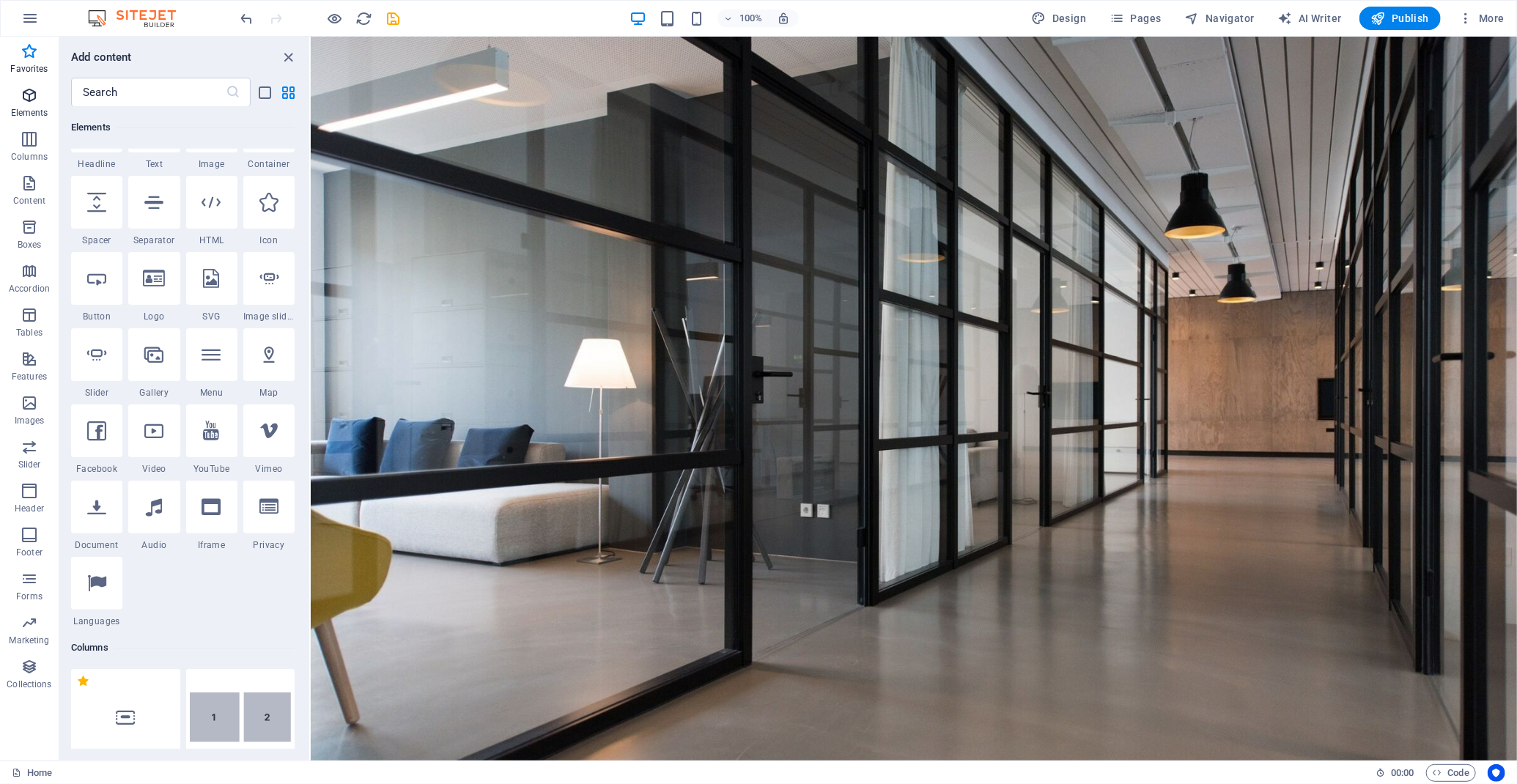
scroll to position [0, 0]
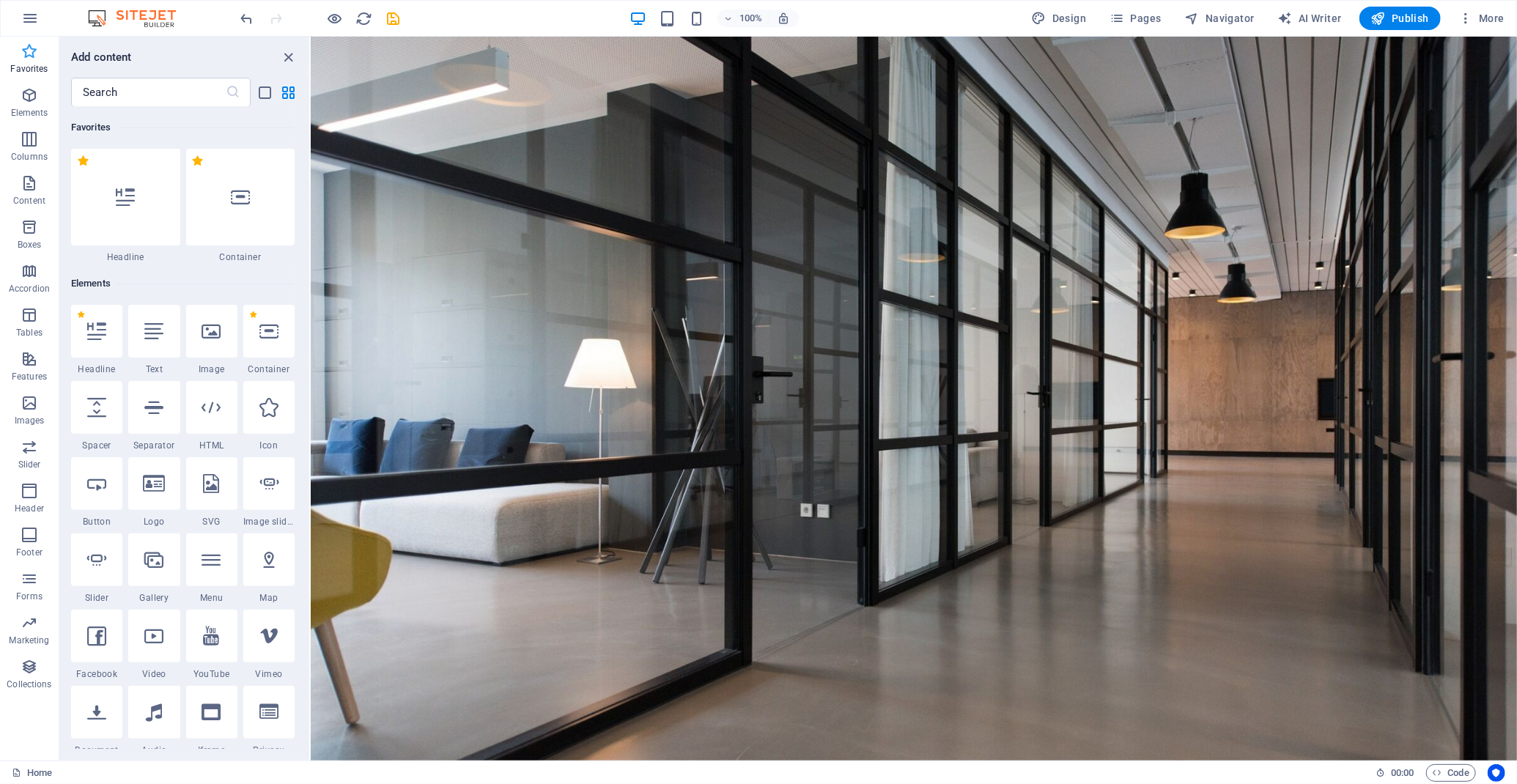
click at [33, 65] on p "Favorites" at bounding box center [29, 69] width 38 height 12
click at [29, 476] on button "Header" at bounding box center [29, 498] width 58 height 44
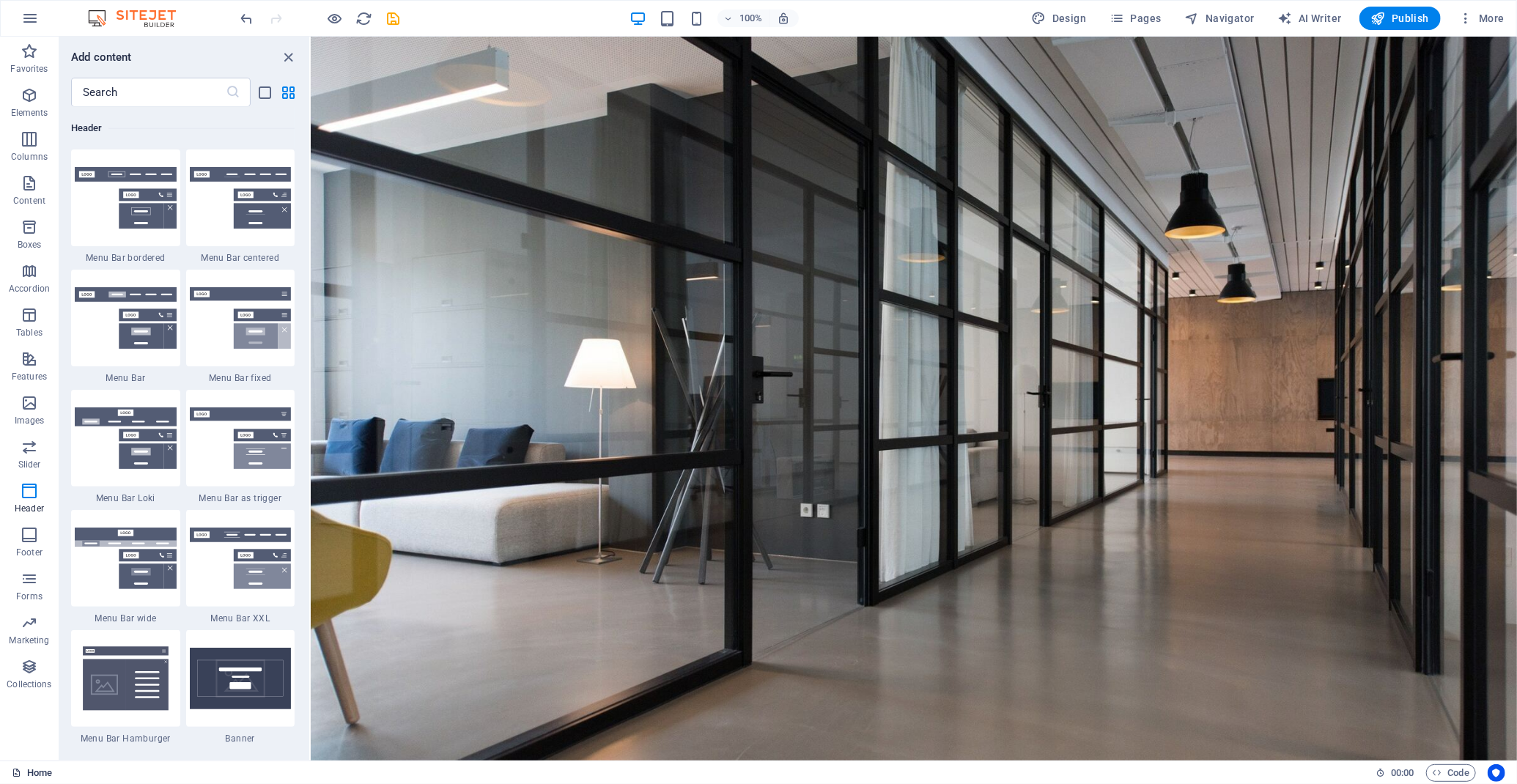
click at [26, 769] on link "Home" at bounding box center [32, 773] width 40 height 18
click at [1124, 15] on icon "button" at bounding box center [1116, 18] width 15 height 15
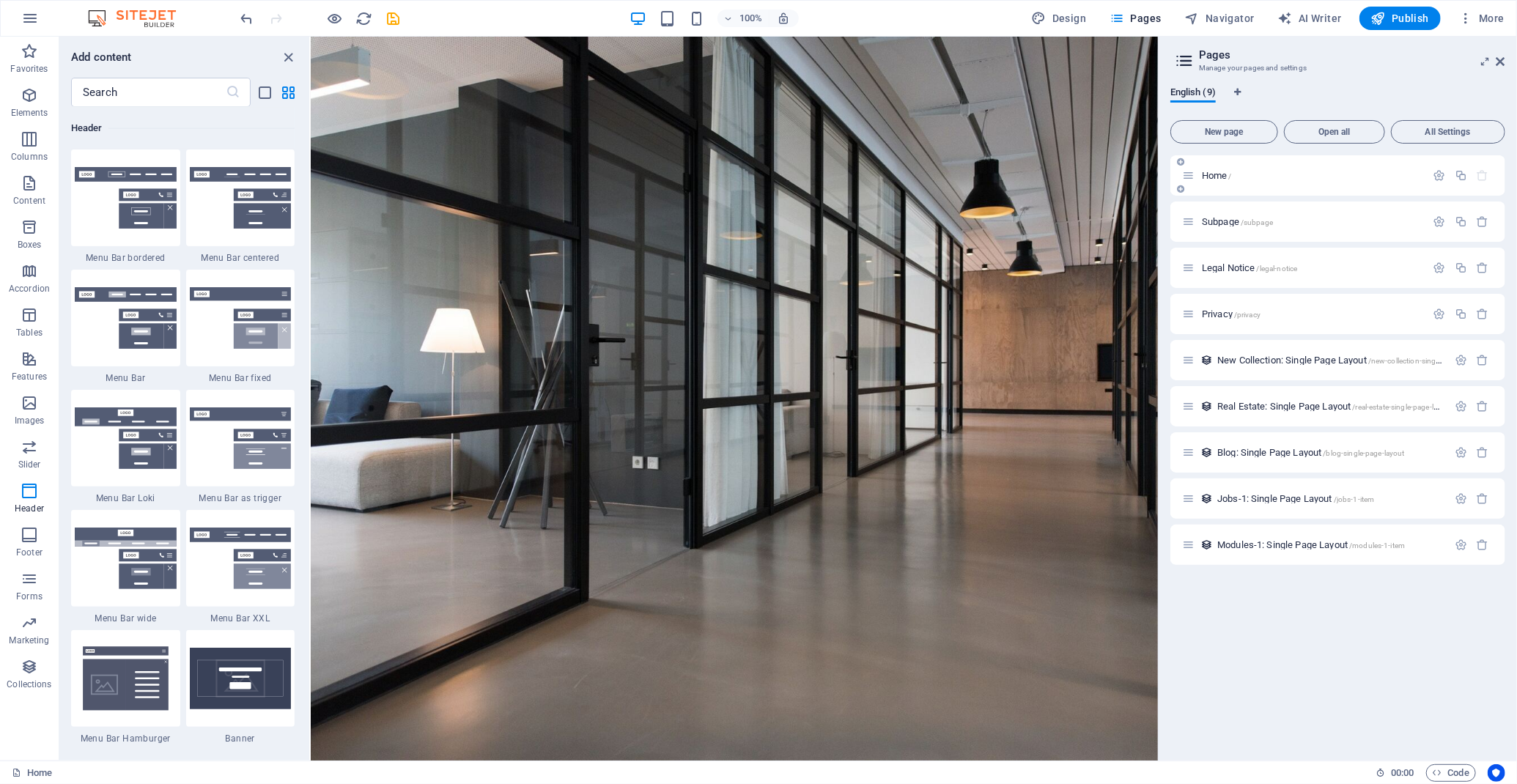
drag, startPoint x: 1356, startPoint y: 169, endPoint x: 1250, endPoint y: 170, distance: 106.0
click at [1250, 170] on div "Home /" at bounding box center [1304, 176] width 244 height 17
click at [1202, 98] on span "English (9)" at bounding box center [1192, 93] width 45 height 21
drag, startPoint x: 1489, startPoint y: 507, endPoint x: 1485, endPoint y: 495, distance: 12.6
click at [1489, 506] on div "Jobs-1: Single Page Layout /jobs-1-item" at bounding box center [1337, 498] width 335 height 40
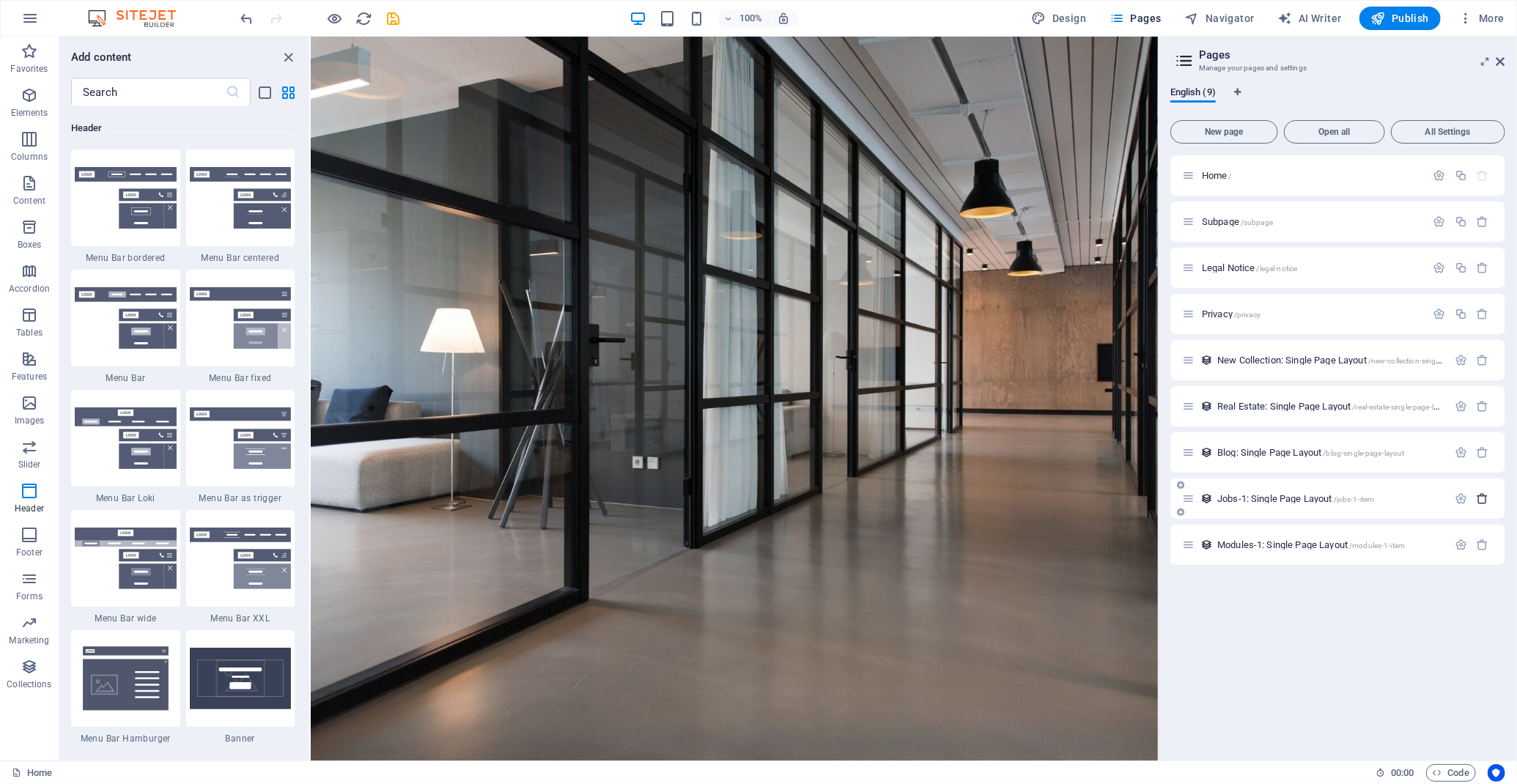
click at [1485, 494] on icon "button" at bounding box center [1483, 498] width 13 height 13
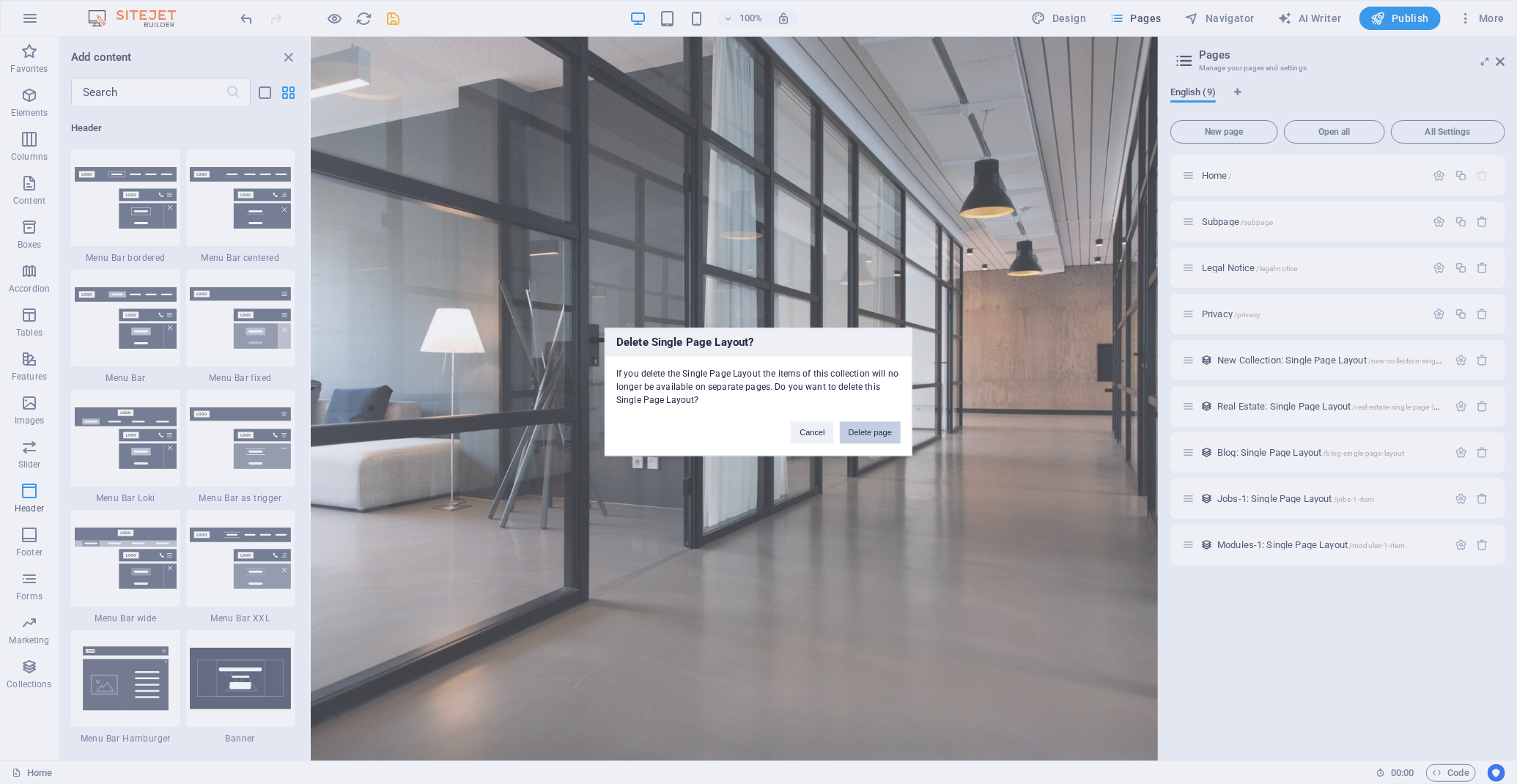
click at [896, 424] on button "Delete page" at bounding box center [870, 433] width 61 height 22
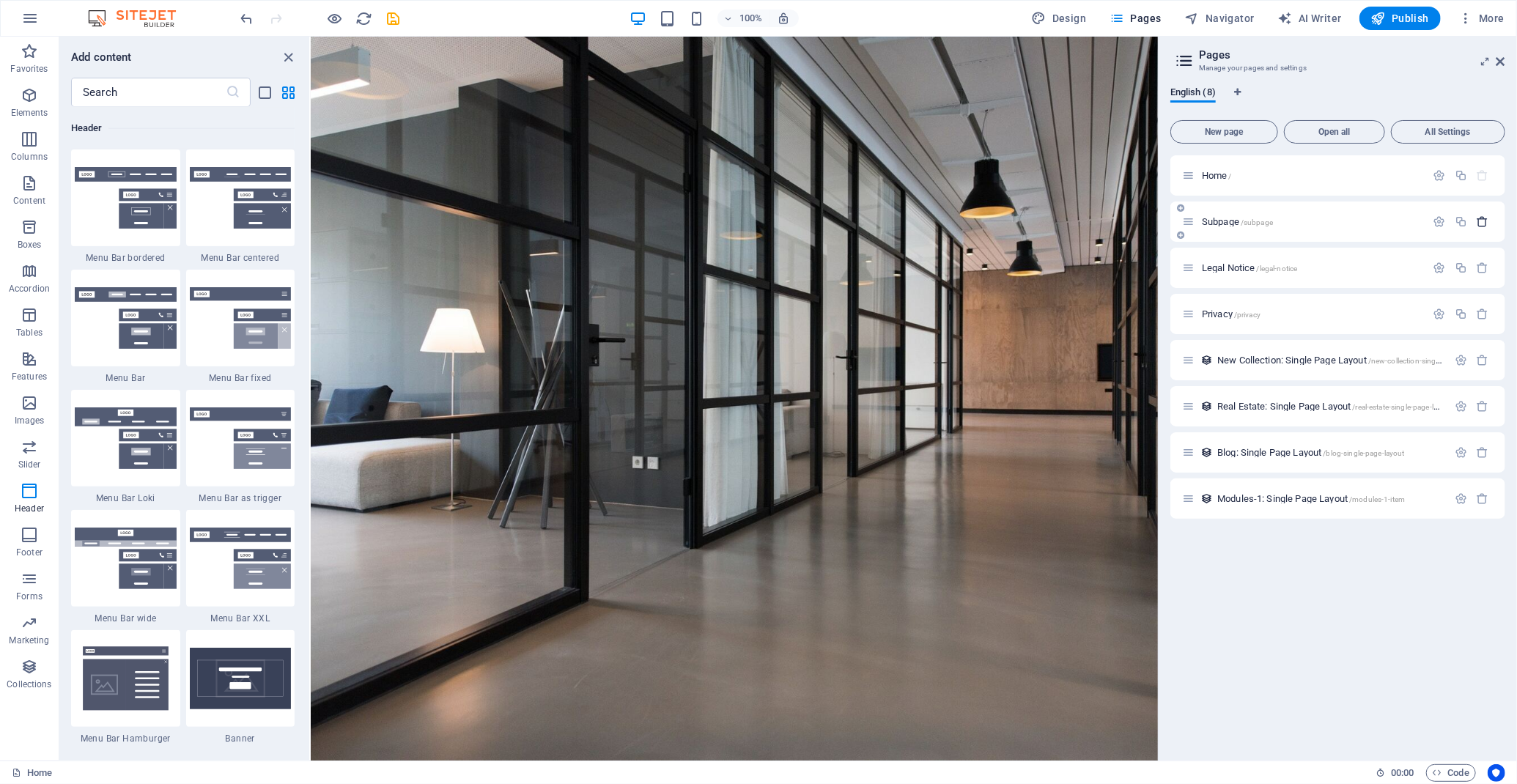
click at [1487, 219] on icon "button" at bounding box center [1483, 221] width 13 height 13
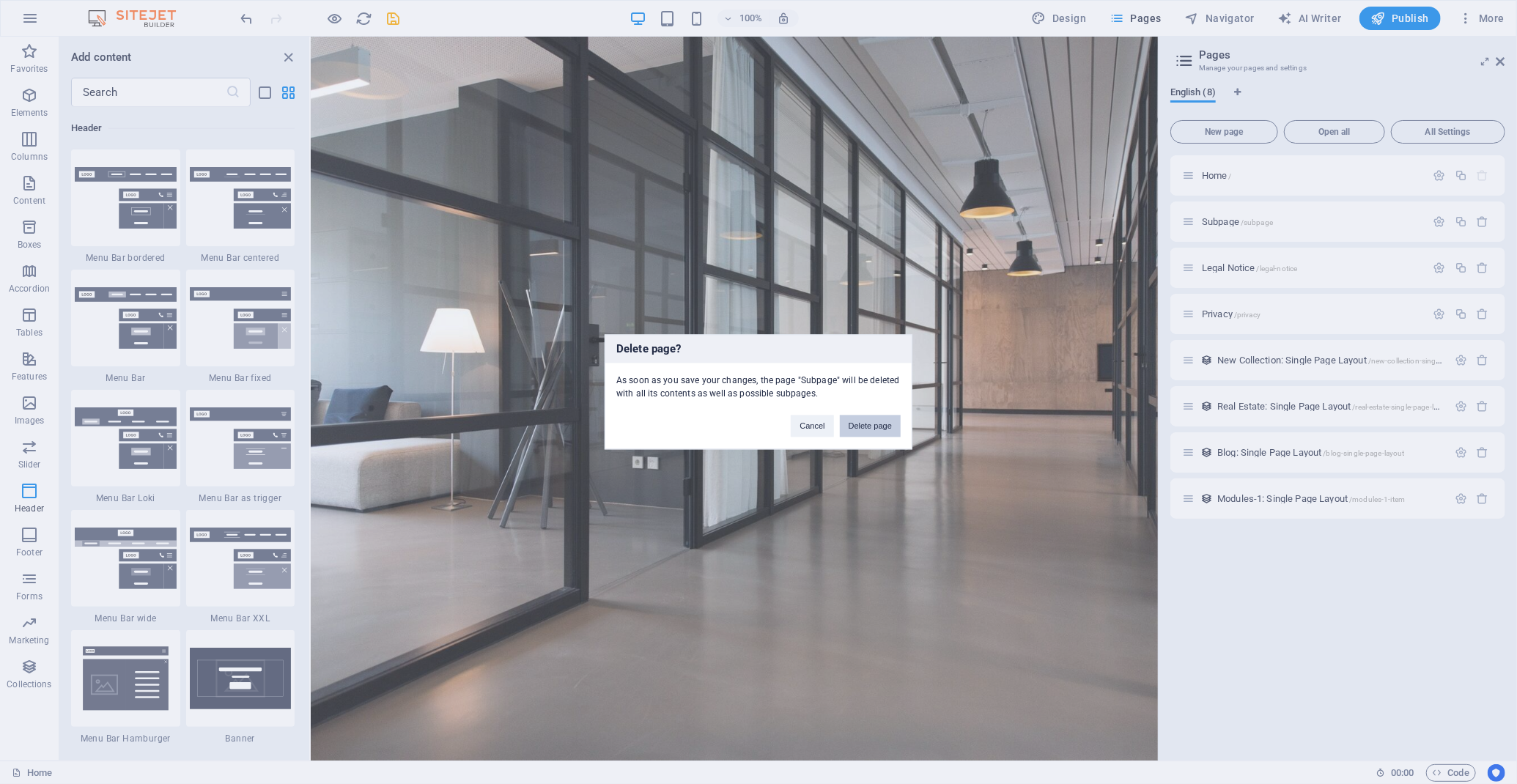
click at [893, 417] on button "Delete page" at bounding box center [870, 427] width 61 height 22
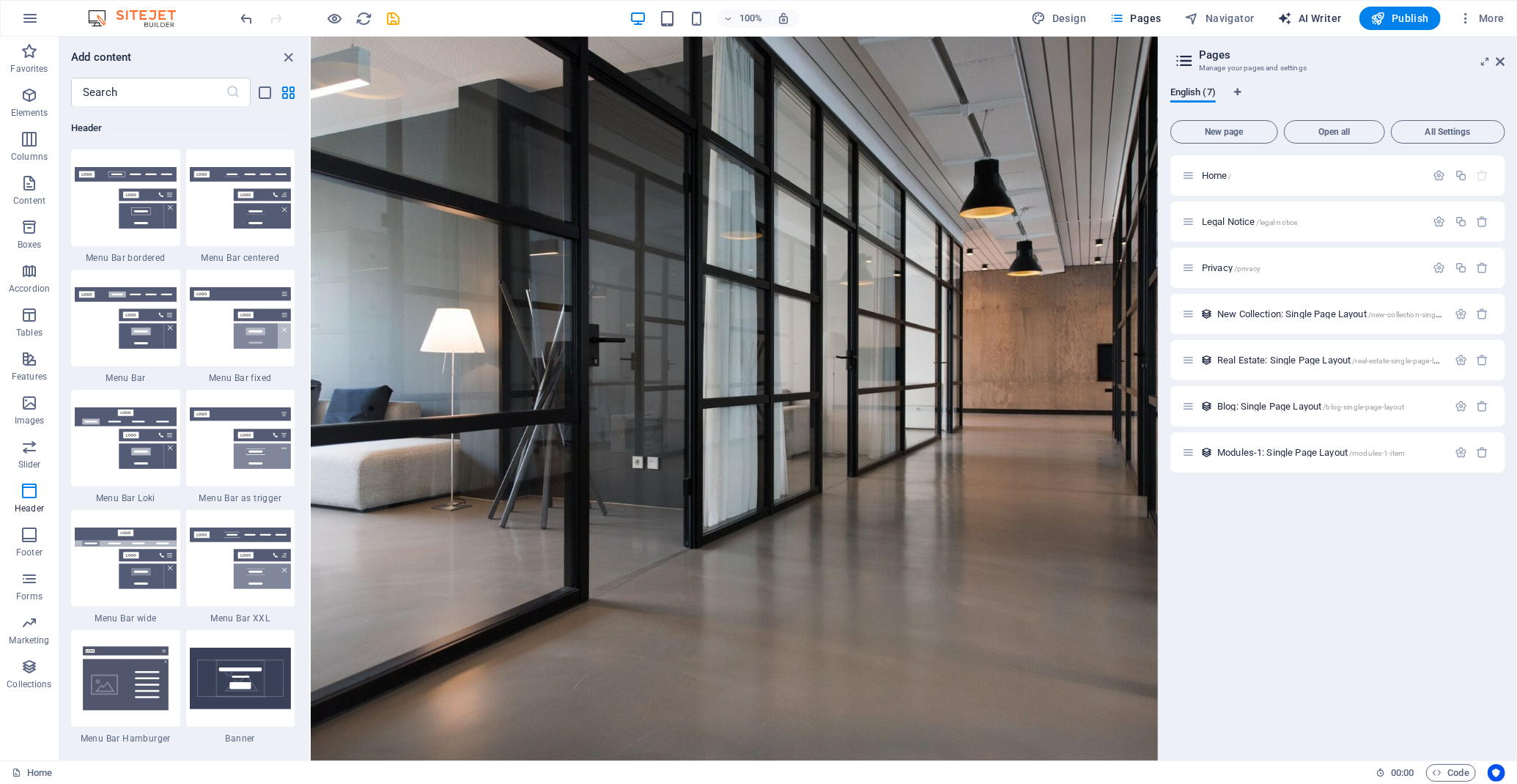
click at [1318, 12] on span "AI Writer" at bounding box center [1310, 18] width 63 height 15
select select "English"
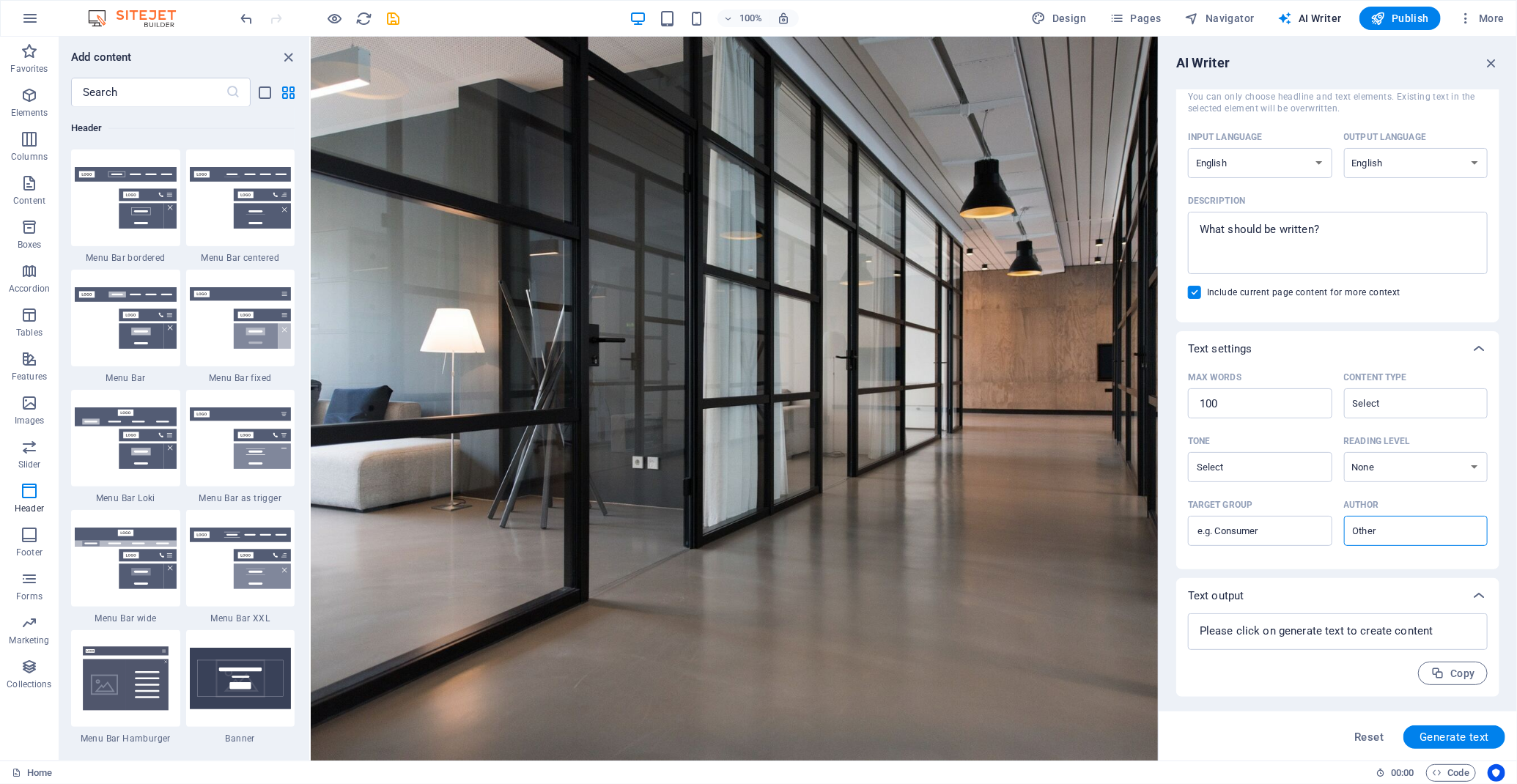
scroll to position [0, 0]
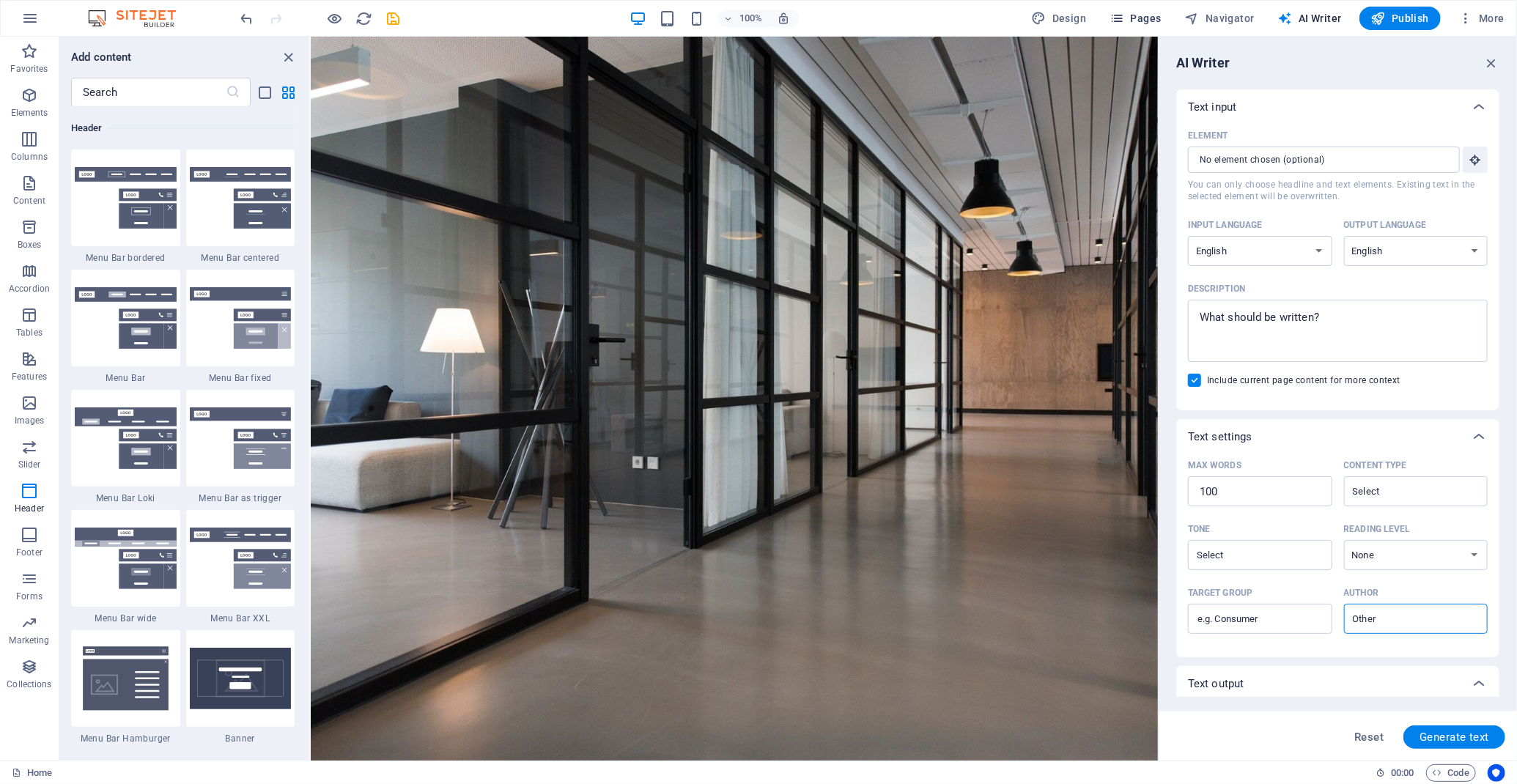
click at [1154, 23] on span "Pages" at bounding box center [1135, 18] width 51 height 15
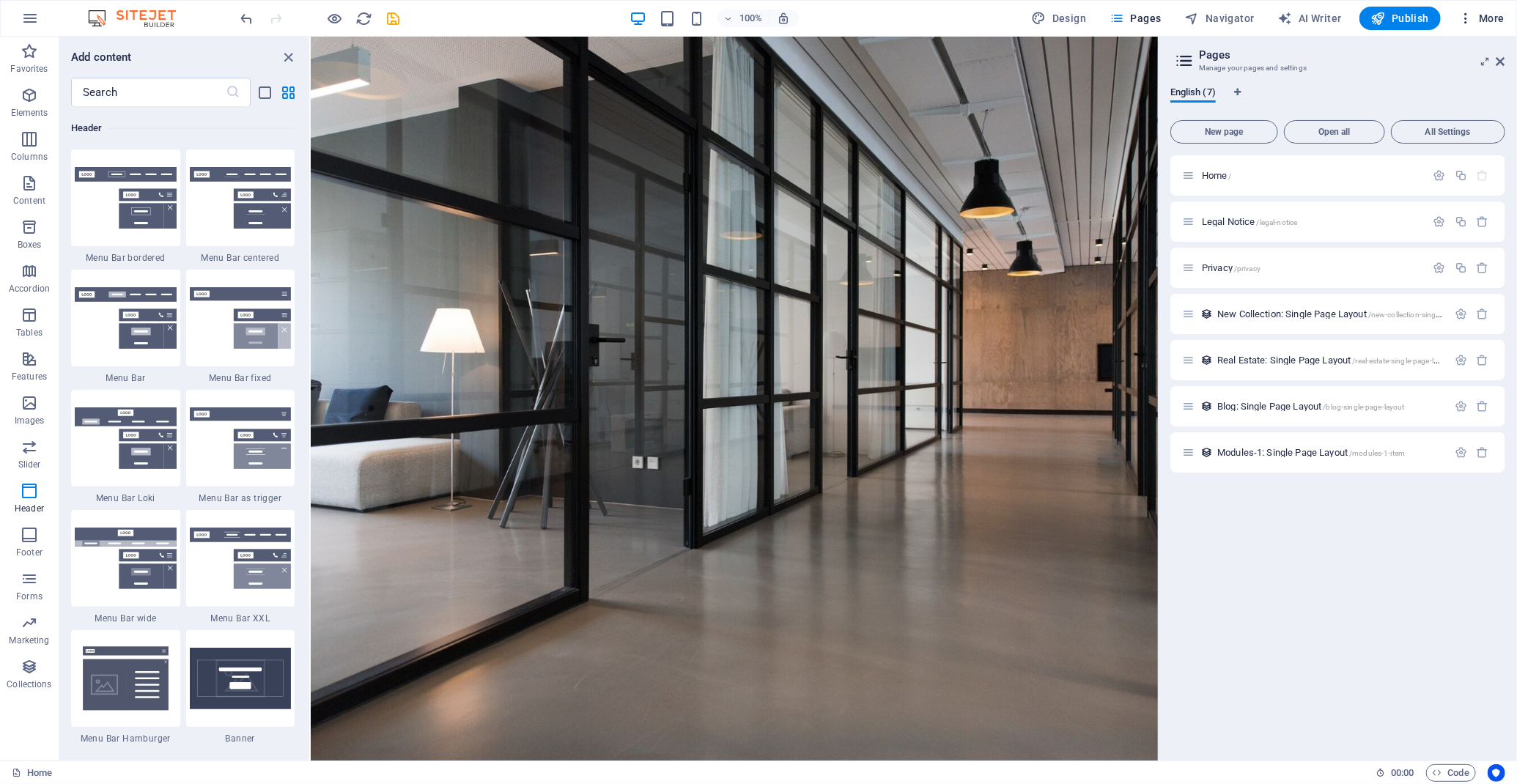
click at [1481, 12] on span "More" at bounding box center [1481, 18] width 46 height 15
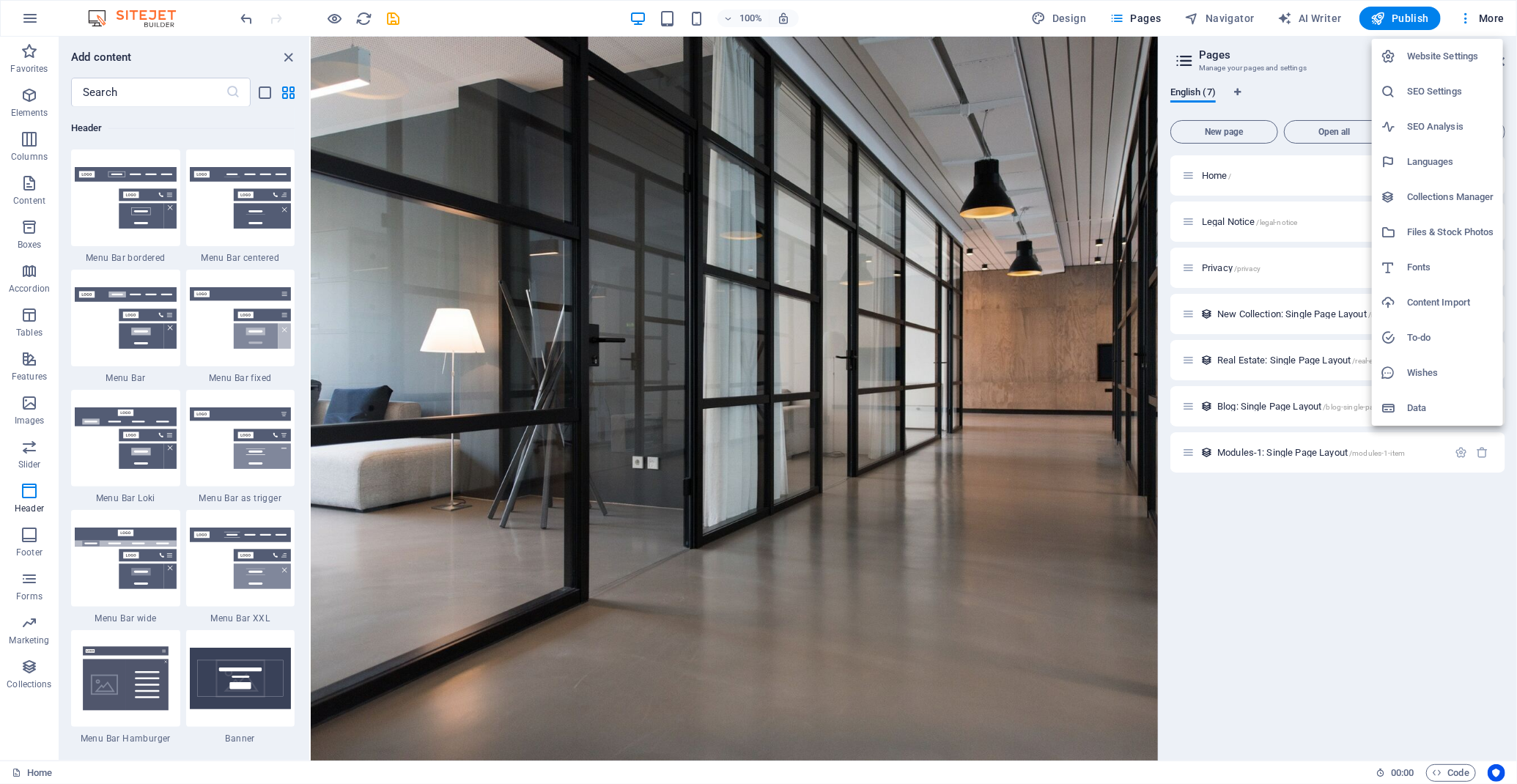
click at [1431, 397] on li "Data" at bounding box center [1436, 408] width 131 height 35
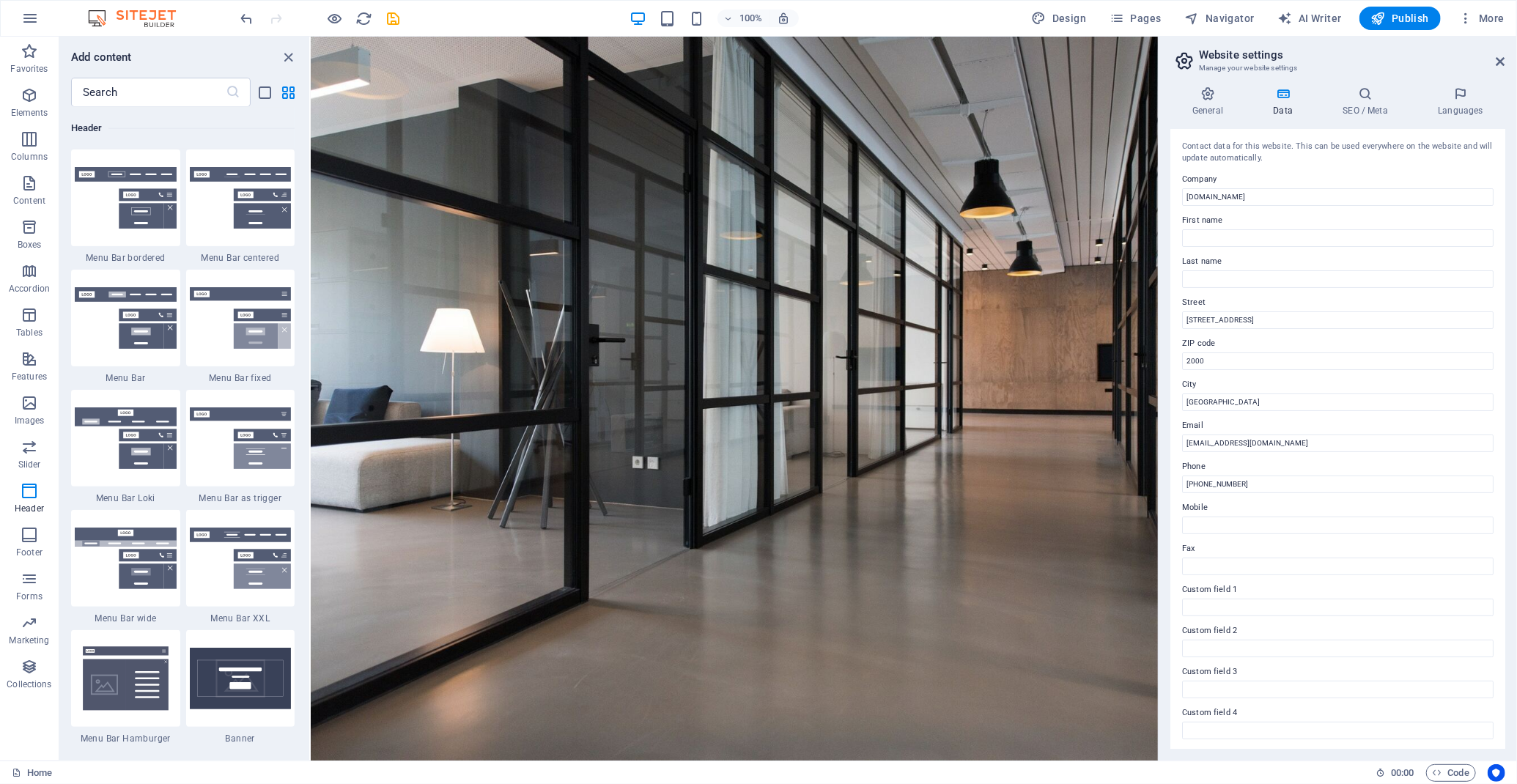
click at [1492, 62] on header "Website settings Manage your website settings" at bounding box center [1339, 56] width 332 height 38
click at [1492, 63] on header "Website settings Manage your website settings" at bounding box center [1339, 56] width 332 height 38
drag, startPoint x: 1496, startPoint y: 57, endPoint x: 1184, endPoint y: 13, distance: 315.1
click at [1496, 57] on icon at bounding box center [1501, 62] width 9 height 12
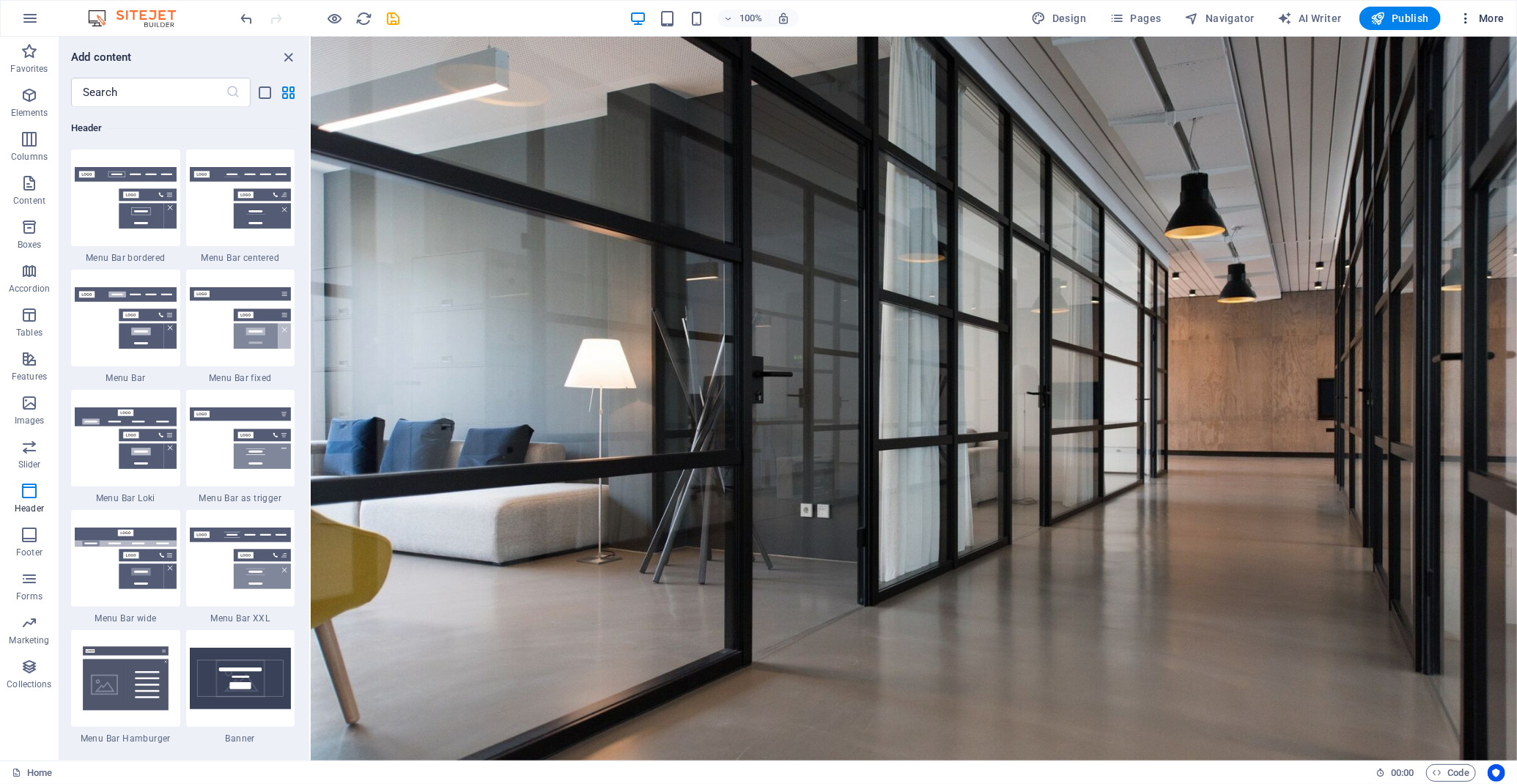
click at [1492, 28] on button "More" at bounding box center [1481, 18] width 58 height 23
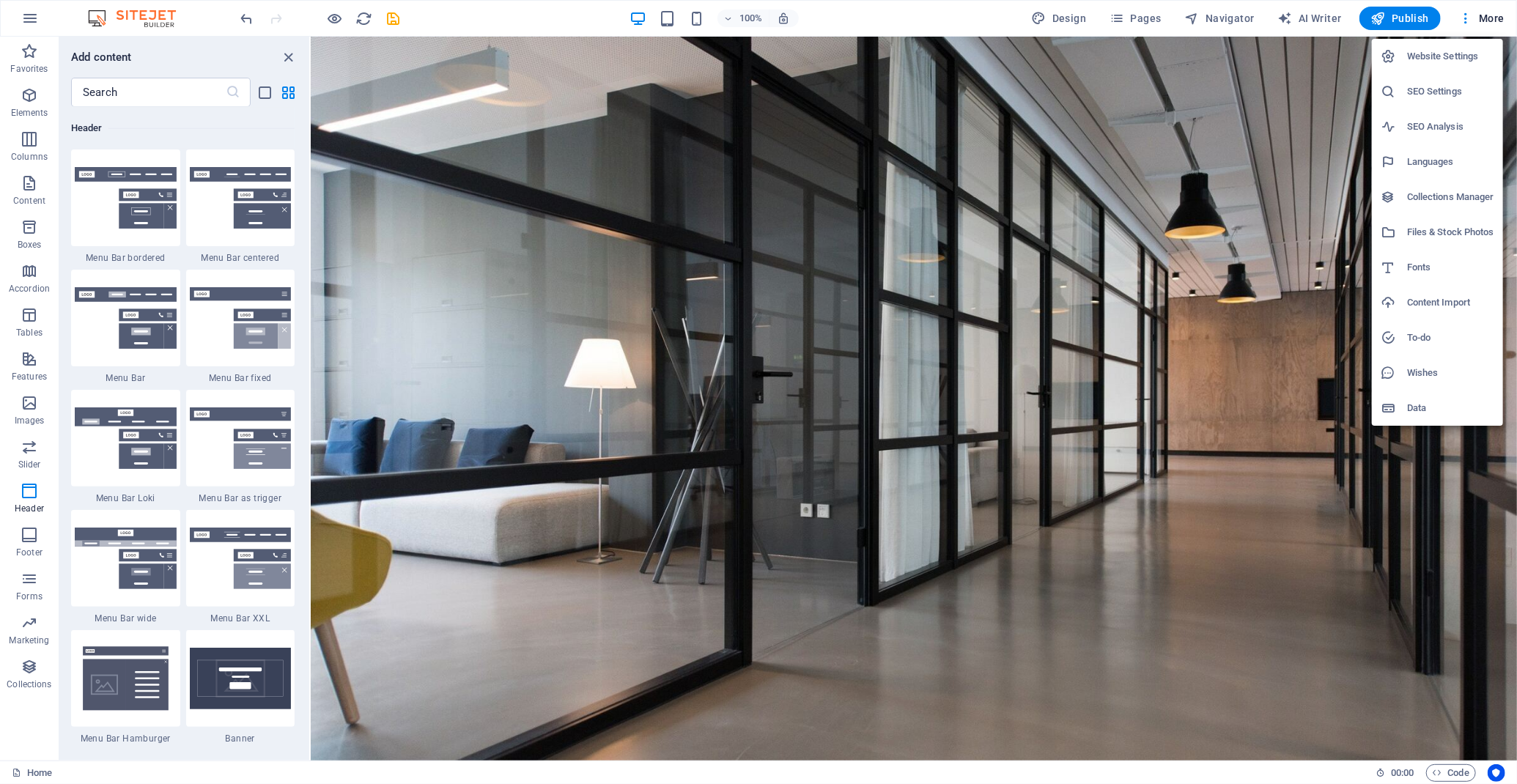
click at [1477, 57] on h6 "Website Settings" at bounding box center [1450, 57] width 87 height 18
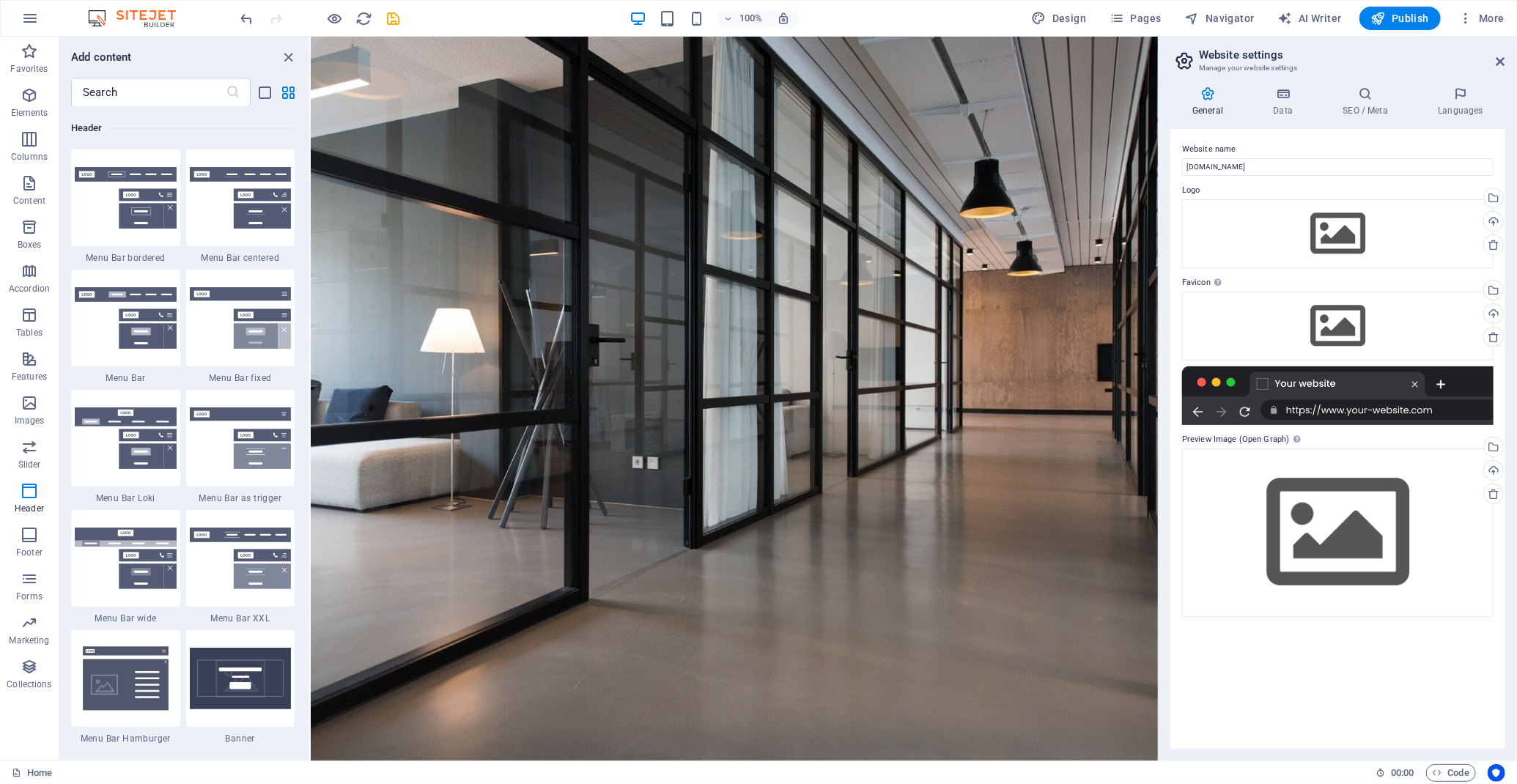
click at [1222, 55] on h2 "Website settings" at bounding box center [1352, 54] width 306 height 13
click at [1210, 100] on icon at bounding box center [1207, 93] width 75 height 15
drag, startPoint x: 363, startPoint y: 20, endPoint x: 537, endPoint y: 34, distance: 174.6
click at [363, 20] on icon "reload" at bounding box center [364, 19] width 17 height 17
click at [387, 12] on icon "save" at bounding box center [394, 19] width 17 height 17
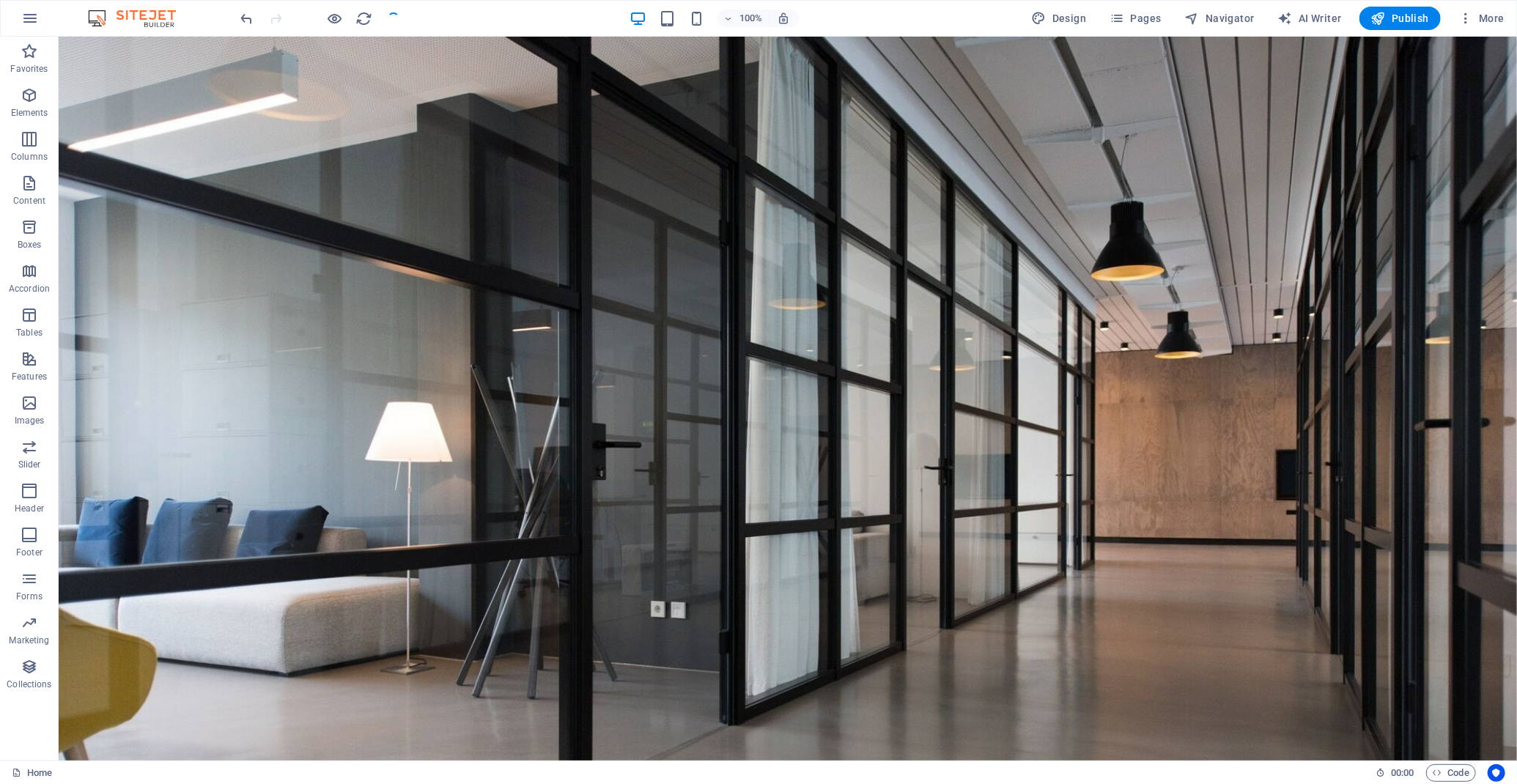
checkbox input "false"
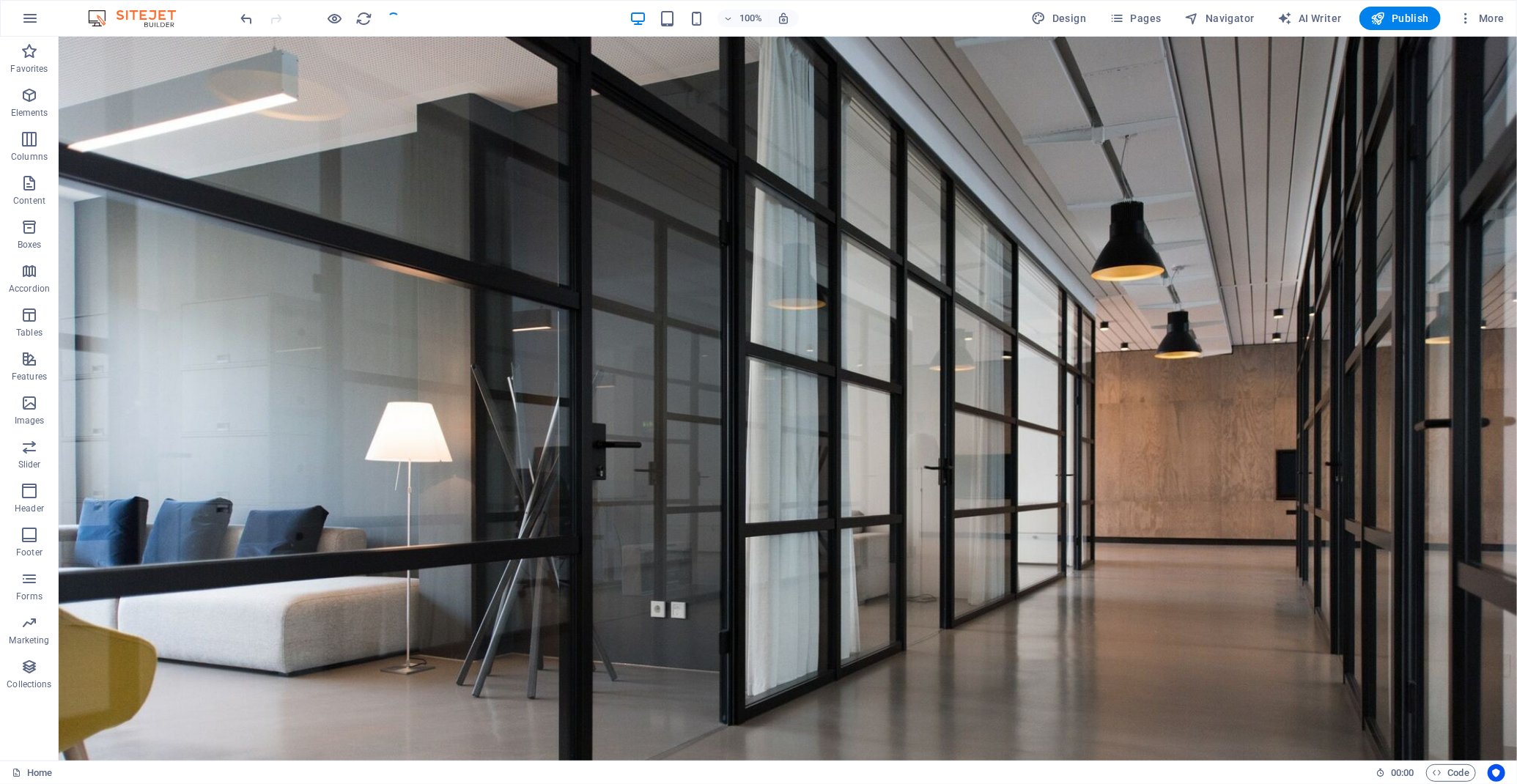
checkbox input "false"
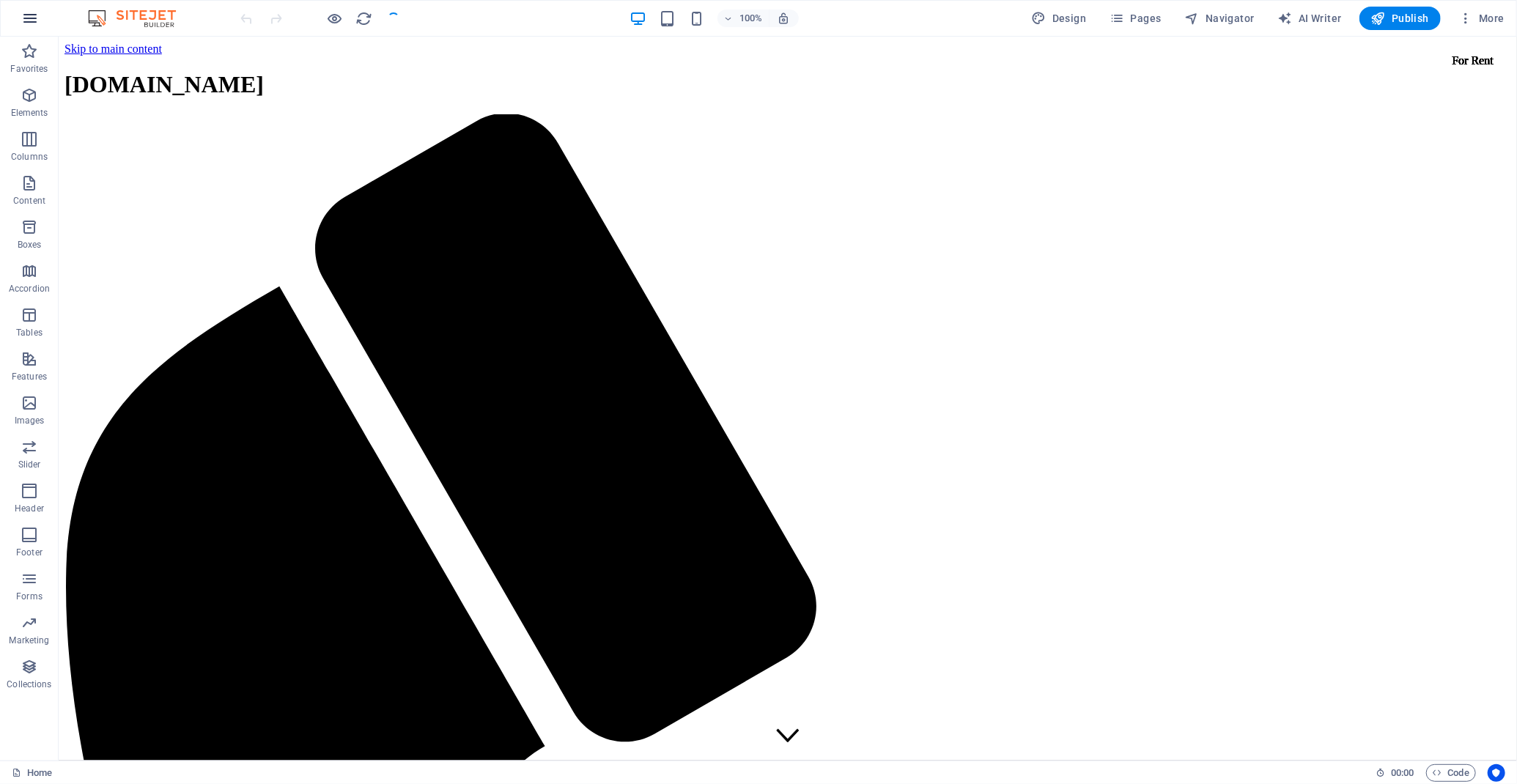
click at [22, 27] on icon "button" at bounding box center [30, 18] width 18 height 18
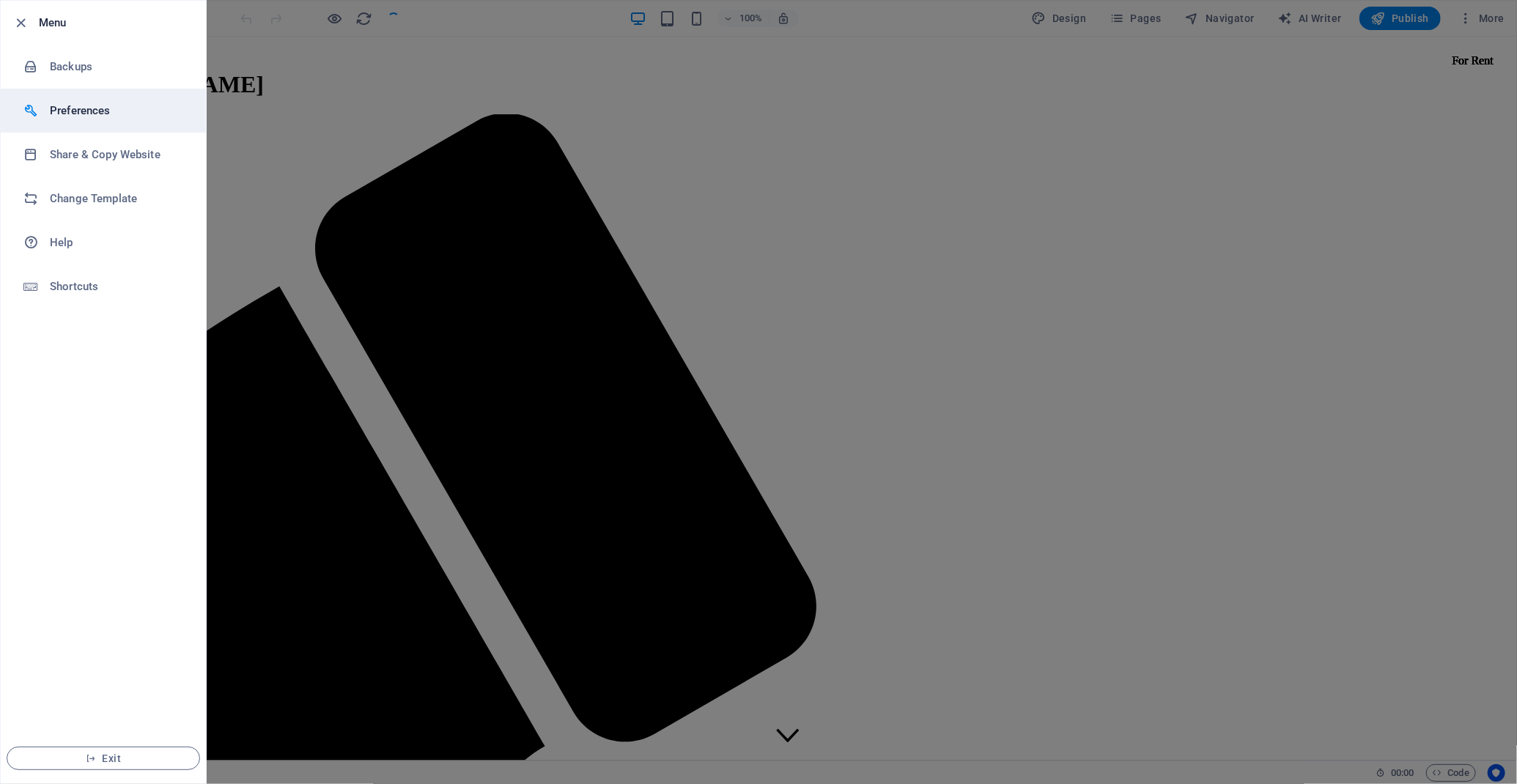
click at [94, 112] on h6 "Preferences" at bounding box center [117, 111] width 135 height 18
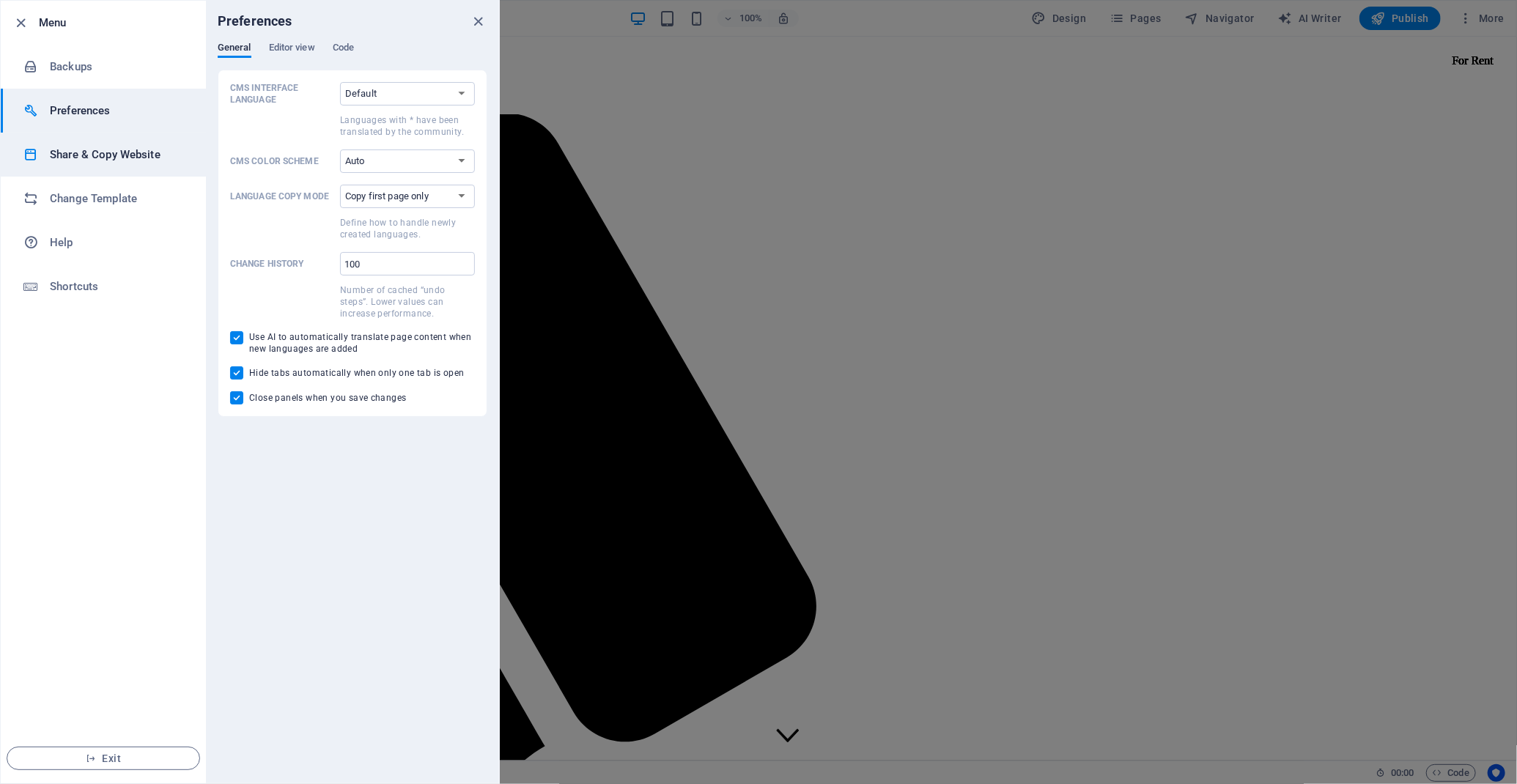
click at [101, 154] on h6 "Share & Copy Website" at bounding box center [117, 154] width 135 height 18
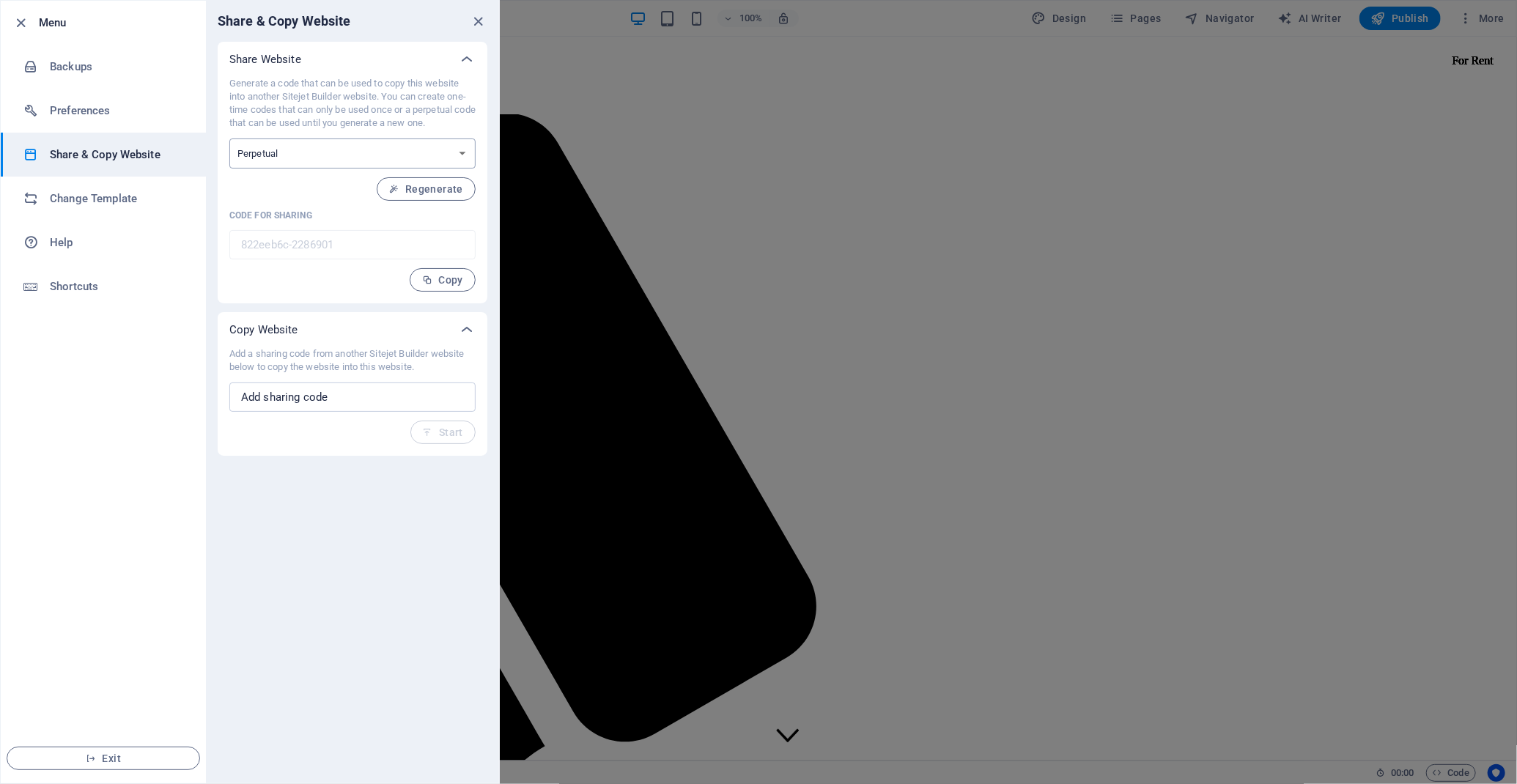
click at [396, 161] on select "One-time Perpetual" at bounding box center [352, 153] width 246 height 30
click at [230, 139] on select "One-time Perpetual" at bounding box center [352, 153] width 246 height 30
click at [456, 189] on span "Regenerate" at bounding box center [426, 189] width 74 height 12
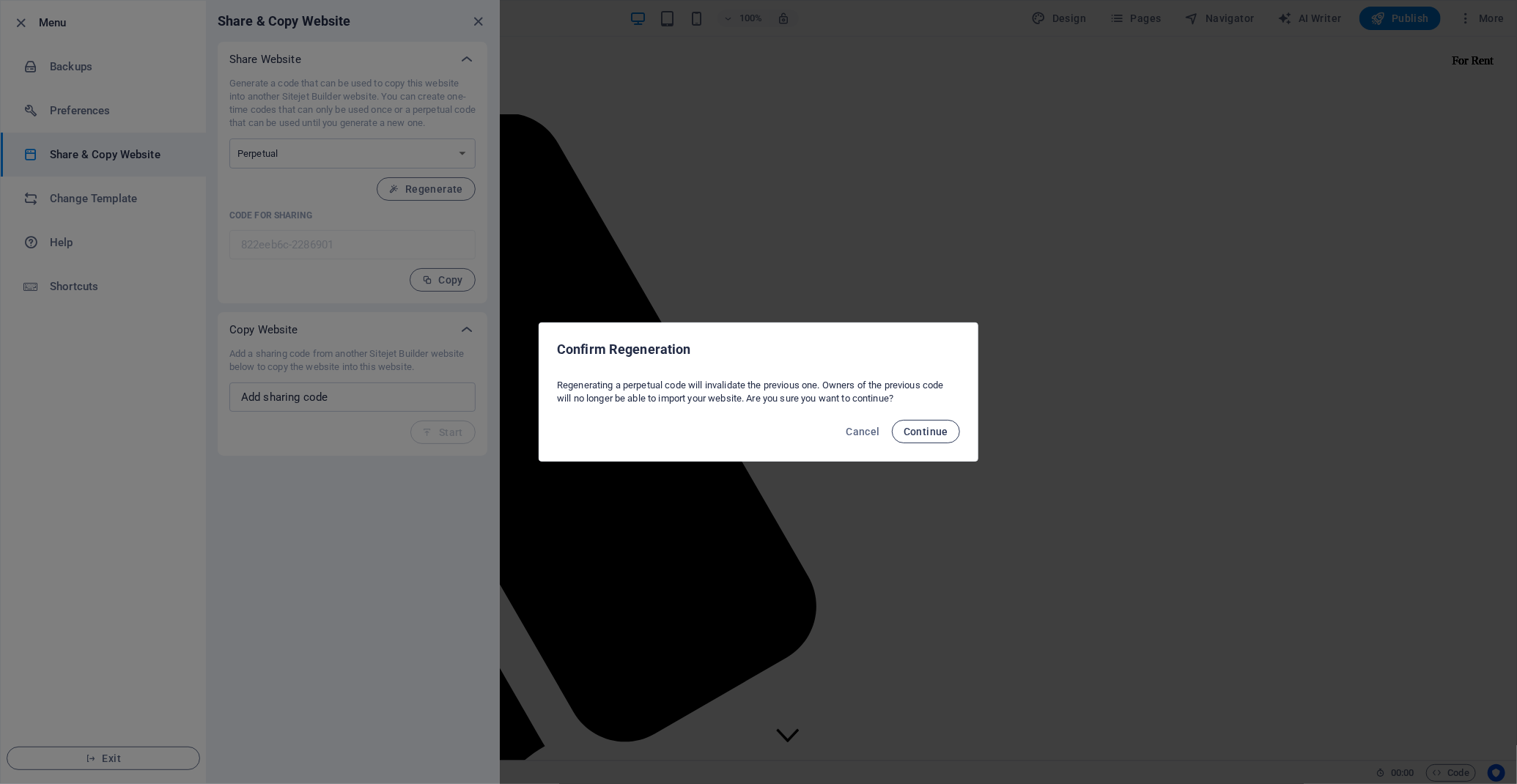
click at [939, 428] on span "Continue" at bounding box center [926, 432] width 45 height 12
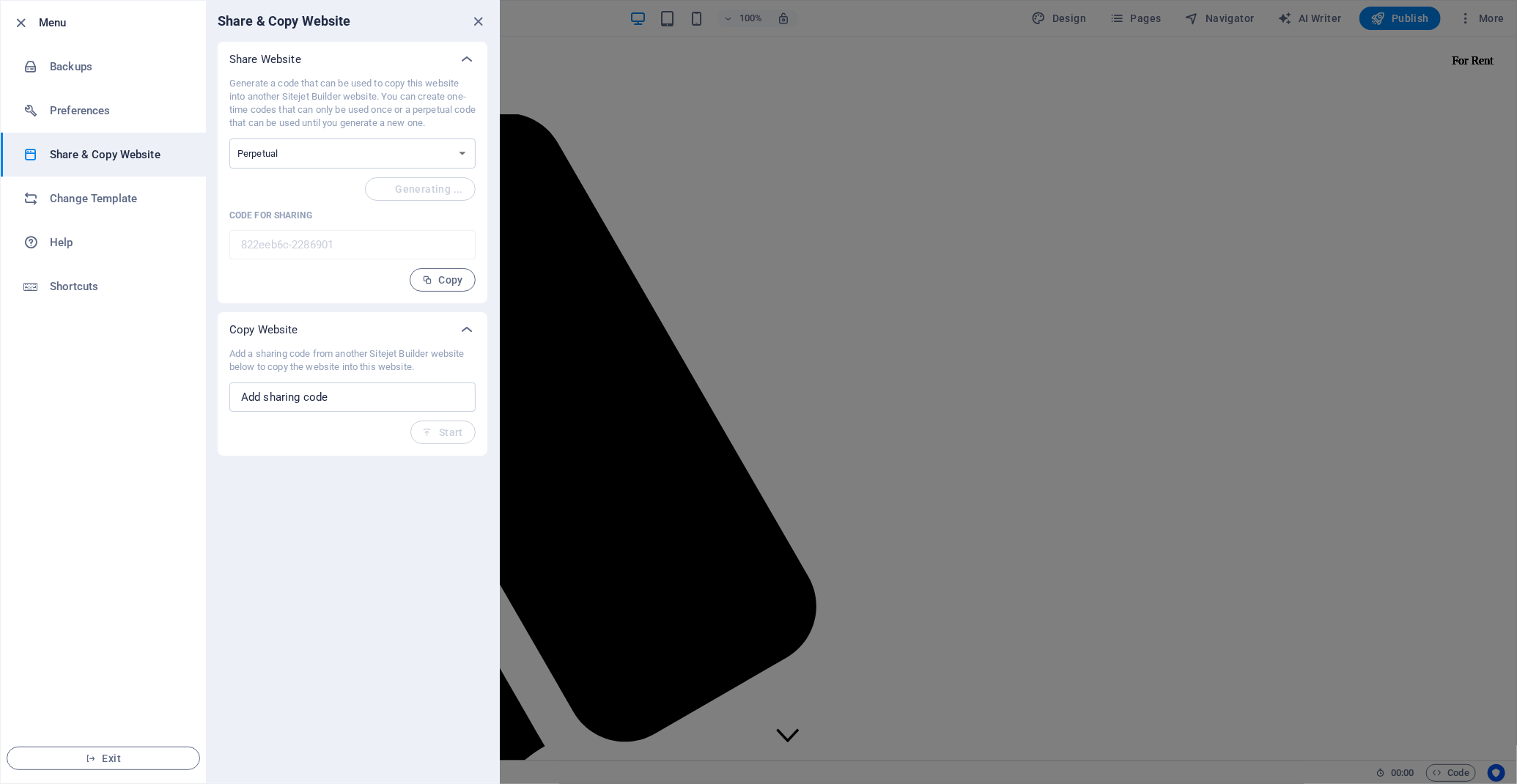
type input "d9bca1ae-2286901"
click at [98, 193] on h6 "Change Template" at bounding box center [117, 198] width 135 height 18
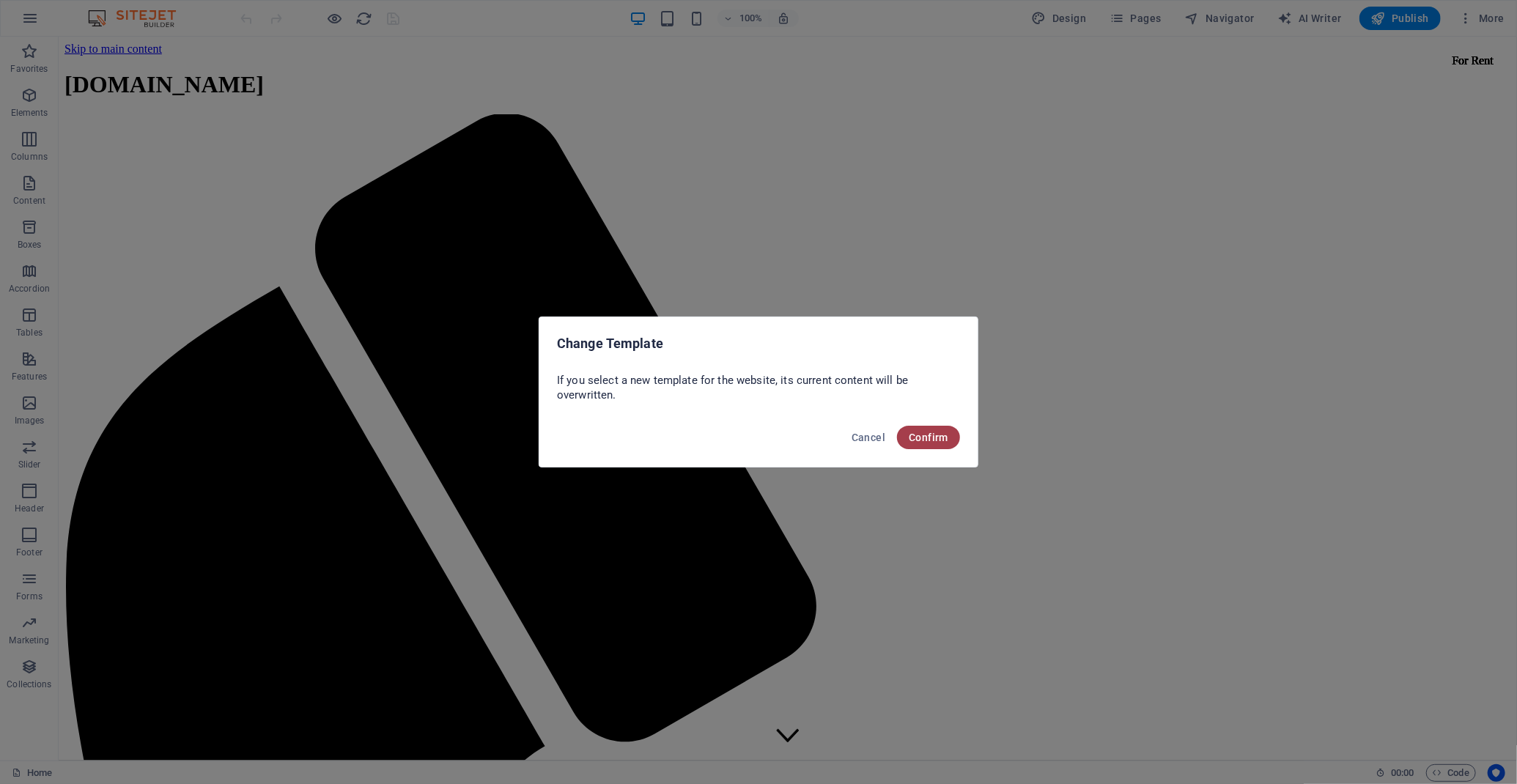
click at [944, 439] on span "Confirm" at bounding box center [928, 438] width 39 height 12
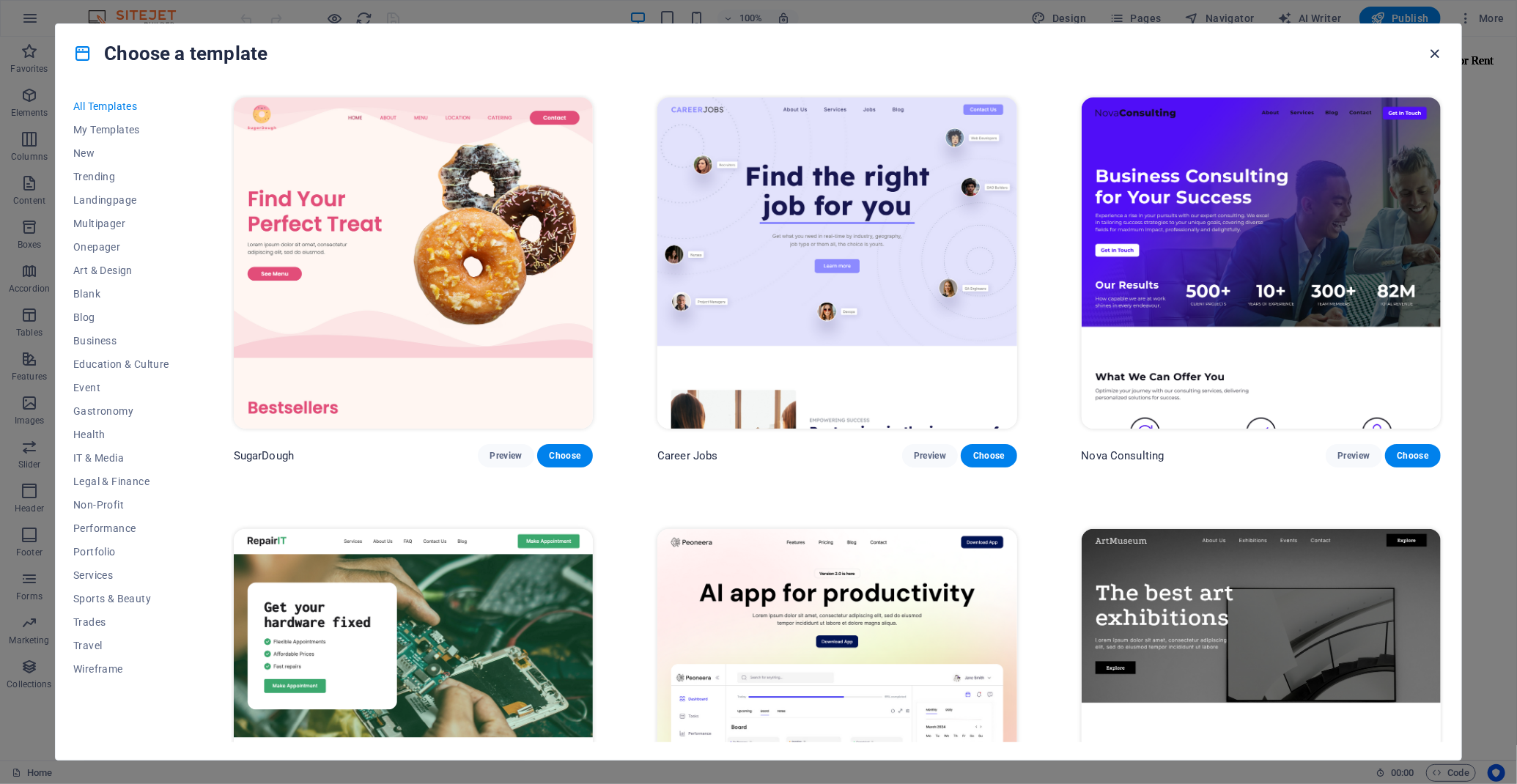
click at [1433, 52] on icon "button" at bounding box center [1435, 54] width 17 height 17
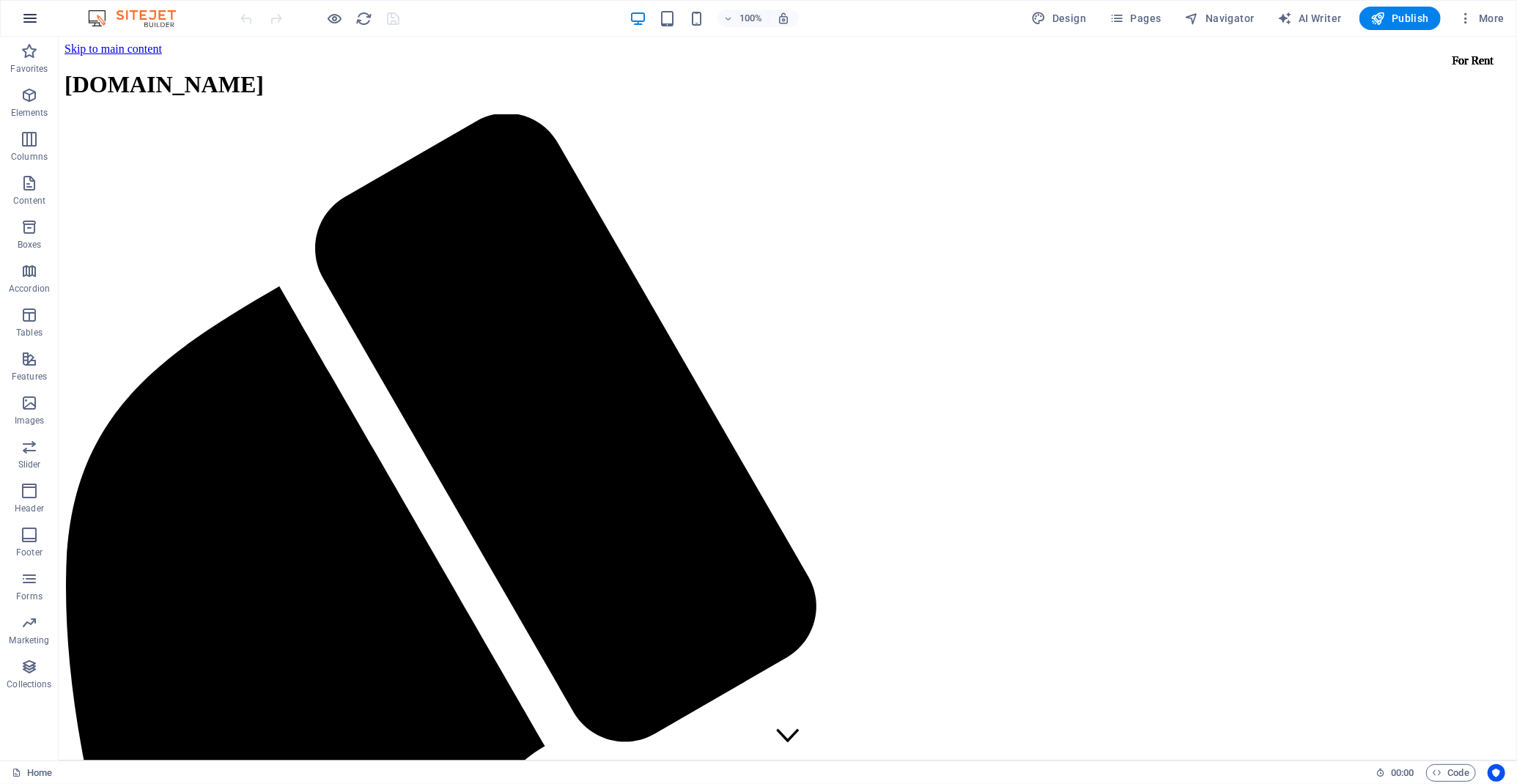
click at [22, 18] on icon "button" at bounding box center [30, 18] width 18 height 18
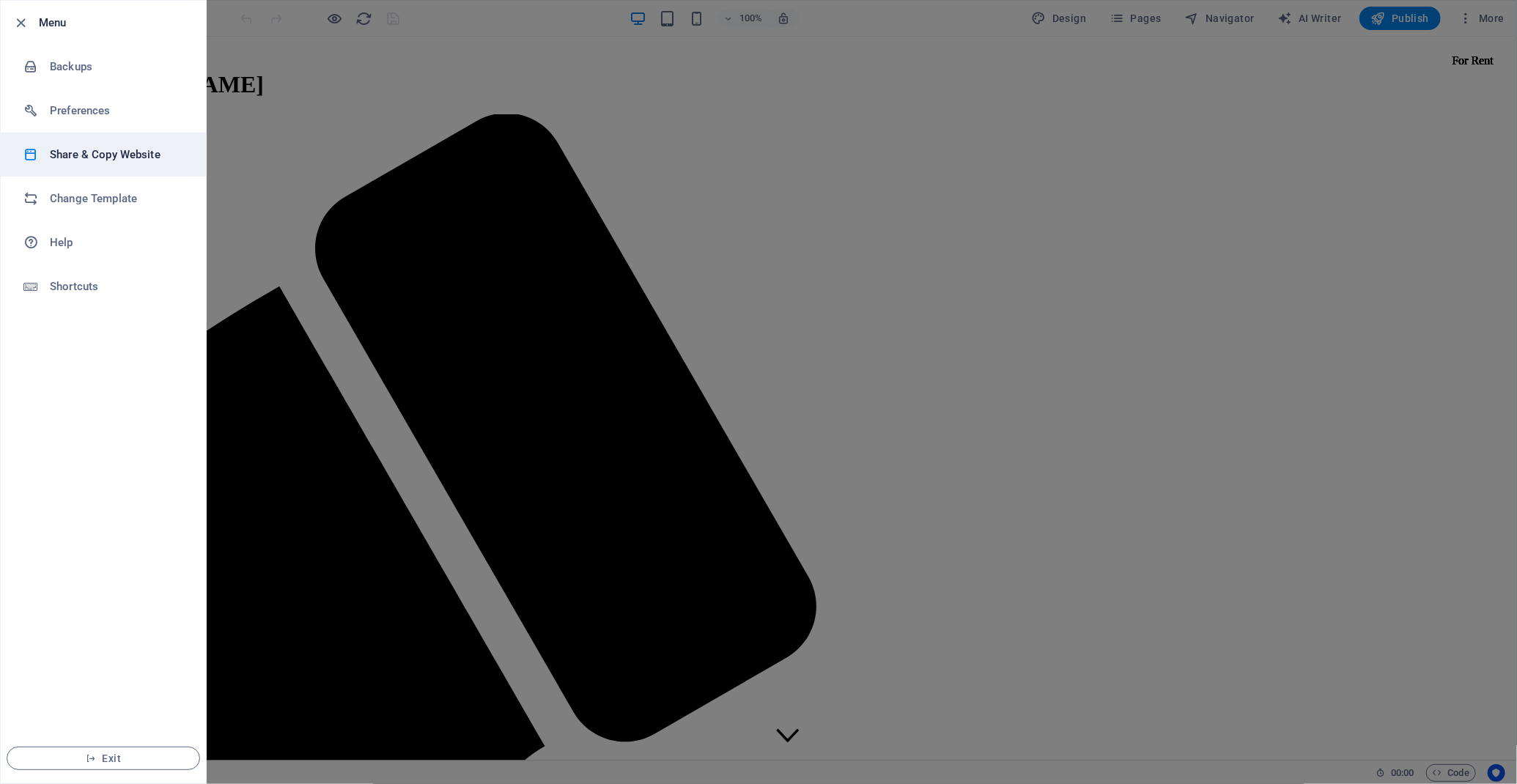
click at [79, 159] on h6 "Share & Copy Website" at bounding box center [117, 154] width 135 height 18
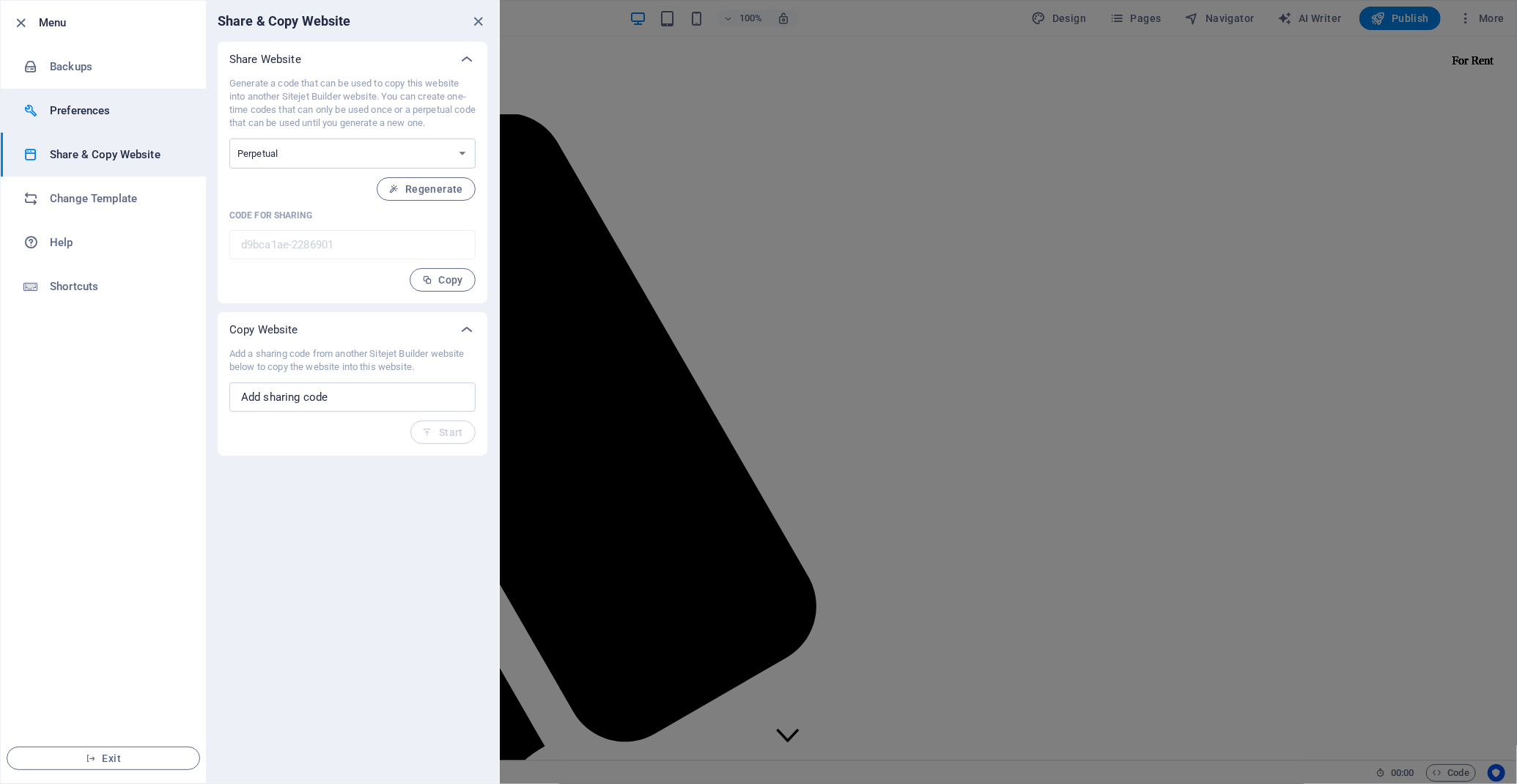
click at [44, 91] on li "Preferences" at bounding box center [103, 110] width 205 height 44
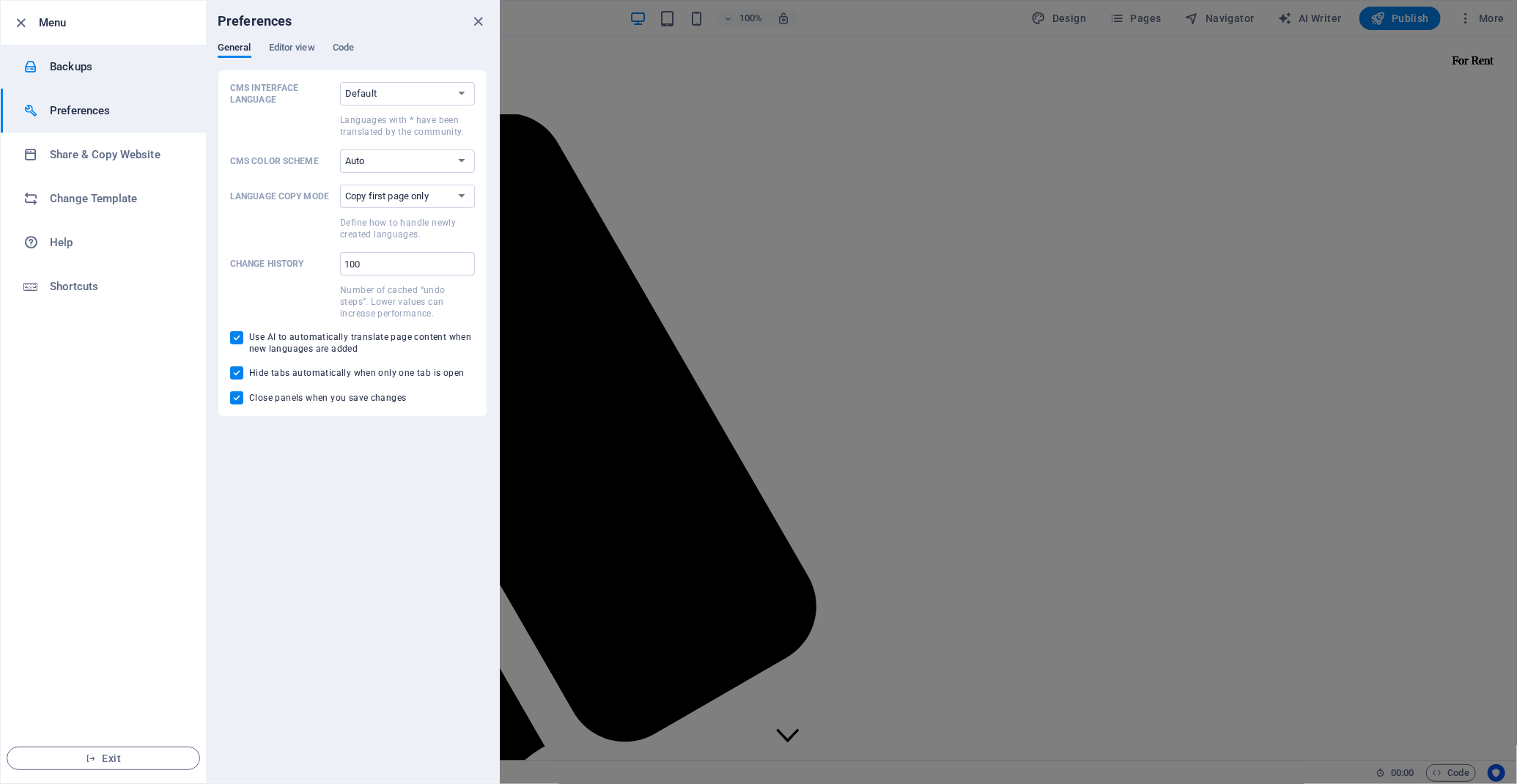
click at [122, 69] on h6 "Backups" at bounding box center [117, 67] width 135 height 18
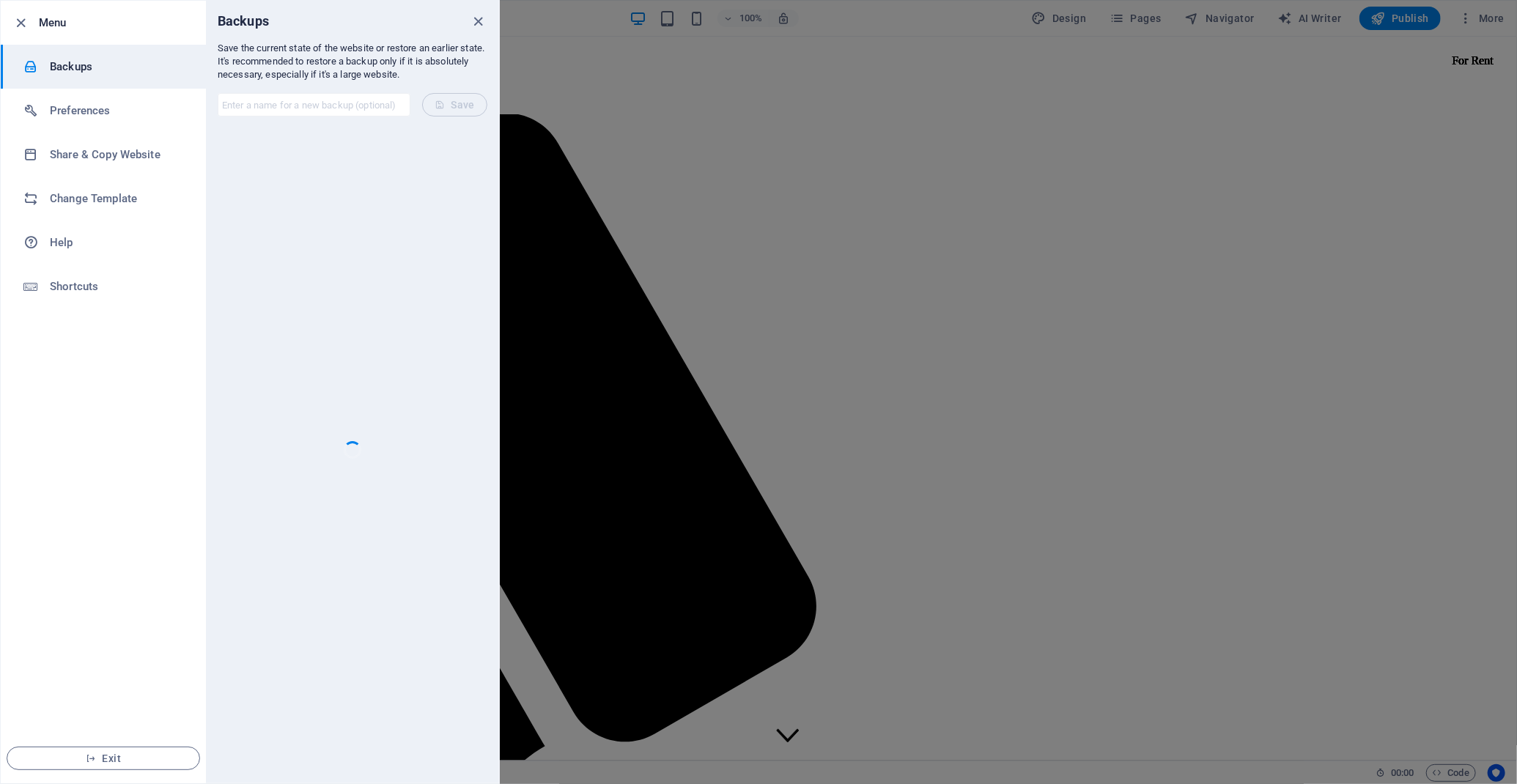
click at [63, 26] on h6 "Menu" at bounding box center [116, 22] width 155 height 18
click at [144, 745] on li "Exit" at bounding box center [103, 758] width 205 height 50
click at [152, 761] on span "Exit" at bounding box center [103, 758] width 169 height 12
